Goal: Task Accomplishment & Management: Complete application form

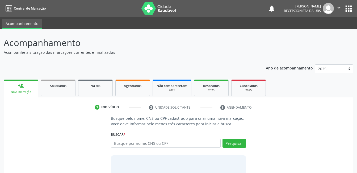
click at [159, 143] on input "text" at bounding box center [166, 143] width 110 height 9
type input "163774546280007"
click at [232, 142] on button "Pesquisar" at bounding box center [235, 143] width 24 height 9
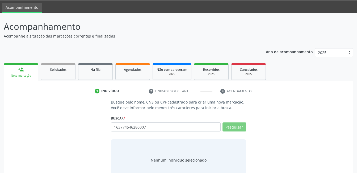
scroll to position [32, 0]
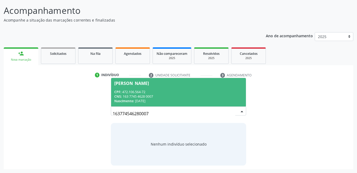
click at [207, 94] on div "CNS: 163 7745 4628 0007" at bounding box center [178, 96] width 128 height 5
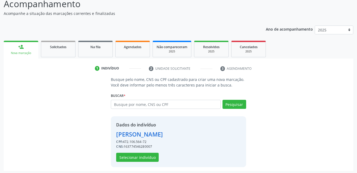
scroll to position [40, 0]
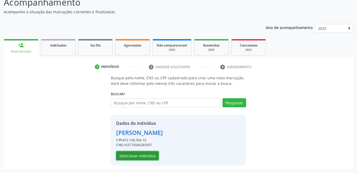
click at [147, 152] on button "Selecionar indivíduo" at bounding box center [137, 155] width 43 height 9
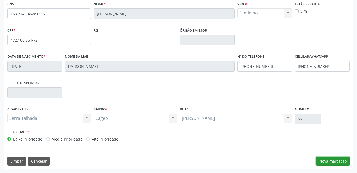
click at [325, 163] on button "Nova marcação" at bounding box center [333, 161] width 34 height 9
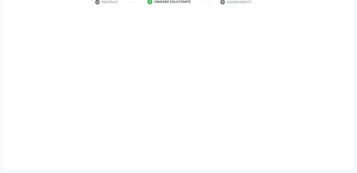
scroll to position [105, 0]
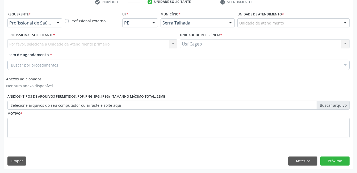
click at [41, 19] on div "Profissional de Saúde" at bounding box center [34, 22] width 55 height 9
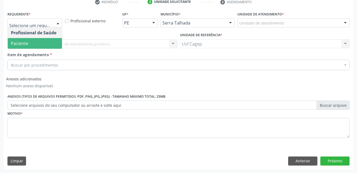
click at [40, 43] on span "Paciente" at bounding box center [35, 43] width 54 height 11
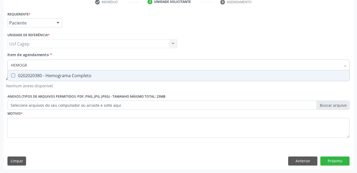
type input "HEMOGRA"
drag, startPoint x: 48, startPoint y: 76, endPoint x: 48, endPoint y: 69, distance: 7.2
click at [49, 75] on div "0202020380 - Hemograma Completo" at bounding box center [179, 75] width 336 height 4
checkbox Completo "true"
click at [48, 69] on input "HEMOGRA" at bounding box center [176, 65] width 330 height 11
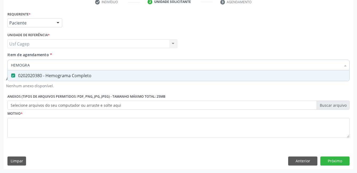
click at [48, 69] on input "HEMOGRA" at bounding box center [176, 65] width 330 height 11
type input "GA"
checkbox Completo "false"
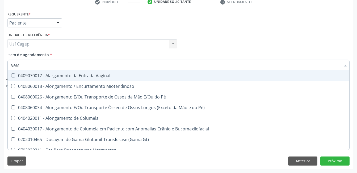
type input "GAMA"
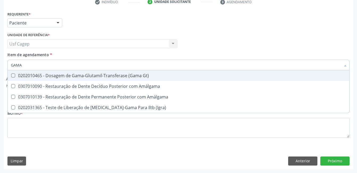
drag, startPoint x: 52, startPoint y: 76, endPoint x: 51, endPoint y: 67, distance: 9.1
click at [52, 76] on div "0202010465 - Dosagem de Gama-Glutamil-Transferase (Gama Gt)" at bounding box center [179, 75] width 336 height 4
checkbox Gt\) "true"
click at [51, 66] on input "GAMA" at bounding box center [176, 65] width 330 height 11
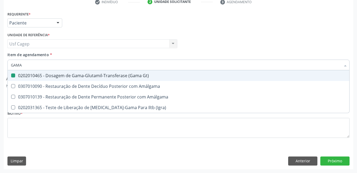
type input "H"
checkbox Gt\) "false"
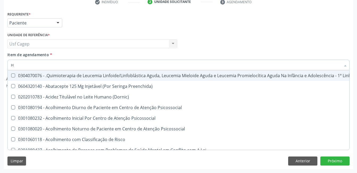
type input "HE"
checkbox Removível "true"
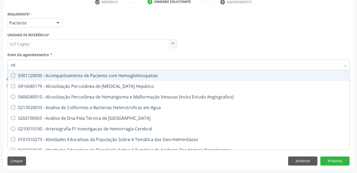
type input "HEM"
checkbox II "true"
checkbox Completo "false"
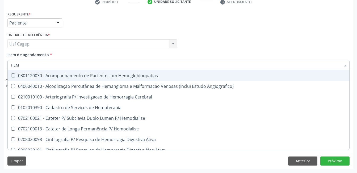
type input "HEMO"
checkbox Retro-Retal "true"
checkbox Completo "false"
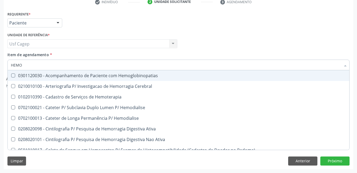
type input "HEMOG"
checkbox Carboxi-Hemoglobina "true"
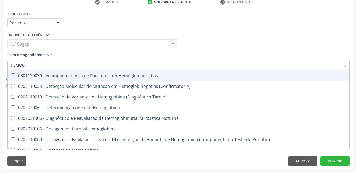
type input "HEMOGL"
checkbox Completo "false"
type input "HEMOGLOBINA"
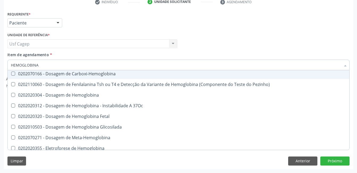
scroll to position [48, 0]
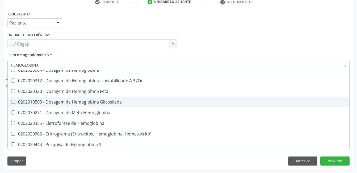
click at [87, 97] on span "0202010503 - Dosagem de Hemoglobina Glicosilada" at bounding box center [179, 102] width 342 height 11
checkbox Glicosilada "true"
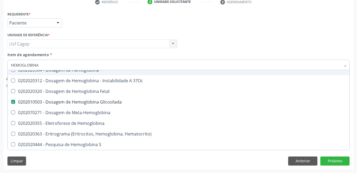
click at [78, 65] on input "HEMOGLOBINA" at bounding box center [176, 65] width 330 height 11
type input "G"
checkbox Glicosilada "false"
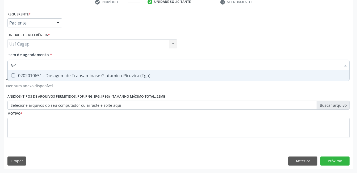
scroll to position [0, 0]
type input "GPP"
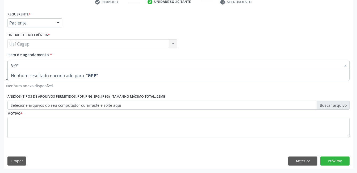
click at [98, 68] on input "GPP" at bounding box center [176, 65] width 330 height 11
checkbox Completo "true"
checkbox Gt\) "true"
checkbox Glicosilada "true"
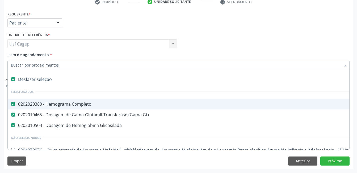
click at [60, 66] on input "Item de agendamento *" at bounding box center [176, 65] width 330 height 11
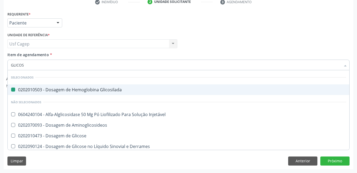
type input "GLICOSE"
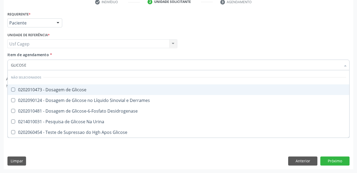
click at [61, 90] on div "0202010473 - Dosagem de Glicose" at bounding box center [179, 90] width 336 height 4
checkbox Glicose "true"
click at [88, 56] on div "Item de agendamento * GLICOSE Desfazer seleção Não selecionados 0202010473 - Do…" at bounding box center [178, 60] width 342 height 17
checkbox Urina "true"
checkbox Desidrogenase "true"
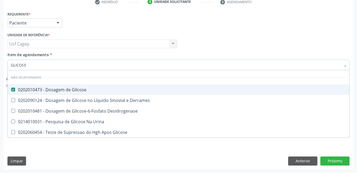
checkbox Derrames "true"
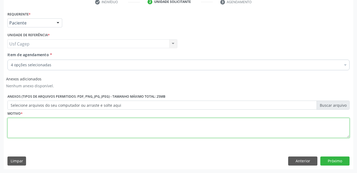
click at [80, 123] on textarea at bounding box center [178, 128] width 342 height 20
type textarea "."
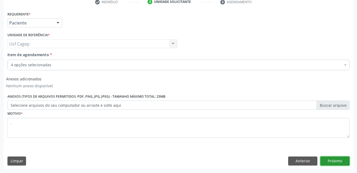
click at [331, 158] on button "Próximo" at bounding box center [335, 160] width 29 height 9
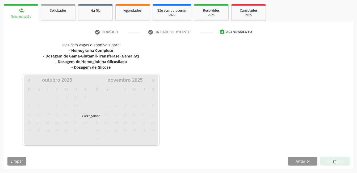
scroll to position [75, 0]
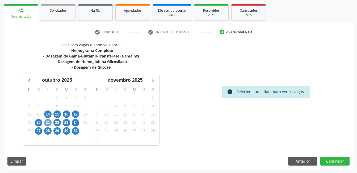
click at [50, 122] on span "21" at bounding box center [47, 122] width 7 height 7
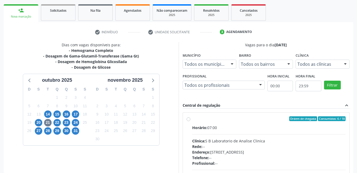
click at [232, 136] on div "Horário: 07:00 Clínica: S B Laboratorio de Analise Clinica Rede: -- Endereço: C…" at bounding box center [269, 161] width 154 height 73
click at [191, 121] on input "Ordem de chegada Consumidos: 6 / 18 Horário: 07:00 Clínica: S B Laboratorio de …" at bounding box center [189, 118] width 4 height 5
radio input "true"
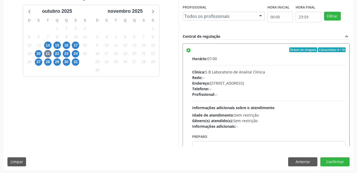
scroll to position [145, 0]
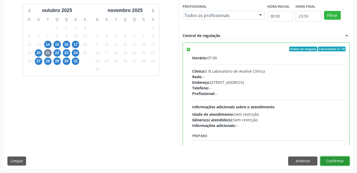
click at [341, 162] on button "Confirmar" at bounding box center [335, 160] width 29 height 9
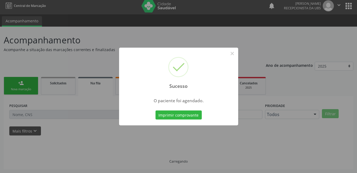
scroll to position [3, 0]
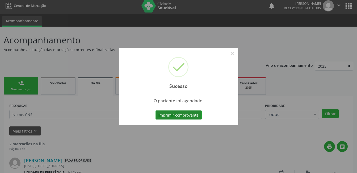
click at [183, 112] on button "Imprimir comprovante" at bounding box center [179, 114] width 46 height 9
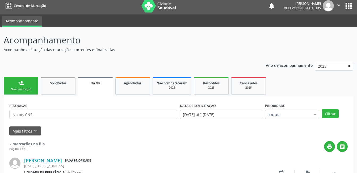
click at [30, 89] on div "Nova marcação" at bounding box center [21, 89] width 27 height 4
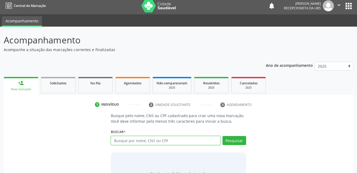
click at [125, 143] on input "text" at bounding box center [166, 140] width 110 height 9
type input "162526064810000"
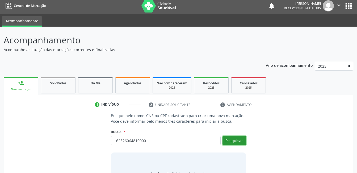
click at [233, 142] on button "Pesquisar" at bounding box center [235, 140] width 24 height 9
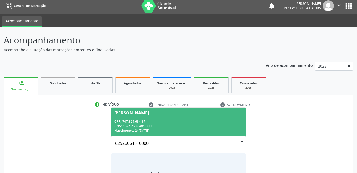
click at [175, 125] on div "CNS: 162 5260 6481 0000" at bounding box center [178, 126] width 128 height 5
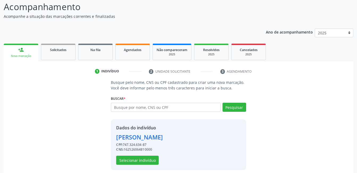
scroll to position [40, 0]
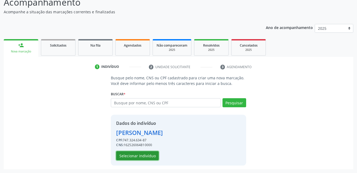
click at [137, 154] on button "Selecionar indivíduo" at bounding box center [137, 155] width 43 height 9
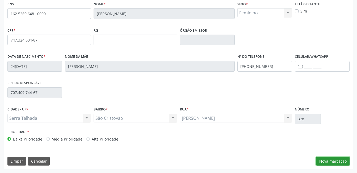
click at [328, 163] on button "Nova marcação" at bounding box center [333, 161] width 34 height 9
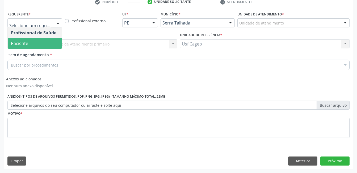
click at [35, 40] on span "Paciente" at bounding box center [35, 43] width 54 height 11
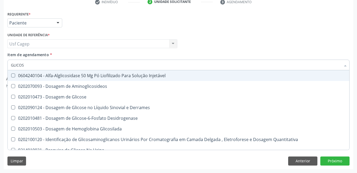
type input "GLICOSE"
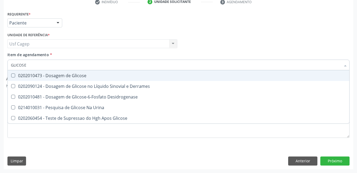
drag, startPoint x: 54, startPoint y: 74, endPoint x: 55, endPoint y: 67, distance: 6.7
click at [55, 73] on div "0202010473 - Dosagem de Glicose" at bounding box center [179, 75] width 336 height 4
checkbox Glicose "true"
click at [55, 67] on input "GLICOSE" at bounding box center [176, 65] width 330 height 11
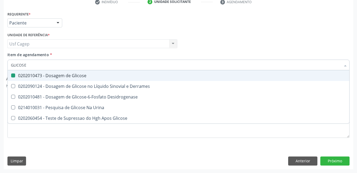
type input "C"
checkbox Glicose "false"
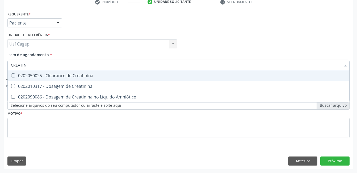
type input "CREATINI"
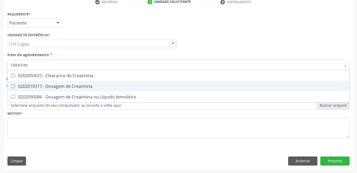
click at [61, 85] on div "0202010317 - Dosagem de Creatinina" at bounding box center [179, 86] width 336 height 4
checkbox Creatinina "true"
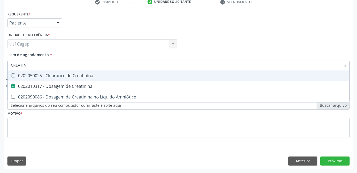
click at [58, 66] on input "CREATINI" at bounding box center [176, 65] width 330 height 11
type input "UR"
checkbox Creatinina "false"
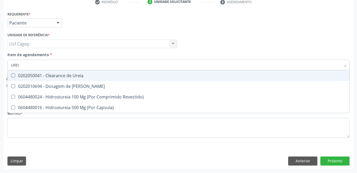
type input "UREIA"
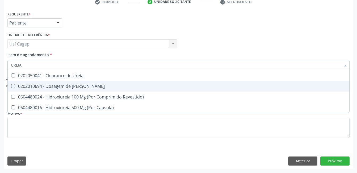
drag, startPoint x: 56, startPoint y: 87, endPoint x: 57, endPoint y: 71, distance: 16.0
click at [57, 86] on div "0202010694 - Dosagem de [PERSON_NAME]" at bounding box center [179, 86] width 336 height 4
checkbox Ureia "true"
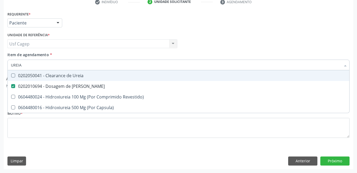
click at [57, 66] on input "UREIA" at bounding box center [176, 65] width 330 height 11
type input "C"
checkbox Ureia "false"
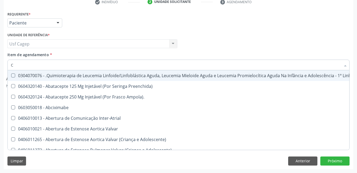
type input "CO"
checkbox Tempo "true"
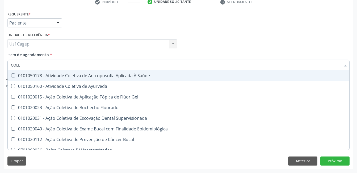
type input "COLES"
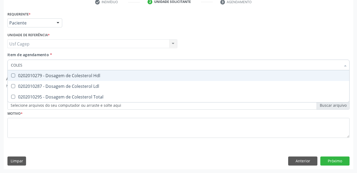
click at [58, 76] on div "0202010279 - Dosagem de Colesterol Hdl" at bounding box center [179, 75] width 336 height 4
checkbox Hdl "true"
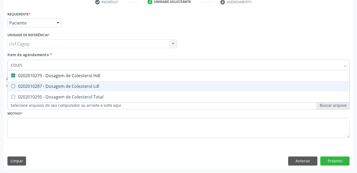
click at [61, 85] on div "0202010287 - Dosagem de Colesterol Ldl" at bounding box center [179, 86] width 336 height 4
checkbox Ldl "true"
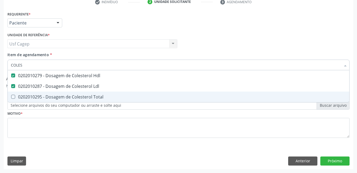
click at [66, 102] on span "0202010295 - Dosagem de Colesterol Total" at bounding box center [179, 97] width 342 height 11
checkbox Total "true"
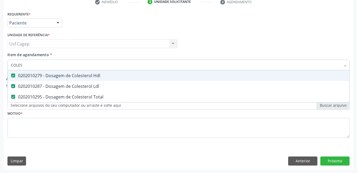
click at [60, 65] on input "COLES" at bounding box center [176, 65] width 330 height 11
type input "B"
checkbox Hdl "false"
checkbox Ldl "false"
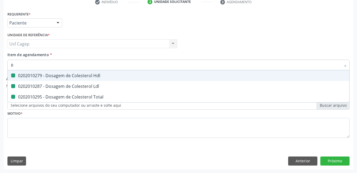
checkbox Total "false"
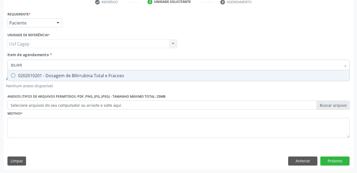
type input "BILIRRU"
click at [64, 75] on div "0202010201 - Dosagem de Bilirrubina Total e Fracoes" at bounding box center [179, 75] width 336 height 4
checkbox Fracoes "true"
click at [64, 68] on input "BILIRRU" at bounding box center [176, 65] width 330 height 11
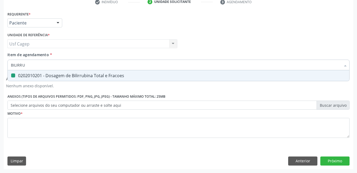
type input "T"
checkbox Fracoes "false"
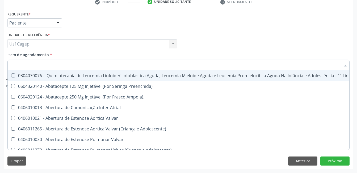
type input "TG"
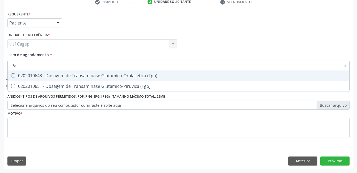
click at [69, 73] on div "0202010643 - Dosagem de Transaminase Glutamico-Oxalacetica (Tgo)" at bounding box center [179, 75] width 336 height 4
checkbox \(Tgo\) "true"
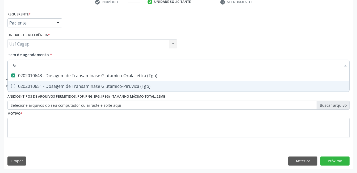
click at [74, 85] on div "0202010651 - Dosagem de Transaminase Glutamico-Piruvica (Tgp)" at bounding box center [179, 86] width 336 height 4
checkbox \(Tgp\) "true"
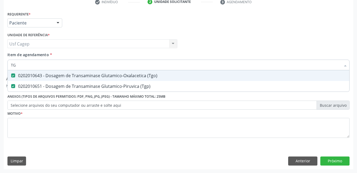
click at [72, 65] on input "TG" at bounding box center [176, 65] width 330 height 11
type input "T"
checkbox \(Tgo\) "false"
checkbox \(Tgp\) "false"
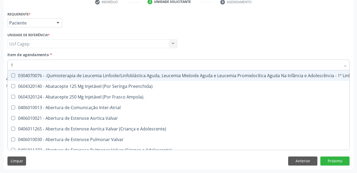
type input "TR"
checkbox Visual "true"
checkbox Primária "true"
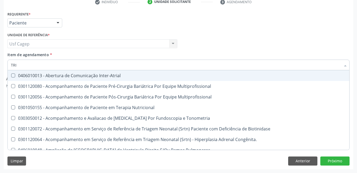
type input "TRIG"
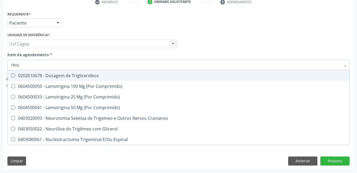
click at [71, 74] on div "0202010678 - Dosagem de Triglicerideos" at bounding box center [179, 75] width 336 height 4
checkbox Triglicerideos "true"
click at [69, 63] on input "TRIG" at bounding box center [176, 65] width 330 height 11
type input "H"
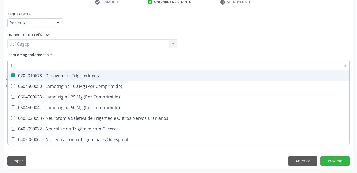
checkbox Triglicerideos "false"
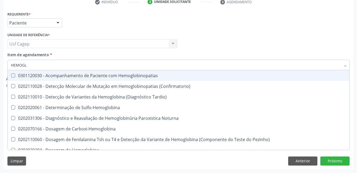
type input "HEMOGLO"
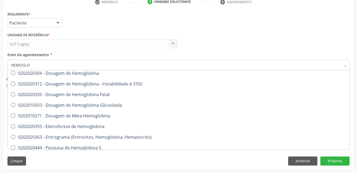
scroll to position [80, 0]
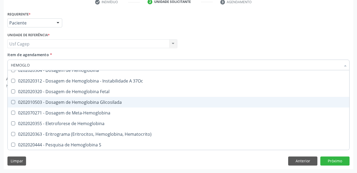
click at [94, 101] on div "0202010503 - Dosagem de Hemoglobina Glicosilada" at bounding box center [179, 102] width 336 height 4
checkbox Glicosilada "true"
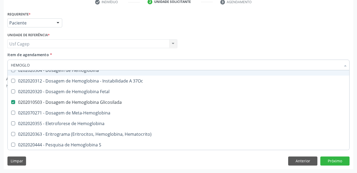
click at [88, 66] on input "HEMOGLO" at bounding box center [176, 65] width 330 height 11
type input "H"
checkbox Glicosilada "false"
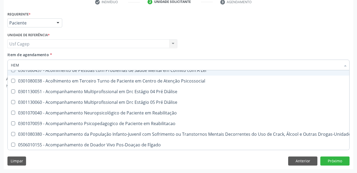
type input "HEMO"
checkbox Bilateral "true"
checkbox Fenilcetonúria "false"
checkbox Pulmão "false"
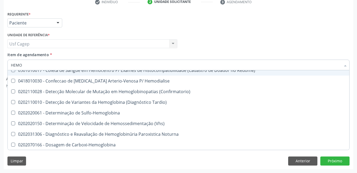
type input "HEMOG"
checkbox Tardio\) "true"
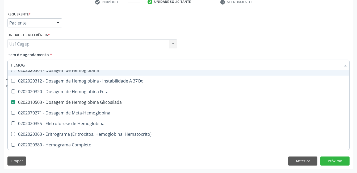
type input "HEMOGR"
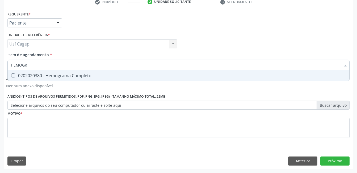
drag, startPoint x: 90, startPoint y: 78, endPoint x: 89, endPoint y: 65, distance: 13.1
click at [90, 78] on div "0202020380 - Hemograma Completo" at bounding box center [179, 75] width 336 height 4
checkbox Completo "true"
click at [89, 65] on input "HEMOGR" at bounding box center [176, 65] width 330 height 11
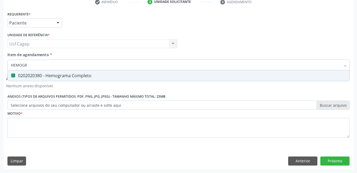
type input "T"
checkbox Completo "false"
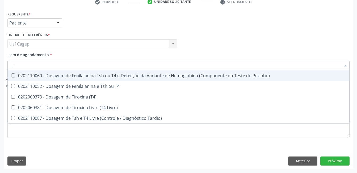
type input "T4"
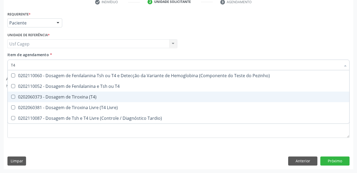
drag, startPoint x: 91, startPoint y: 96, endPoint x: 90, endPoint y: 76, distance: 20.0
click at [91, 96] on div "0202060373 - Dosagem de Tiroxina (T4)" at bounding box center [179, 97] width 336 height 4
checkbox \(T4\) "true"
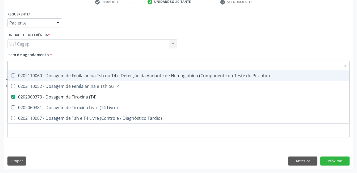
type input "TS"
checkbox \(T4\) "false"
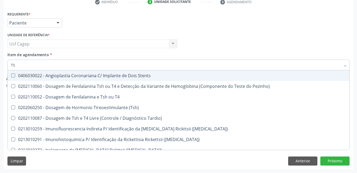
type input "TSH"
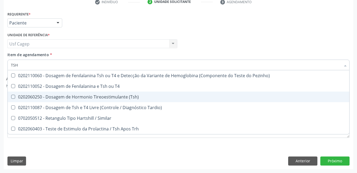
click at [96, 97] on div "0202060250 - Dosagem de Hormonio Tireoestimulante (Tsh)" at bounding box center [179, 97] width 336 height 4
checkbox \(Tsh\) "true"
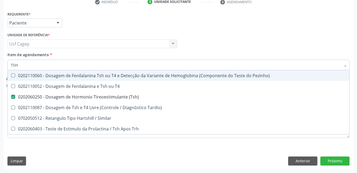
click at [93, 65] on input "TSH" at bounding box center [176, 65] width 330 height 11
type input "H"
checkbox \(Tsh\) "false"
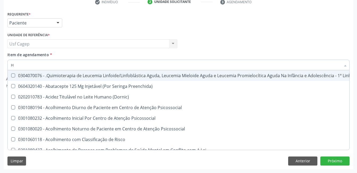
type input "HE"
checkbox Pulmão "true"
checkbox Removível "true"
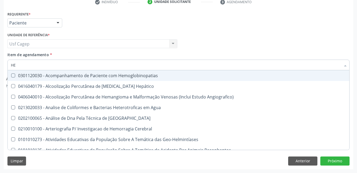
type input "HEM"
checkbox \(Qualitativo\) "true"
checkbox Glicosilada "false"
checkbox II "true"
checkbox Completo "false"
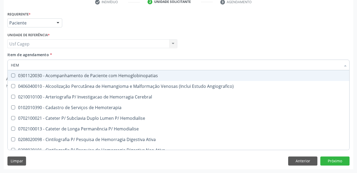
type input "HEMO"
checkbox Hemacias "true"
checkbox Glicosilada "false"
checkbox Retro-Retal "true"
checkbox Completo "false"
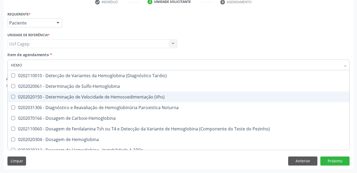
scroll to position [133, 0]
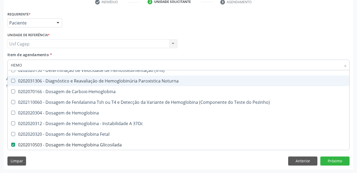
click at [117, 60] on input "HEMO" at bounding box center [176, 65] width 330 height 11
click at [114, 56] on div "Item de agendamento * HEMO Desfazer seleção 0301120030 - Acompanhamento de Paci…" at bounding box center [178, 60] width 342 height 17
checkbox Cerebral "true"
checkbox Hemoterapia "true"
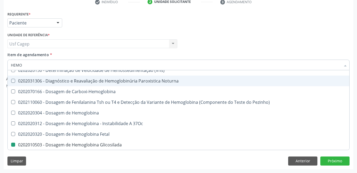
checkbox Hemodialise "true"
checkbox Ativa "true"
checkbox Redome\) "true"
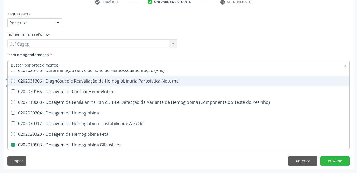
checkbox Hemodialise "true"
checkbox \(Confirmatorio\) "true"
checkbox Tardio\) "true"
checkbox Sulfo-Hemoglobina "true"
checkbox \(Vhs\) "true"
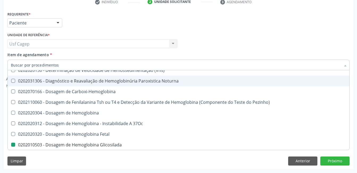
checkbox Noturna "true"
checkbox Carboxi-Hemoglobina "true"
checkbox Glicosilada "false"
checkbox Completo "false"
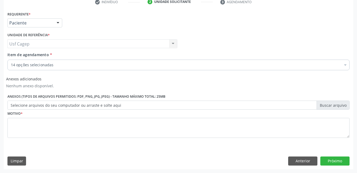
scroll to position [0, 0]
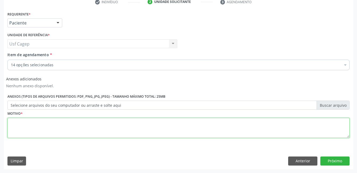
drag, startPoint x: 99, startPoint y: 128, endPoint x: 102, endPoint y: 121, distance: 7.3
click at [100, 128] on textarea at bounding box center [178, 128] width 342 height 20
type textarea "."
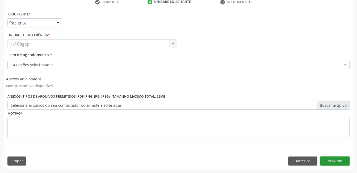
click at [339, 159] on button "Próximo" at bounding box center [335, 160] width 29 height 9
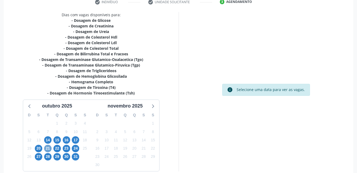
click at [45, 148] on span "21" at bounding box center [47, 148] width 7 height 7
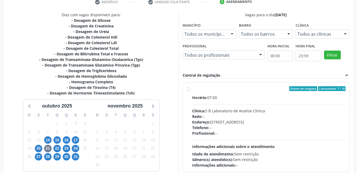
click at [251, 115] on div "Rede: --" at bounding box center [269, 117] width 154 height 6
click at [191, 91] on input "Ordem de chegada Consumidos: 7 / 18 Horário: 07:00 Clínica: S B Laboratorio de …" at bounding box center [189, 88] width 4 height 5
radio input "true"
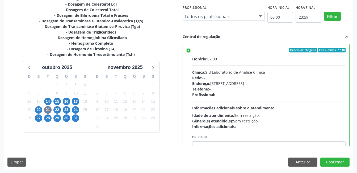
scroll to position [145, 0]
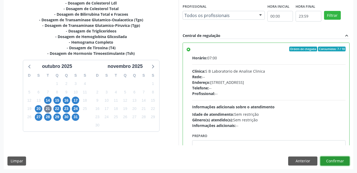
click at [338, 162] on button "Confirmar" at bounding box center [335, 160] width 29 height 9
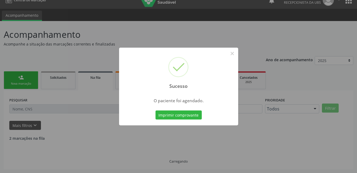
scroll to position [3, 0]
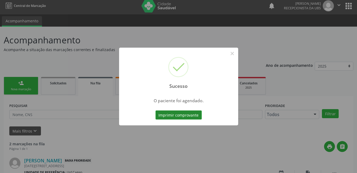
click at [162, 115] on button "Imprimir comprovante" at bounding box center [179, 114] width 46 height 9
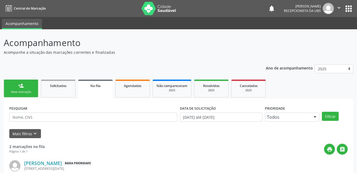
scroll to position [3, 0]
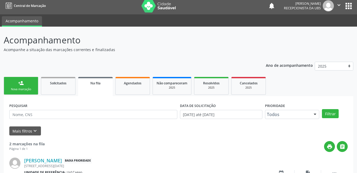
click at [22, 89] on div "Nova marcação" at bounding box center [21, 89] width 27 height 4
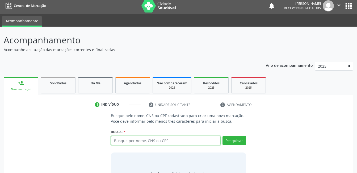
click at [137, 140] on input "text" at bounding box center [166, 140] width 110 height 9
type input "90150589460"
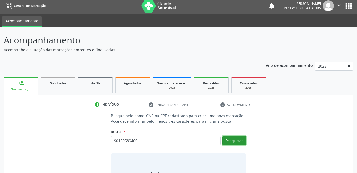
click at [235, 140] on button "Pesquisar" at bounding box center [235, 140] width 24 height 9
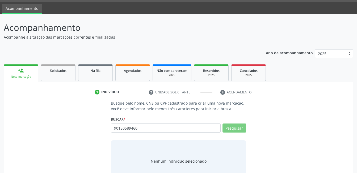
scroll to position [32, 0]
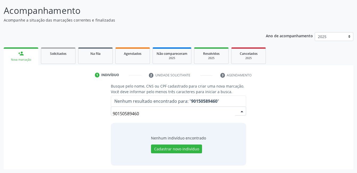
click at [215, 113] on input "90150589460" at bounding box center [174, 113] width 122 height 11
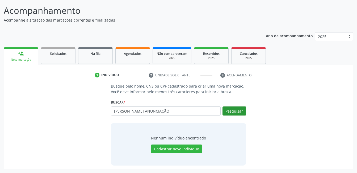
type input "ANA PAULA ANUNCIAÇÃO"
click at [234, 110] on button "Pesquisar" at bounding box center [235, 110] width 24 height 9
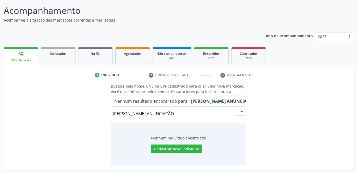
click at [172, 113] on input "ANA PAULA ANUNCIAÇÃO" at bounding box center [174, 113] width 122 height 11
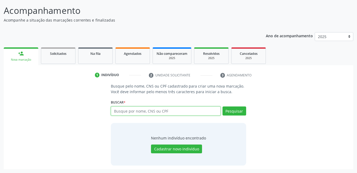
click at [136, 110] on input "text" at bounding box center [166, 110] width 110 height 9
type input "16091586080007"
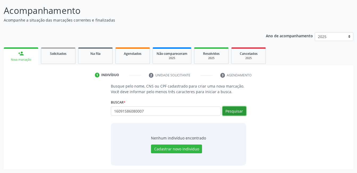
click at [233, 114] on button "Pesquisar" at bounding box center [235, 110] width 24 height 9
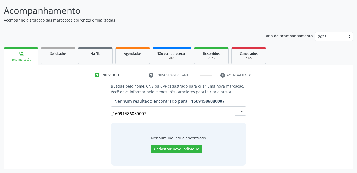
click at [151, 115] on input "16091586080007" at bounding box center [174, 113] width 122 height 11
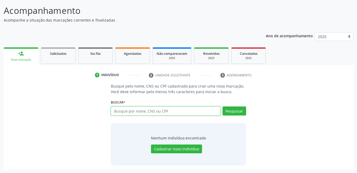
paste input "901.505.894-68"
type input "901.505.894-68"
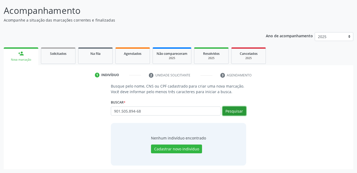
click at [230, 111] on button "Pesquisar" at bounding box center [235, 110] width 24 height 9
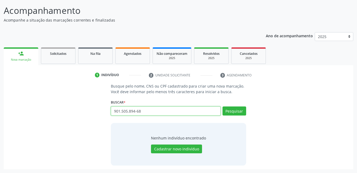
click at [140, 112] on input "901.505.894-68" at bounding box center [166, 110] width 110 height 9
paste input "898002997241148"
type input "898002997241148"
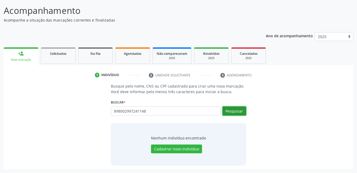
click at [238, 111] on button "Pesquisar" at bounding box center [235, 110] width 24 height 9
type input "898002997241148"
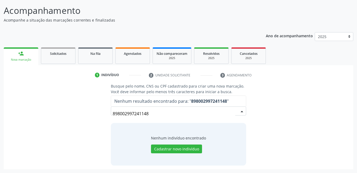
click at [174, 115] on input "898002997241148" at bounding box center [174, 113] width 122 height 11
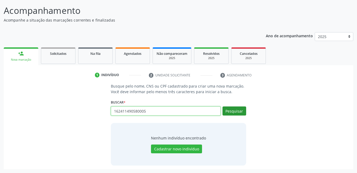
type input "162411490580005"
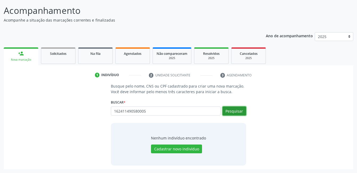
click at [230, 110] on button "Pesquisar" at bounding box center [235, 110] width 24 height 9
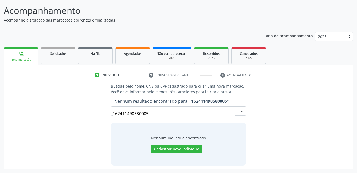
click at [180, 116] on input "162411490580005" at bounding box center [174, 113] width 122 height 11
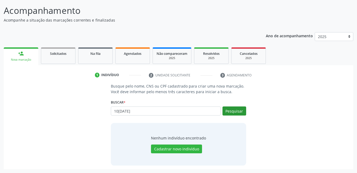
type input "10/02/1972"
click at [228, 109] on button "Pesquisar" at bounding box center [235, 110] width 24 height 9
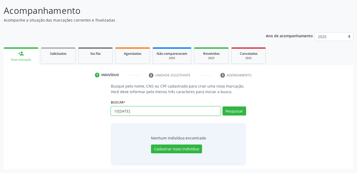
click at [146, 108] on input "10/02/1972" at bounding box center [166, 110] width 110 height 9
paste input "160411490560005"
type input "160411490560005"
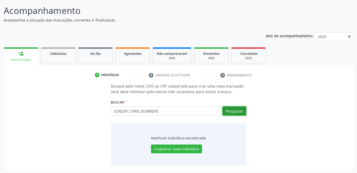
click at [230, 112] on button "Pesquisar" at bounding box center [235, 110] width 24 height 9
type input "160411490560005"
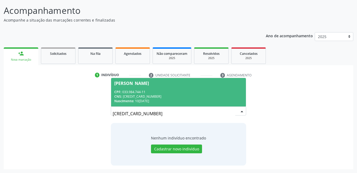
click at [216, 91] on div "CPF: 033.984.744-11" at bounding box center [178, 92] width 128 height 5
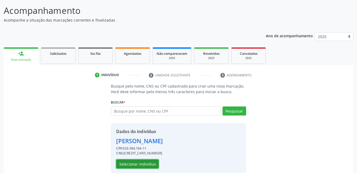
click at [147, 163] on button "Selecionar indivíduo" at bounding box center [137, 163] width 43 height 9
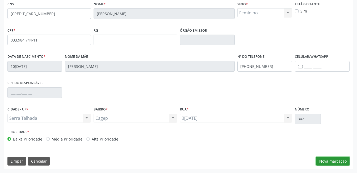
click at [329, 164] on button "Nova marcação" at bounding box center [333, 161] width 34 height 9
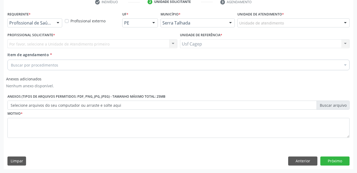
scroll to position [105, 0]
click at [57, 20] on div at bounding box center [58, 23] width 8 height 9
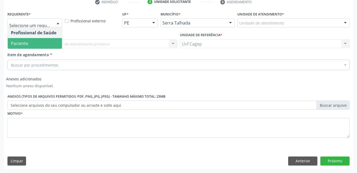
click at [56, 38] on span "Paciente" at bounding box center [35, 43] width 54 height 11
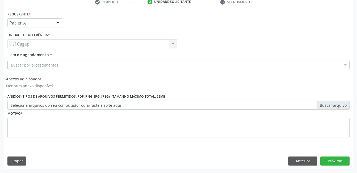
click at [62, 64] on div "Buscar por procedimentos" at bounding box center [178, 65] width 342 height 11
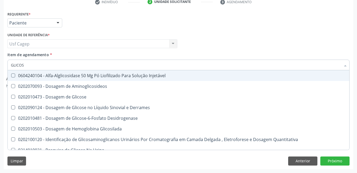
type input "GLICOSE"
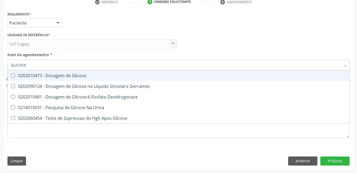
drag, startPoint x: 72, startPoint y: 76, endPoint x: 73, endPoint y: 65, distance: 11.0
click at [73, 71] on span "0202010473 - Dosagem de Glicose" at bounding box center [179, 75] width 342 height 11
checkbox Glicose "true"
click at [73, 65] on input "GLICOSE" at bounding box center [176, 65] width 330 height 11
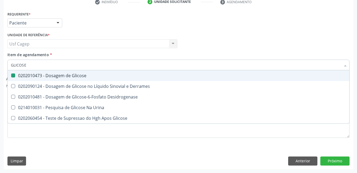
type input "C"
checkbox Glicose "false"
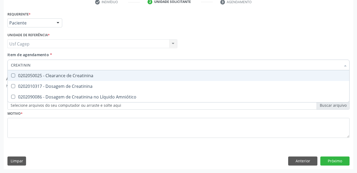
type input "CREATININA"
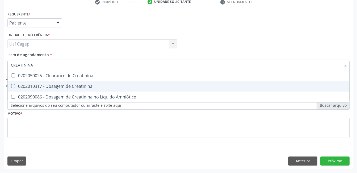
click at [75, 82] on span "0202010317 - Dosagem de Creatinina" at bounding box center [179, 86] width 342 height 11
checkbox Creatinina "true"
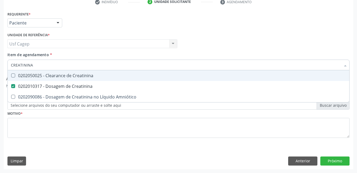
click at [68, 65] on input "CREATININA" at bounding box center [176, 65] width 330 height 11
type input "UR"
checkbox Creatinina "false"
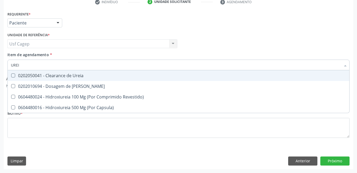
type input "UREIA"
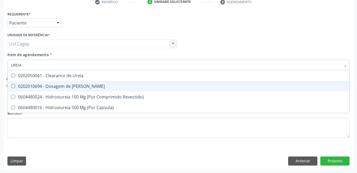
drag, startPoint x: 72, startPoint y: 91, endPoint x: 76, endPoint y: 73, distance: 18.0
click at [72, 89] on span "0202010694 - Dosagem de [PERSON_NAME]" at bounding box center [179, 86] width 342 height 11
checkbox Ureia "true"
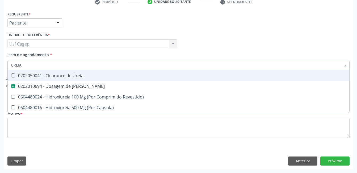
click at [75, 66] on input "UREIA" at bounding box center [176, 65] width 330 height 11
click at [74, 66] on input "UREIA" at bounding box center [176, 65] width 330 height 11
type input "C"
checkbox Ureia "false"
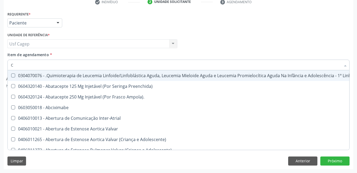
type input "CO"
checkbox Tempo "true"
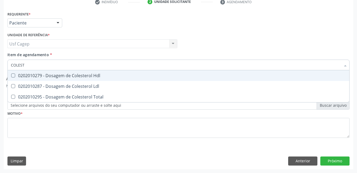
type input "COLESTE"
click at [82, 74] on div "0202010279 - Dosagem de Colesterol Hdl" at bounding box center [179, 75] width 336 height 4
checkbox Hdl "true"
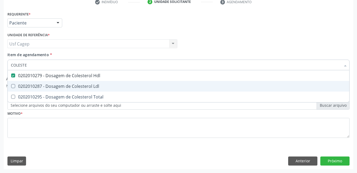
click at [82, 88] on div "0202010287 - Dosagem de Colesterol Ldl" at bounding box center [179, 86] width 336 height 4
checkbox Ldl "true"
drag, startPoint x: 87, startPoint y: 99, endPoint x: 87, endPoint y: 92, distance: 6.9
click at [88, 97] on div "0202010295 - Dosagem de Colesterol Total" at bounding box center [179, 97] width 336 height 4
checkbox Total "true"
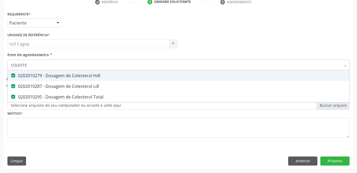
click at [86, 68] on input "COLESTE" at bounding box center [176, 65] width 330 height 11
type input "H"
checkbox Hdl "false"
checkbox Ldl "false"
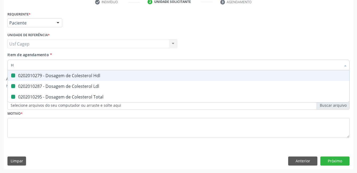
checkbox Total "false"
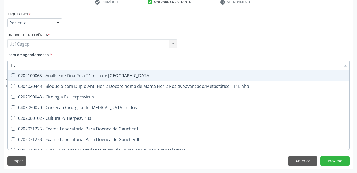
type input "H"
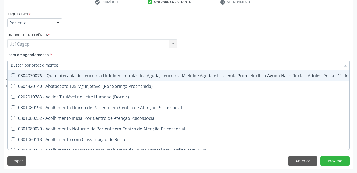
checkbox Hdl "false"
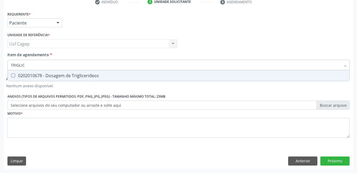
type input "TRIGLICE"
click at [93, 72] on span "0202010678 - Dosagem de Triglicerideos" at bounding box center [179, 75] width 342 height 11
checkbox Triglicerideos "true"
click at [93, 64] on input "TRIGLICE" at bounding box center [176, 65] width 330 height 11
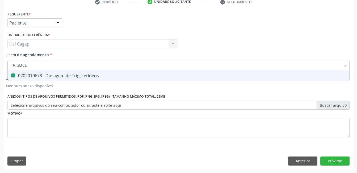
type input "H"
checkbox Triglicerideos "false"
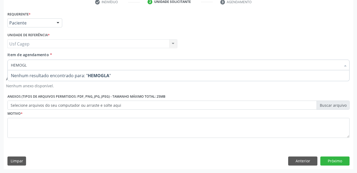
type input "HEMOG"
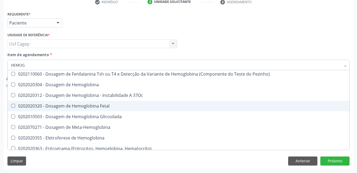
scroll to position [91, 0]
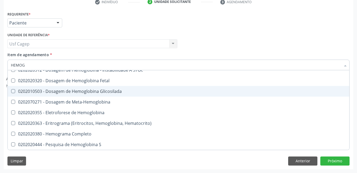
click at [108, 93] on div "0202010503 - Dosagem de Hemoglobina Glicosilada" at bounding box center [179, 91] width 336 height 4
checkbox Glicosilada "true"
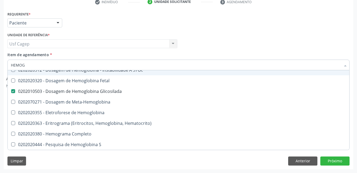
click at [101, 65] on input "HEMOG" at bounding box center [176, 65] width 330 height 11
type input "H"
checkbox Glicosilada "false"
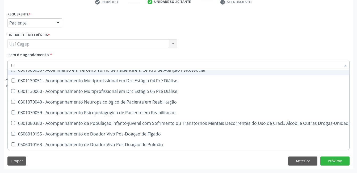
type input "HE"
checkbox Pulmão "true"
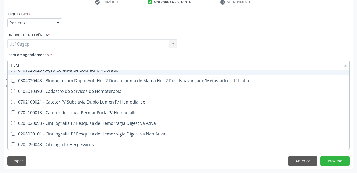
type input "HEMO"
checkbox Redome\) "true"
checkbox \(Qualitativo\) "false"
checkbox Glicosilada "false"
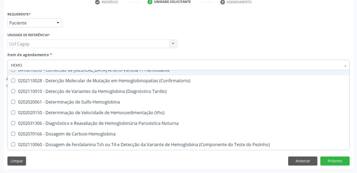
type input "HEMOG"
checkbox Tardio\) "true"
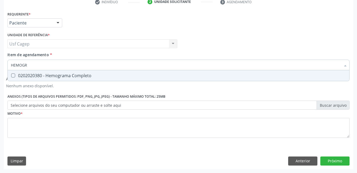
scroll to position [0, 0]
type input "HEMOGRAM"
drag, startPoint x: 95, startPoint y: 77, endPoint x: 96, endPoint y: 67, distance: 10.9
click at [95, 74] on div "0202020380 - Hemograma Completo" at bounding box center [179, 75] width 336 height 4
checkbox Completo "true"
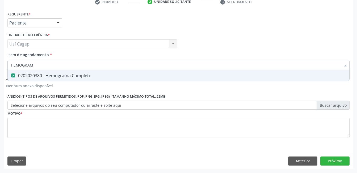
click at [96, 67] on input "HEMOGRAM" at bounding box center [176, 65] width 330 height 11
type input "RT"
checkbox Completo "false"
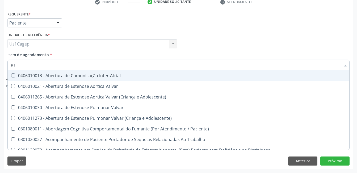
type input "R"
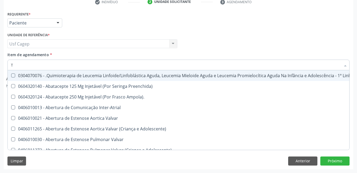
type input "T4"
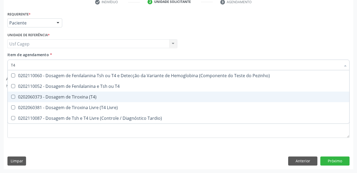
click at [122, 96] on div "0202060373 - Dosagem de Tiroxina (T4)" at bounding box center [179, 97] width 336 height 4
checkbox \(T4\) "true"
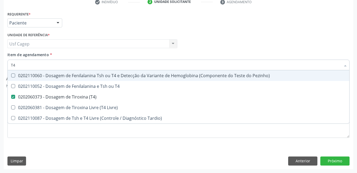
click at [99, 65] on input "T4" at bounding box center [176, 65] width 330 height 11
type input "TS"
checkbox \(T4\) "false"
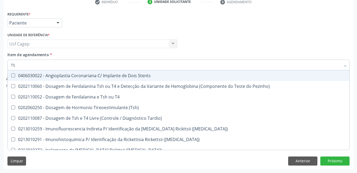
type input "TSH"
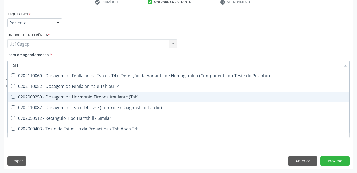
click at [102, 92] on span "0202060250 - Dosagem de Hormonio Tireoestimulante (Tsh)" at bounding box center [179, 97] width 342 height 11
checkbox \(Tsh\) "true"
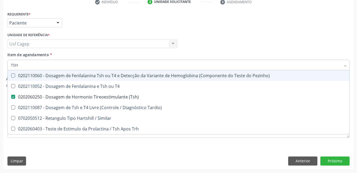
click at [109, 55] on div "Item de agendamento * TSH Desfazer seleção 0202110060 - Dosagem de Fenilalanina…" at bounding box center [178, 60] width 342 height 17
checkbox T4 "true"
checkbox Tardio\) "true"
checkbox Similar "true"
checkbox Trh "true"
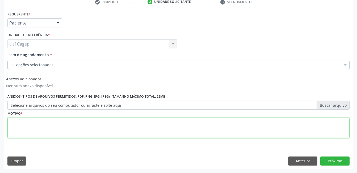
click at [106, 128] on textarea at bounding box center [178, 128] width 342 height 20
type textarea "."
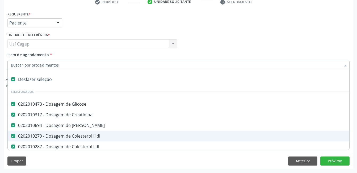
type input "T"
checkbox \(T4\) "false"
checkbox \(Tsh\) "false"
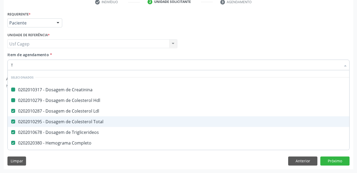
type input "TG"
checkbox Creatinina "false"
checkbox Hdl "false"
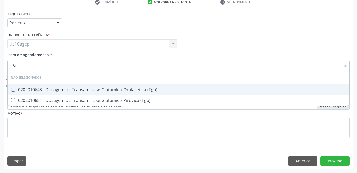
click at [213, 88] on div "0202010643 - Dosagem de Transaminase Glutamico-Oxalacetica (Tgo)" at bounding box center [179, 90] width 336 height 4
checkbox \(Tgo\) "true"
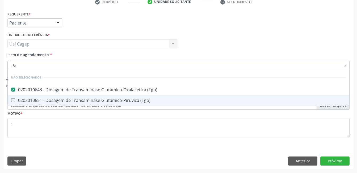
click at [216, 96] on span "0202010651 - Dosagem de Transaminase Glutamico-Piruvica (Tgp)" at bounding box center [179, 100] width 342 height 11
checkbox \(Tgp\) "true"
click at [335, 164] on button "Próximo" at bounding box center [335, 160] width 29 height 9
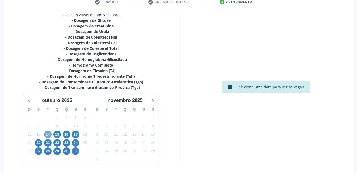
click at [45, 135] on span "14" at bounding box center [47, 134] width 7 height 7
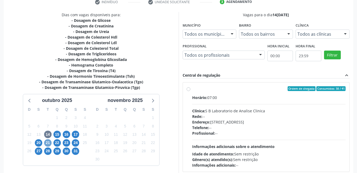
click at [48, 141] on span "21" at bounding box center [47, 142] width 7 height 7
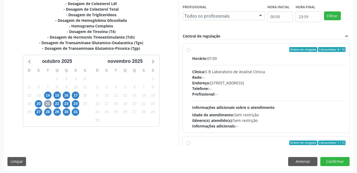
scroll to position [145, 0]
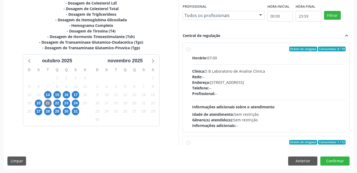
click at [247, 108] on span "Informações adicionais sobre o atendimento" at bounding box center [233, 106] width 82 height 5
click at [191, 51] on input "Ordem de chegada Consumidos: 8 / 18 Horário: 07:00 Clínica: S B Laboratorio de …" at bounding box center [189, 49] width 4 height 5
radio input "true"
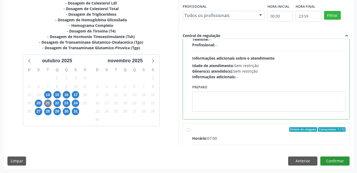
scroll to position [53, 0]
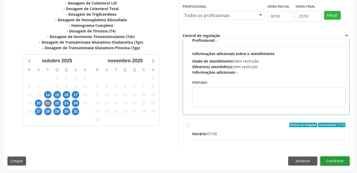
click at [344, 160] on button "Confirmar" at bounding box center [335, 160] width 29 height 9
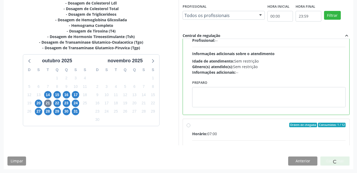
scroll to position [3, 0]
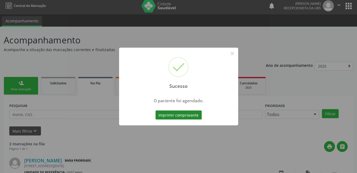
click at [183, 112] on button "Imprimir comprovante" at bounding box center [179, 114] width 46 height 9
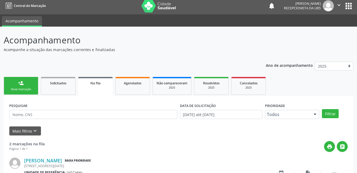
click at [30, 86] on link "person_add Nova marcação" at bounding box center [21, 86] width 35 height 18
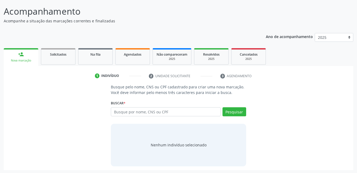
scroll to position [32, 0]
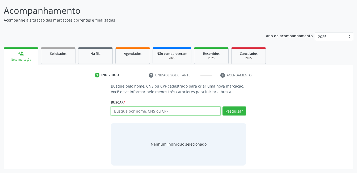
click at [154, 110] on input "text" at bounding box center [166, 110] width 110 height 9
type input "209136240170009"
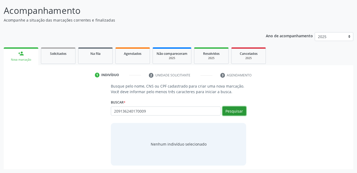
click at [242, 111] on button "Pesquisar" at bounding box center [235, 110] width 24 height 9
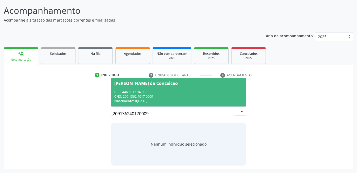
click at [180, 98] on div "CNS: 209 1362 4017 0009" at bounding box center [178, 96] width 128 height 5
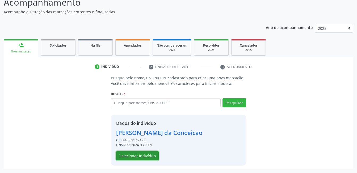
click at [155, 153] on button "Selecionar indivíduo" at bounding box center [137, 155] width 43 height 9
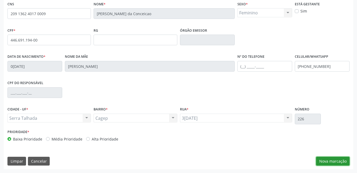
click at [323, 159] on button "Nova marcação" at bounding box center [333, 161] width 34 height 9
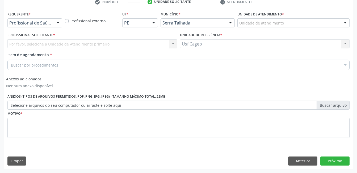
click at [55, 20] on div at bounding box center [58, 23] width 8 height 9
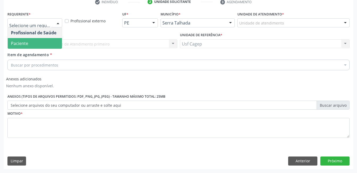
click at [51, 43] on span "Paciente" at bounding box center [35, 43] width 54 height 11
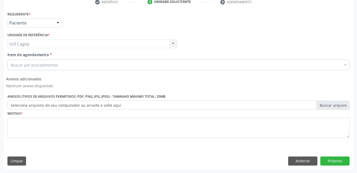
click at [85, 64] on div "Buscar por procedimentos" at bounding box center [178, 65] width 342 height 11
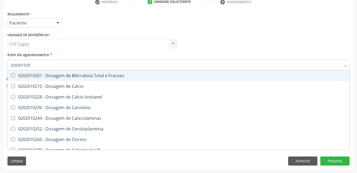
type input "0202010201"
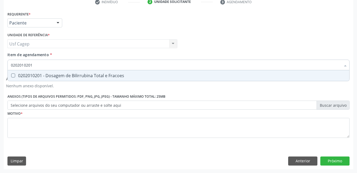
click at [86, 73] on div "0202010201 - Dosagem de Bilirrubina Total e Fracoes" at bounding box center [179, 75] width 336 height 4
checkbox Fracoes "true"
click at [86, 65] on input "0202010201" at bounding box center [176, 65] width 330 height 11
type input "0"
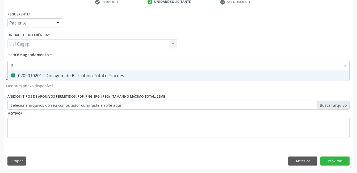
checkbox Fracoes "false"
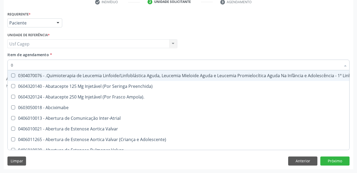
type input "02"
checkbox Ciclodialise "true"
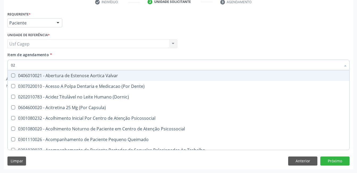
type input "020"
checkbox Splintagem "true"
checkbox Fracoes "false"
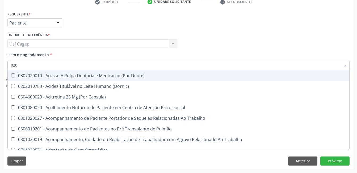
type input "0202"
checkbox Pré-Escalênica "true"
checkbox Fracoes "false"
type input "02020"
checkbox Fluorado "true"
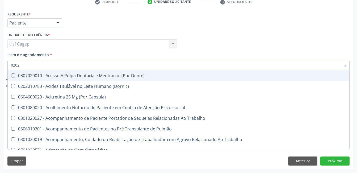
checkbox Pré-Escalênica "false"
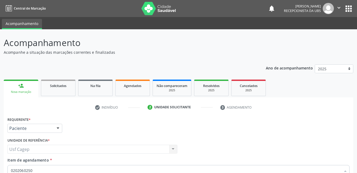
scroll to position [105, 0]
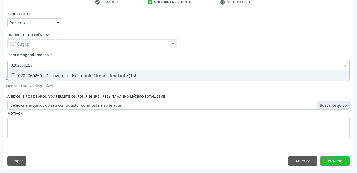
click at [239, 72] on span "0202060250 - Dosagem de Hormonio Tireoestimulante (Tsh)" at bounding box center [179, 75] width 342 height 11
checkbox \(Tsh\) "true"
click at [239, 64] on input "0202060250" at bounding box center [176, 65] width 330 height 11
type input "0"
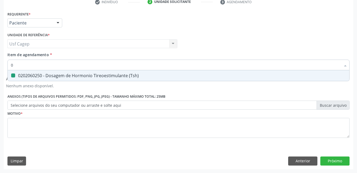
checkbox \(Tsh\) "false"
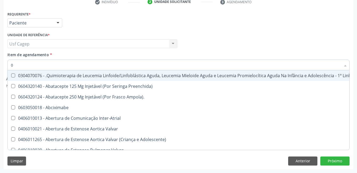
type input "02"
checkbox Ciclodialise "true"
checkbox Dentária "true"
checkbox Antibiotico "true"
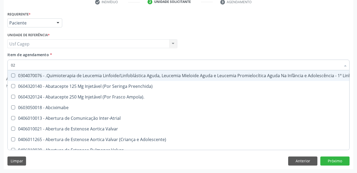
checkbox \(Liquido\) "true"
checkbox Coclear "true"
checkbox Orofacial "true"
checkbox Odontogeriatra "true"
checkbox Comprimido\) "true"
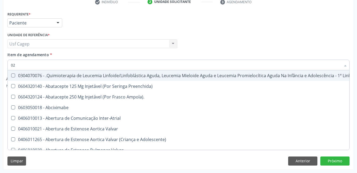
checkbox Ml\) "true"
checkbox Embolizante "true"
checkbox Colecistectomia "true"
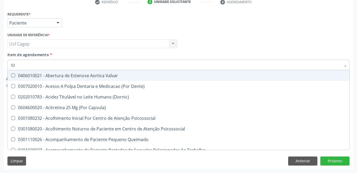
type input "020"
checkbox Splintagem "true"
checkbox Epispádia "true"
checkbox Anos\) "true"
checkbox Congênita "true"
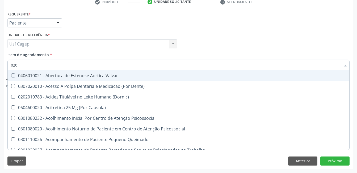
checkbox Complementar\) "true"
checkbox \(Qualitativo\) "true"
checkbox Glomerular "true"
checkbox Hormonais "true"
checkbox Semana\) "true"
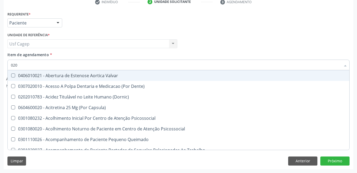
checkbox Pediátrico "true"
checkbox Dias "true"
checkbox Ii\) "true"
checkbox Fracoes "false"
checkbox Hdl "false"
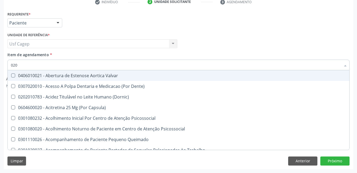
checkbox Ldl "false"
checkbox Total "false"
checkbox Creatinina "false"
checkbox Glicose "false"
checkbox Glicosilada "false"
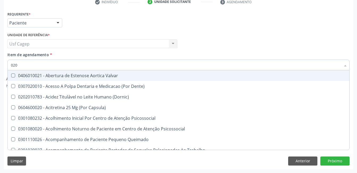
checkbox \(Tsh\) "false"
checkbox \(Tgo\) "false"
checkbox \(Tgp\) "false"
checkbox Triglicerideos "false"
checkbox \(T3\) "true"
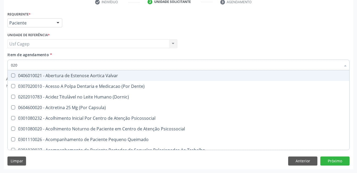
checkbox Ureia "false"
type input "0202"
checkbox Cardiovasculares "true"
checkbox Cardiovascular "true"
checkbox Sistêmicas "true"
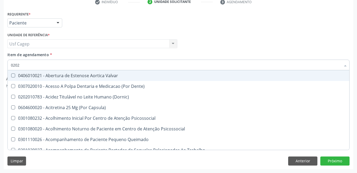
checkbox Sistêmicas "true"
checkbox Sistêmico "true"
checkbox Auditiva "true"
checkbox Força "true"
checkbox Puericultura "true"
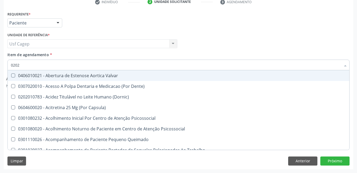
checkbox Nervo "true"
checkbox Aberto\) "true"
checkbox Nasal "true"
checkbox Monobloco "true"
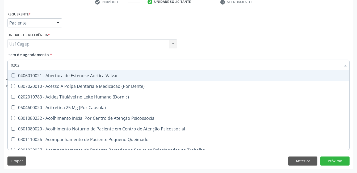
checkbox Splintagem "false"
checkbox Epispádia "false"
checkbox Anos\) "false"
checkbox Congênita "false"
checkbox Complementar\) "false"
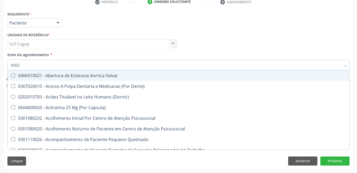
checkbox \(Qualitativo\) "false"
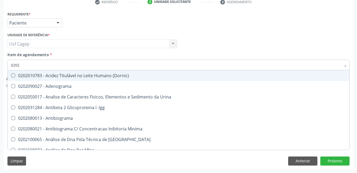
type input "02020"
checkbox Alfa-2-Macroglobulina "true"
checkbox \(Psa\) "true"
checkbox III "true"
checkbox Barbituratos "true"
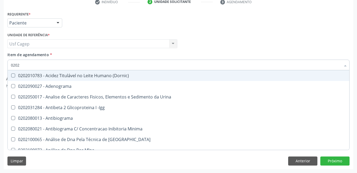
checkbox Fracoes "false"
checkbox Calcio "true"
checkbox Hdl "false"
checkbox Ldl "false"
checkbox Total "false"
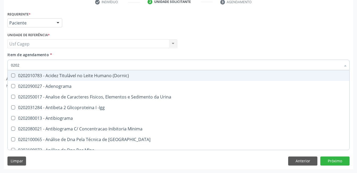
checkbox Creatinina "false"
checkbox Xi "true"
checkbox Fibrinogenio "true"
checkbox Esperma "true"
checkbox Glicose "false"
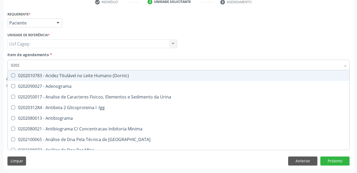
checkbox Glicosilada "false"
checkbox \(Tsh\) "false"
checkbox Prolactina "true"
checkbox Funcional "true"
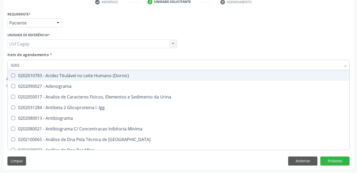
checkbox Derrames "true"
checkbox \(Tgo\) "false"
checkbox \(Tgp\) "false"
checkbox Triglicerideos "false"
checkbox Ureia "false"
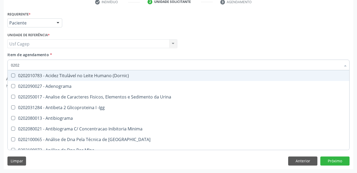
checkbox Zinco "true"
checkbox Completo "false"
type input "020206"
checkbox Creatinina "true"
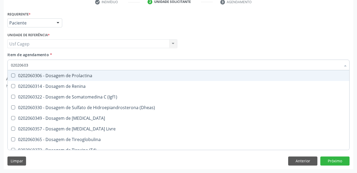
type input "020206037"
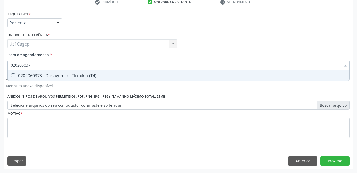
drag, startPoint x: 250, startPoint y: 75, endPoint x: 250, endPoint y: 69, distance: 5.6
click at [251, 75] on div "0202060373 - Dosagem de Tiroxina (T4)" at bounding box center [179, 75] width 336 height 4
checkbox \(T4\) "true"
click at [244, 50] on div "Profissional Solicitante Por favor, selecione a Unidade de Atendimento primeiro…" at bounding box center [178, 41] width 345 height 21
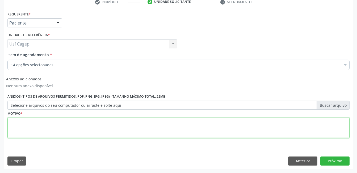
click at [197, 130] on textarea at bounding box center [178, 128] width 342 height 20
type textarea "."
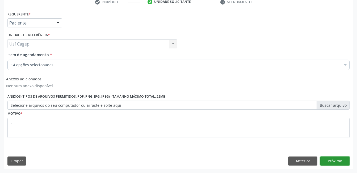
click at [336, 159] on button "Próximo" at bounding box center [335, 160] width 29 height 9
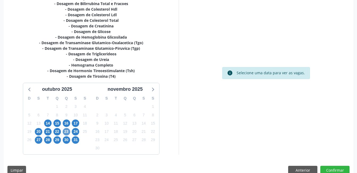
scroll to position [131, 0]
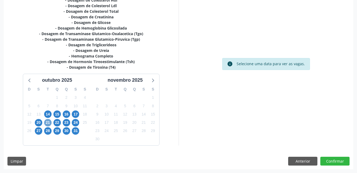
click at [48, 120] on span "21" at bounding box center [47, 122] width 7 height 7
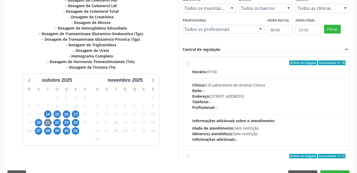
click at [253, 106] on div "Profissional: --" at bounding box center [269, 108] width 154 height 6
click at [191, 65] on input "Ordem de chegada Consumidos: 9 / 18 Horário: 07:00 Clínica: S B Laboratorio de …" at bounding box center [189, 62] width 4 height 5
radio input "true"
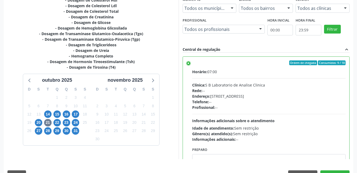
scroll to position [80, 0]
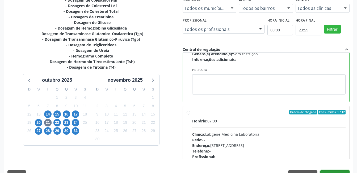
click at [344, 172] on button "Confirmar" at bounding box center [335, 174] width 29 height 9
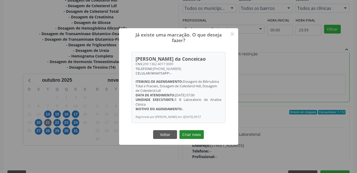
click at [191, 135] on button "Criar novo" at bounding box center [192, 134] width 24 height 9
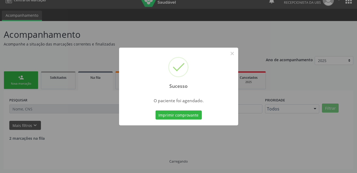
scroll to position [3, 0]
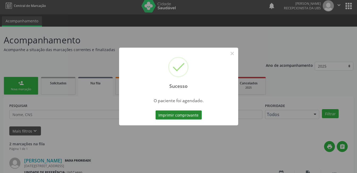
click at [167, 114] on button "Imprimir comprovante" at bounding box center [179, 114] width 46 height 9
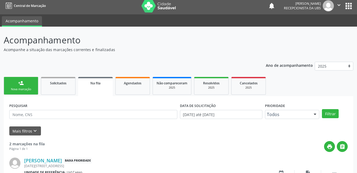
click at [31, 84] on link "person_add Nova marcação" at bounding box center [21, 86] width 35 height 18
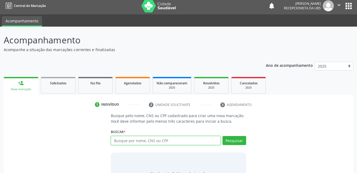
click at [166, 138] on input "text" at bounding box center [166, 140] width 110 height 9
type input "209051773130004"
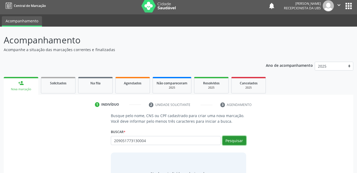
click at [238, 138] on button "Pesquisar" at bounding box center [235, 140] width 24 height 9
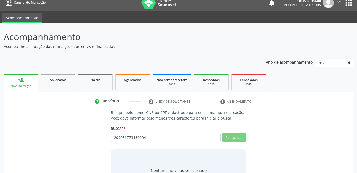
scroll to position [32, 0]
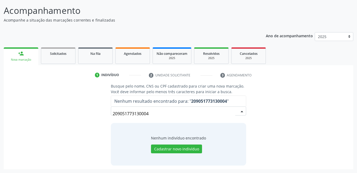
click at [159, 115] on input "209051773130004" at bounding box center [174, 113] width 122 height 11
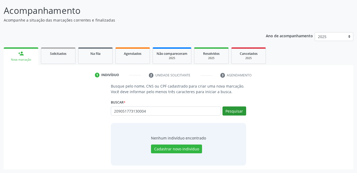
type input "209051773130004"
click at [227, 112] on button "Pesquisar" at bounding box center [235, 110] width 24 height 9
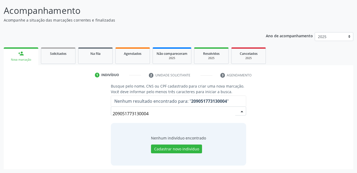
click at [163, 115] on input "209051773130004" at bounding box center [174, 113] width 122 height 11
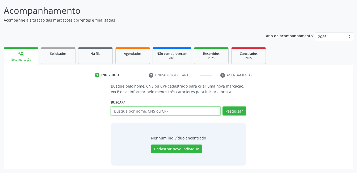
paste input "209051783130004"
type input "209051783130004"
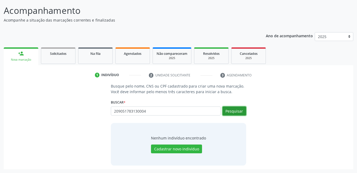
click at [232, 115] on button "Pesquisar" at bounding box center [235, 110] width 24 height 9
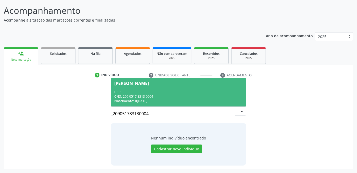
click at [174, 88] on span "Rozilda Vieira da Silva CPF: -- CNS: 209 0517 8313 0004 Nascimento: 07/11/1967" at bounding box center [178, 92] width 135 height 28
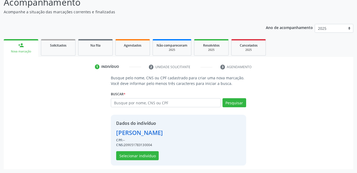
click at [151, 149] on div "Dados do indivíduo Rozilda Vieira da Silva CPF: -- CNS: 209051783130004 Selecio…" at bounding box center [139, 140] width 47 height 40
click at [151, 152] on button "Selecionar indivíduo" at bounding box center [137, 155] width 43 height 9
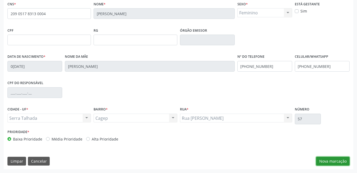
click at [323, 157] on button "Nova marcação" at bounding box center [333, 161] width 34 height 9
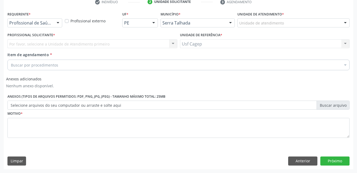
scroll to position [105, 0]
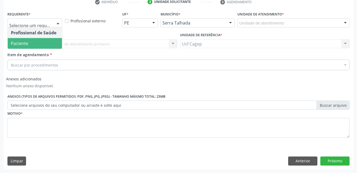
click at [51, 40] on span "Paciente" at bounding box center [35, 43] width 54 height 11
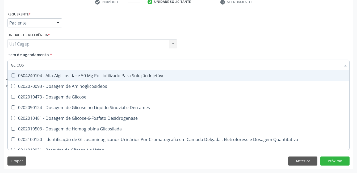
type input "GLICOSE"
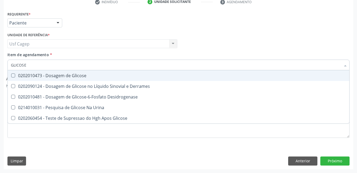
drag, startPoint x: 63, startPoint y: 75, endPoint x: 66, endPoint y: 70, distance: 5.6
click at [63, 75] on div "0202010473 - Dosagem de Glicose" at bounding box center [179, 75] width 336 height 4
checkbox Glicose "true"
click at [67, 64] on input "GLICOSE" at bounding box center [176, 65] width 330 height 11
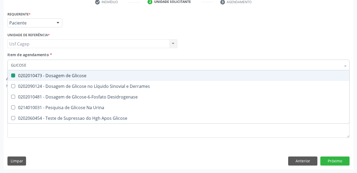
type input "C"
checkbox Glicose "false"
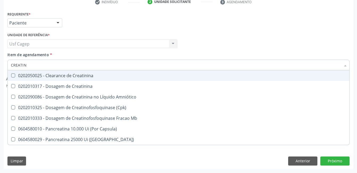
type input "CREATINI"
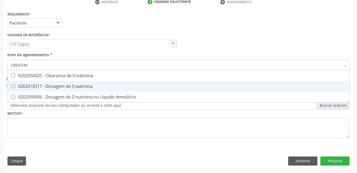
drag, startPoint x: 76, startPoint y: 85, endPoint x: 77, endPoint y: 71, distance: 13.8
click at [76, 84] on div "0202010317 - Dosagem de Creatinina" at bounding box center [179, 86] width 336 height 4
checkbox Creatinina "true"
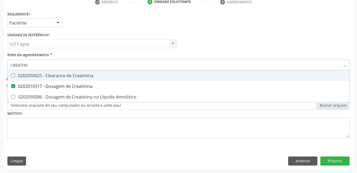
click at [77, 64] on input "CREATINI" at bounding box center [176, 65] width 330 height 11
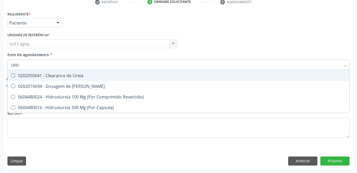
type input "UREIA"
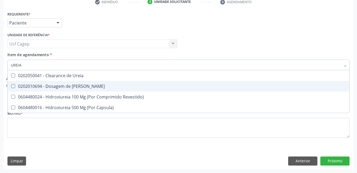
click at [42, 85] on div "0202010694 - Dosagem de [PERSON_NAME]" at bounding box center [179, 86] width 336 height 4
checkbox Ureia "true"
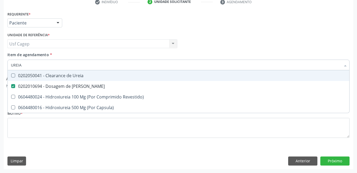
click at [39, 67] on input "UREIA" at bounding box center [176, 65] width 330 height 11
type input "C"
checkbox Ureia "false"
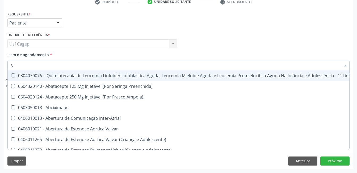
type input "CO"
checkbox Tempo "true"
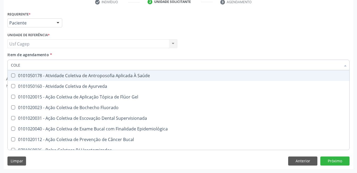
type input "COLES"
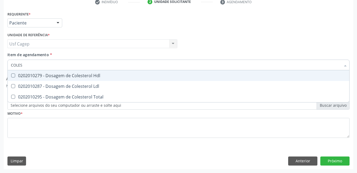
click at [108, 76] on div "0202010279 - Dosagem de Colesterol Hdl" at bounding box center [179, 75] width 336 height 4
checkbox Hdl "true"
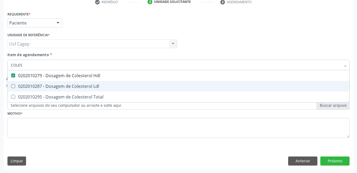
drag, startPoint x: 108, startPoint y: 81, endPoint x: 108, endPoint y: 94, distance: 12.8
click at [108, 82] on span "0202010287 - Dosagem de Colesterol Ldl" at bounding box center [179, 86] width 342 height 11
checkbox Ldl "true"
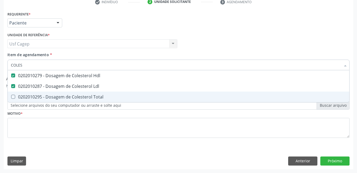
click at [108, 94] on span "0202010295 - Dosagem de Colesterol Total" at bounding box center [179, 97] width 342 height 11
checkbox Total "true"
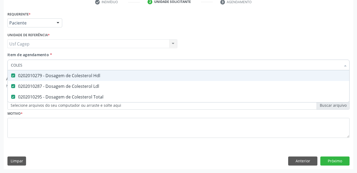
click at [107, 62] on input "COLES" at bounding box center [176, 65] width 330 height 11
type input "T"
checkbox Hdl "false"
checkbox Ldl "false"
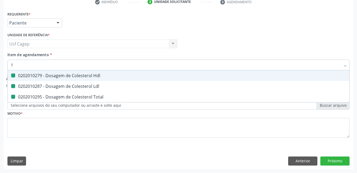
checkbox Total "false"
type input "TG"
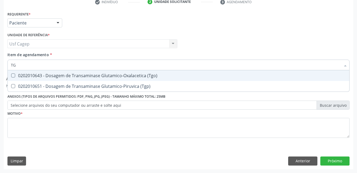
drag, startPoint x: 110, startPoint y: 78, endPoint x: 116, endPoint y: 85, distance: 8.3
click at [110, 78] on span "0202010643 - Dosagem de Transaminase Glutamico-Oxalacetica (Tgo)" at bounding box center [179, 75] width 342 height 11
checkbox \(Tgo\) "true"
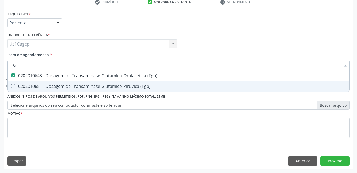
drag, startPoint x: 118, startPoint y: 88, endPoint x: 118, endPoint y: 82, distance: 6.7
click at [118, 88] on div "0202010651 - Dosagem de Transaminase Glutamico-Piruvica (Tgp)" at bounding box center [179, 86] width 336 height 4
checkbox \(Tgp\) "true"
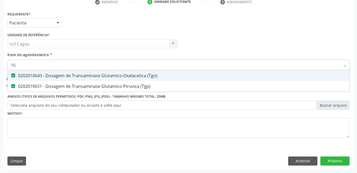
click at [115, 68] on input "TG" at bounding box center [176, 65] width 330 height 11
type input "B"
checkbox \(Tgo\) "false"
checkbox \(Tgp\) "false"
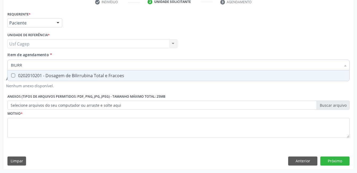
type input "BILIRRU"
drag, startPoint x: 117, startPoint y: 72, endPoint x: 116, endPoint y: 67, distance: 5.1
click at [117, 72] on span "0202010201 - Dosagem de Bilirrubina Total e Fracoes" at bounding box center [179, 75] width 342 height 11
checkbox Fracoes "true"
click at [116, 67] on input "BILIRRU" at bounding box center [176, 65] width 330 height 11
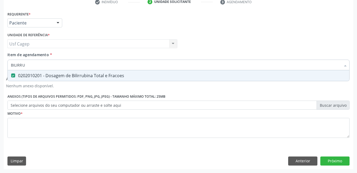
click at [116, 67] on input "BILIRRU" at bounding box center [176, 65] width 330 height 11
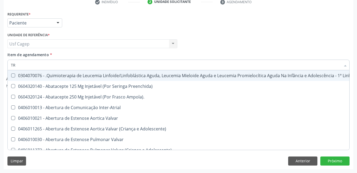
type input "TRI"
checkbox Manutenção "false"
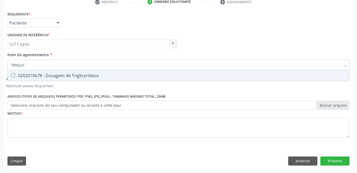
type input "TRIGLICE"
click at [116, 71] on span "0202010678 - Dosagem de Triglicerideos" at bounding box center [179, 75] width 342 height 11
checkbox Triglicerideos "true"
click at [116, 65] on input "TRIGLICE" at bounding box center [176, 65] width 330 height 11
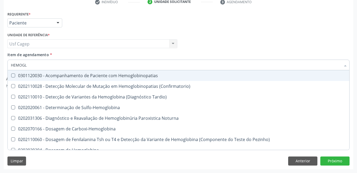
type input "HEMOGLO"
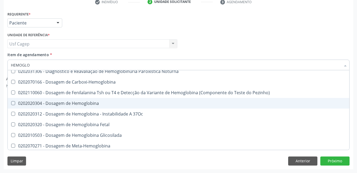
scroll to position [80, 0]
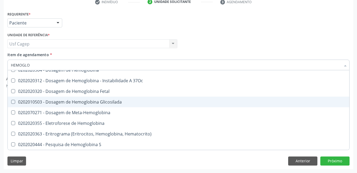
click at [118, 102] on div "0202010503 - Dosagem de Hemoglobina Glicosilada" at bounding box center [179, 102] width 336 height 4
checkbox Glicosilada "true"
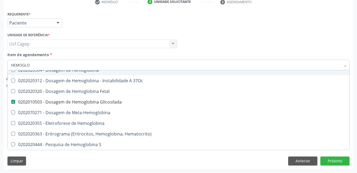
click at [118, 69] on input "HEMOGLO" at bounding box center [176, 65] width 330 height 11
type input "H"
checkbox Glicosilada "false"
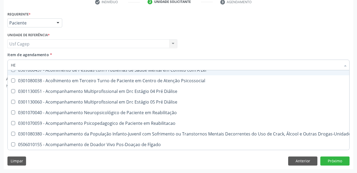
type input "HEM"
checkbox Fenilcetonúria "true"
checkbox Pulmão "false"
type input "HEMO"
checkbox Bilateral "true"
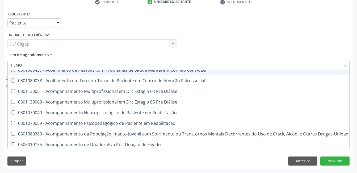
checkbox Fenilcetonúria "false"
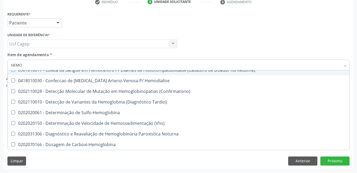
type input "HEMOG"
checkbox Tardio\) "true"
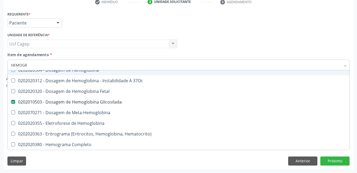
scroll to position [0, 0]
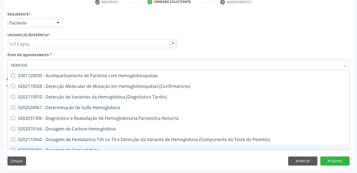
type input "HEMOGRA"
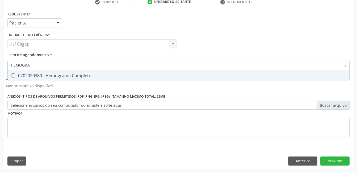
drag, startPoint x: 119, startPoint y: 75, endPoint x: 121, endPoint y: 67, distance: 8.3
click at [119, 74] on div "0202020380 - Hemograma Completo" at bounding box center [179, 75] width 336 height 4
checkbox Completo "true"
click at [121, 67] on input "HEMOGRA" at bounding box center [176, 65] width 330 height 11
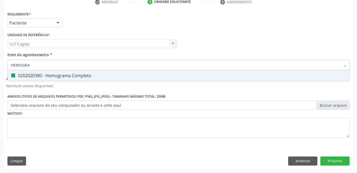
type input "T"
checkbox Completo "false"
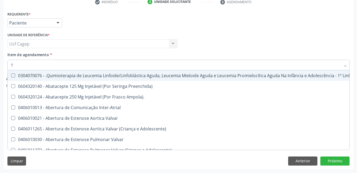
type input "T4"
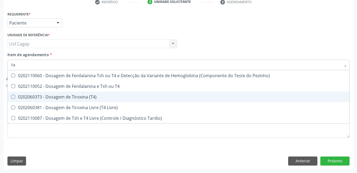
drag, startPoint x: 119, startPoint y: 98, endPoint x: 119, endPoint y: 87, distance: 10.9
click at [119, 98] on div "0202060373 - Dosagem de Tiroxina (T4)" at bounding box center [179, 97] width 336 height 4
checkbox \(T4\) "true"
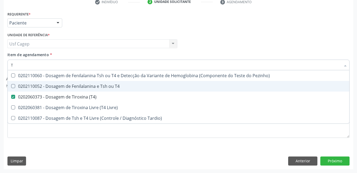
type input "TS"
checkbox \(T4\) "false"
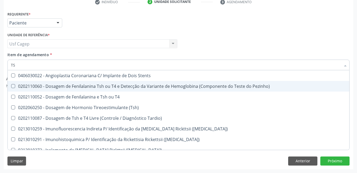
type input "TSH"
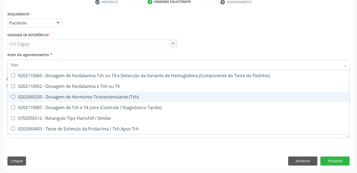
click at [123, 95] on div "0202060250 - Dosagem de Hormonio Tireoestimulante (Tsh)" at bounding box center [179, 97] width 336 height 4
checkbox \(Tsh\) "true"
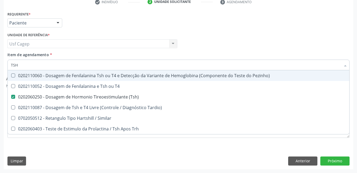
click at [122, 68] on input "TSH" at bounding box center [176, 65] width 330 height 11
click at [145, 55] on div "Item de agendamento * TSH Desfazer seleção 0202110060 - Dosagem de Fenilalanina…" at bounding box center [178, 60] width 342 height 17
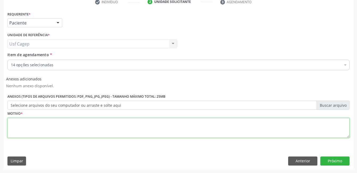
click at [115, 125] on textarea at bounding box center [178, 128] width 342 height 20
type textarea "."
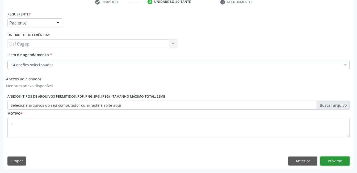
click at [335, 162] on button "Próximo" at bounding box center [335, 160] width 29 height 9
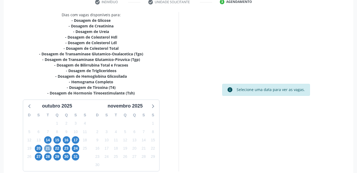
click at [45, 150] on span "21" at bounding box center [47, 148] width 7 height 7
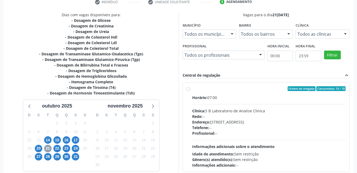
scroll to position [145, 0]
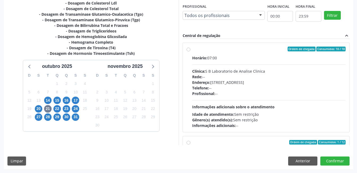
click at [224, 114] on span "Idade de atendimento:" at bounding box center [213, 114] width 42 height 5
click at [191, 51] on input "Ordem de chegada Consumidos: 10 / 18 Horário: 07:00 Clínica: S B Laboratorio de…" at bounding box center [189, 49] width 4 height 5
radio input "true"
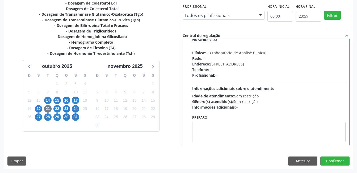
scroll to position [27, 0]
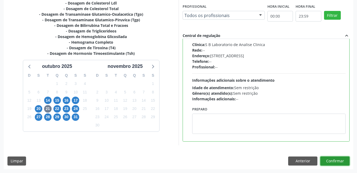
click at [343, 162] on button "Confirmar" at bounding box center [335, 160] width 29 height 9
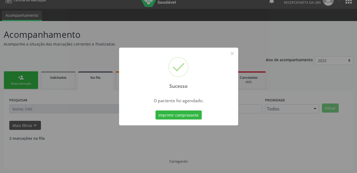
scroll to position [3, 0]
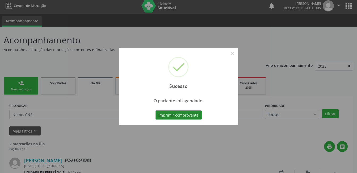
click at [167, 115] on button "Imprimir comprovante" at bounding box center [179, 114] width 46 height 9
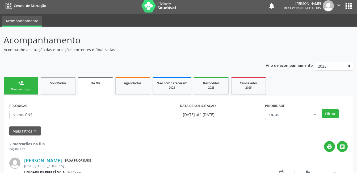
click at [28, 81] on link "person_add Nova marcação" at bounding box center [21, 86] width 35 height 18
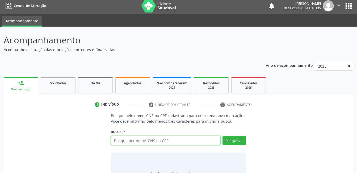
click at [142, 141] on input "text" at bounding box center [166, 140] width 110 height 9
type input "70400136553326"
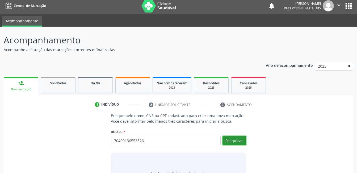
click at [237, 140] on button "Pesquisar" at bounding box center [235, 140] width 24 height 9
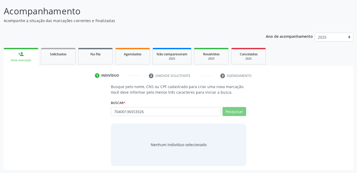
scroll to position [32, 0]
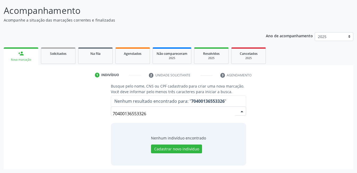
click at [165, 113] on input "70400136553326" at bounding box center [174, 113] width 122 height 11
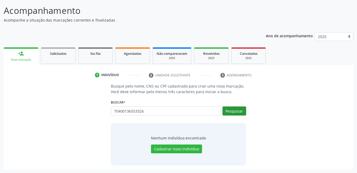
type input "70400136553326"
click at [231, 108] on button "Pesquisar" at bounding box center [235, 110] width 24 height 9
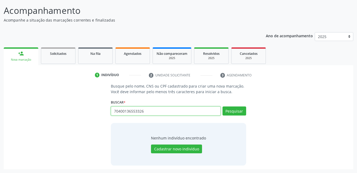
click at [147, 115] on input "70400136553326" at bounding box center [166, 110] width 110 height 9
paste input "704001365533260"
type input "704001365533260"
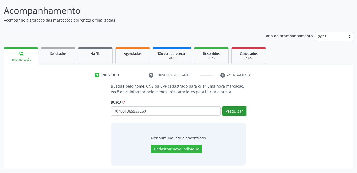
click at [233, 111] on button "Pesquisar" at bounding box center [235, 110] width 24 height 9
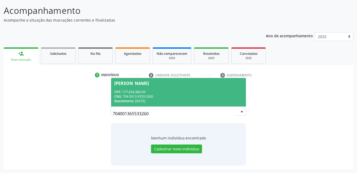
click at [160, 92] on div "CPF: 177.654.384-09" at bounding box center [178, 92] width 128 height 5
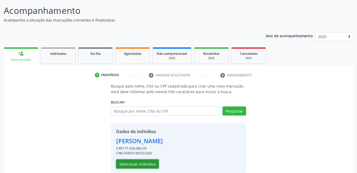
click at [133, 166] on button "Selecionar indivíduo" at bounding box center [137, 163] width 43 height 9
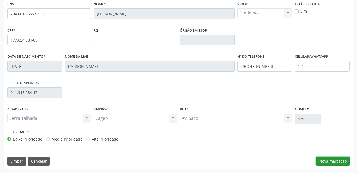
click at [334, 161] on button "Nova marcação" at bounding box center [333, 161] width 34 height 9
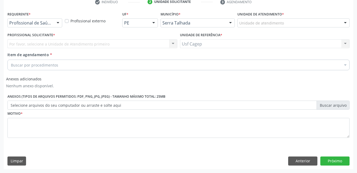
scroll to position [105, 0]
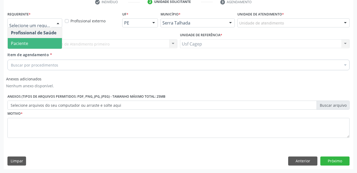
click at [48, 42] on span "Paciente" at bounding box center [35, 43] width 54 height 11
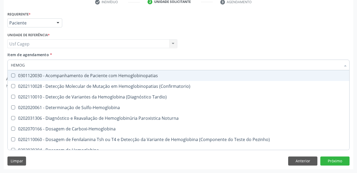
type input "HEMOGR"
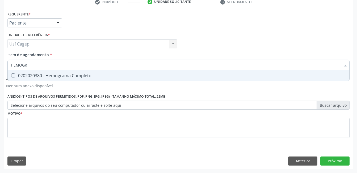
click at [77, 75] on div "0202020380 - Hemograma Completo" at bounding box center [179, 75] width 336 height 4
checkbox Completo "true"
click at [76, 67] on input "HEMOGR" at bounding box center [176, 65] width 330 height 11
type input "UR"
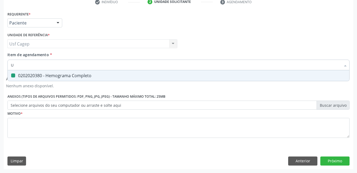
checkbox Completo "false"
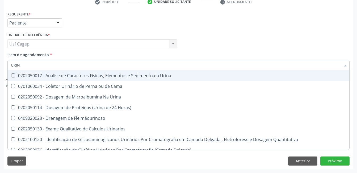
type input "URINA"
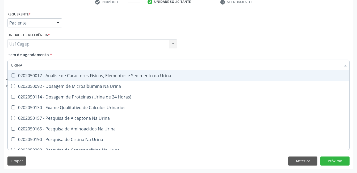
drag, startPoint x: 86, startPoint y: 76, endPoint x: 86, endPoint y: 65, distance: 11.2
click at [86, 75] on div "0202050017 - Analise de Caracteres Fisicos, Elementos e Sedimento da Urina" at bounding box center [179, 75] width 336 height 4
checkbox Urina "true"
click at [86, 64] on input "URINA" at bounding box center [176, 65] width 330 height 11
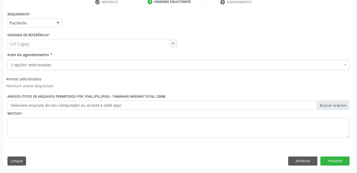
checkbox Completo "true"
checkbox Urina "true"
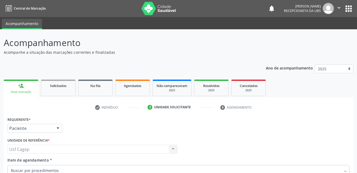
scroll to position [105, 0]
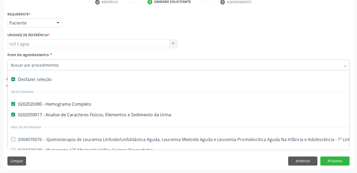
drag, startPoint x: 0, startPoint y: 0, endPoint x: 97, endPoint y: 65, distance: 116.8
click at [97, 65] on input "Item de agendamento *" at bounding box center [176, 65] width 330 height 11
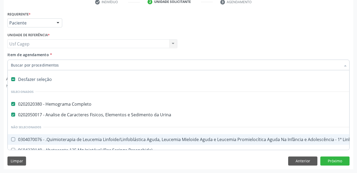
paste input "0202040127"
type input "0202040127"
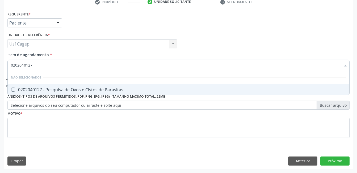
click at [77, 90] on div "0202040127 - Pesquisa de Ovos e Cistos de Parasitas" at bounding box center [179, 90] width 336 height 4
checkbox Parasitas "true"
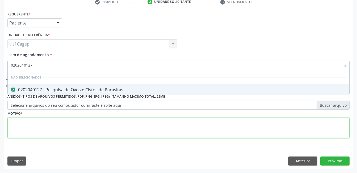
click at [83, 127] on div "Requerente * Paciente Profissional de Saúde Paciente Nenhum resultado encontrad…" at bounding box center [178, 77] width 342 height 135
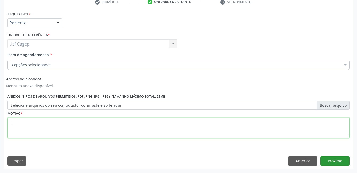
type textarea "."
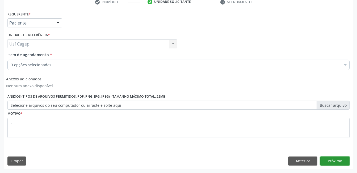
click at [341, 159] on button "Próximo" at bounding box center [335, 160] width 29 height 9
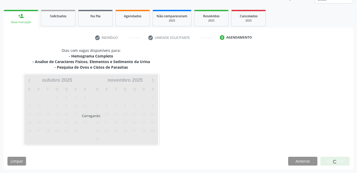
scroll to position [70, 0]
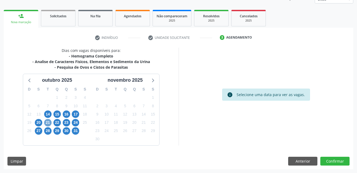
click at [46, 122] on span "21" at bounding box center [47, 122] width 7 height 7
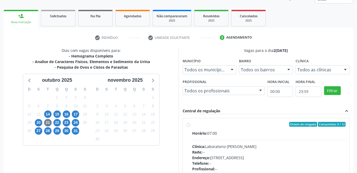
click at [224, 136] on div "Horário: 07:00 Clínica: Laboratorio [PERSON_NAME]: -- Endereço: [STREET_ADDRESS…" at bounding box center [269, 166] width 154 height 73
click at [191, 127] on input "Ordem de chegada Consumidos: 0 / 12 Horário: 07:00 Clínica: Laboratorio [PERSON…" at bounding box center [189, 124] width 4 height 5
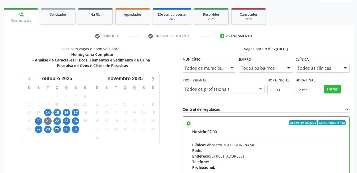
scroll to position [145, 0]
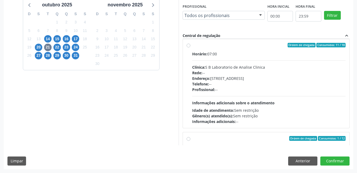
click at [274, 87] on div "Profissional: --" at bounding box center [269, 90] width 154 height 6
click at [191, 48] on input "Ordem de chegada Consumidos: 11 / 18 Horário: 07:00 Clínica: S B Laboratorio de…" at bounding box center [189, 45] width 4 height 5
radio input "false"
radio input "true"
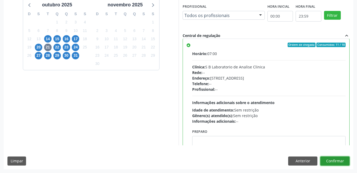
click at [329, 162] on button "Confirmar" at bounding box center [335, 160] width 29 height 9
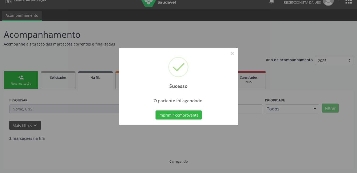
scroll to position [3, 0]
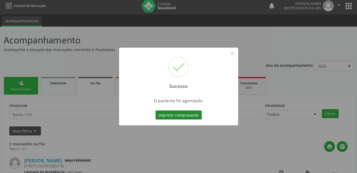
click at [176, 113] on button "Imprimir comprovante" at bounding box center [179, 114] width 46 height 9
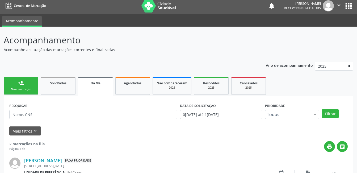
click at [20, 83] on div "person_add" at bounding box center [21, 83] width 6 height 6
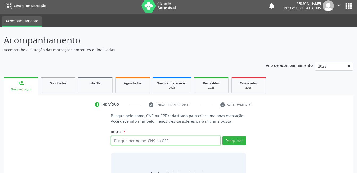
click at [137, 140] on input "text" at bounding box center [166, 140] width 110 height 9
click at [135, 143] on input "text" at bounding box center [166, 140] width 110 height 9
type input "705403451700591"
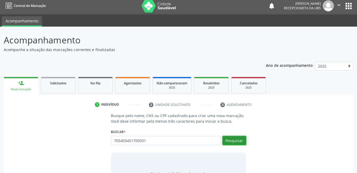
click at [233, 143] on button "Pesquisar" at bounding box center [235, 140] width 24 height 9
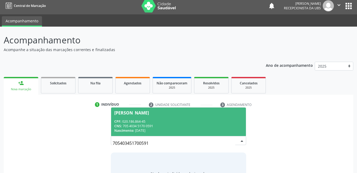
click at [177, 124] on div "CNS: 705 4034 5170 0591" at bounding box center [178, 126] width 128 height 5
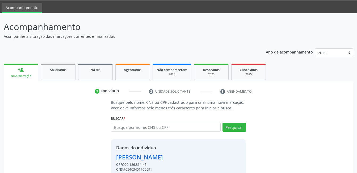
scroll to position [40, 0]
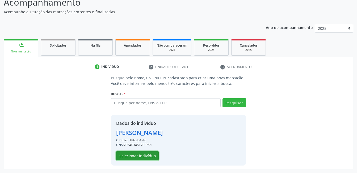
click at [146, 155] on button "Selecionar indivíduo" at bounding box center [137, 155] width 43 height 9
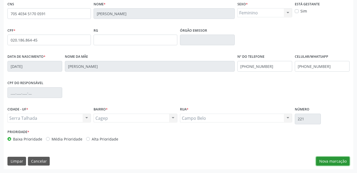
click at [338, 158] on button "Nova marcação" at bounding box center [333, 161] width 34 height 9
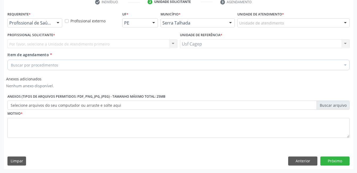
scroll to position [105, 0]
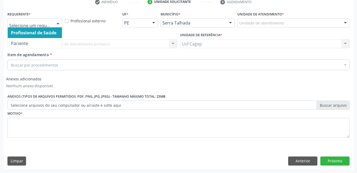
click at [57, 21] on div at bounding box center [58, 23] width 8 height 9
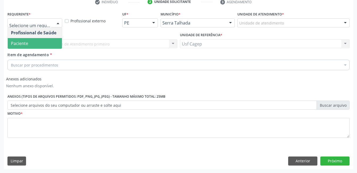
click at [53, 42] on span "Paciente" at bounding box center [35, 43] width 54 height 11
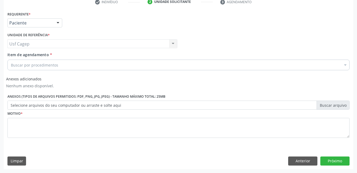
click at [62, 61] on div "Buscar por procedimentos" at bounding box center [178, 65] width 342 height 11
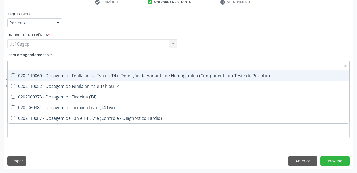
type input "T4"
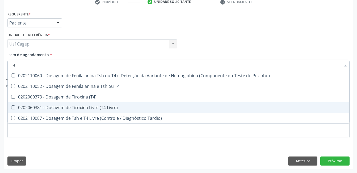
click at [83, 105] on div "0202060381 - Dosagem de Tiroxina Livre (T4 Livre)" at bounding box center [179, 107] width 336 height 4
checkbox Livre\) "true"
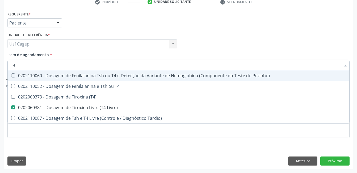
click at [77, 65] on input "T4" at bounding box center [176, 65] width 330 height 11
type input "F"
checkbox Livre\) "false"
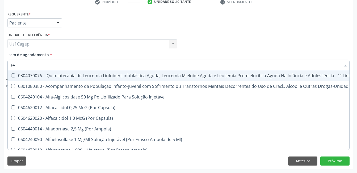
type input "FAN"
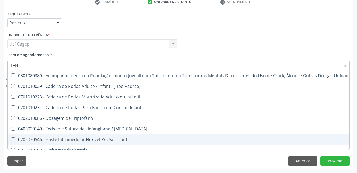
checkbox Padrão\) "true"
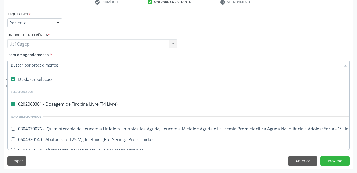
type input "P"
checkbox Livre\) "false"
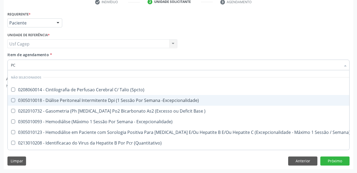
type input "P"
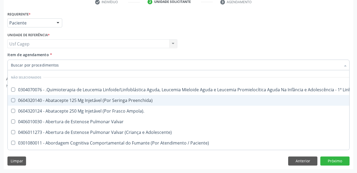
checkbox Manutenção "true"
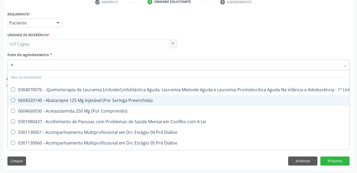
type input "PR"
checkbox Manutenção "false"
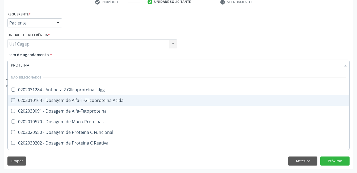
type input "PROTEINA C"
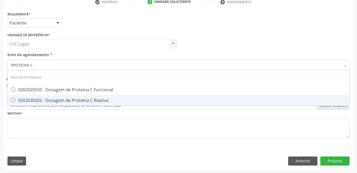
click at [118, 97] on span "0202030202 - Dosagem de Proteina C Reativa" at bounding box center [179, 100] width 342 height 11
checkbox Reativa "true"
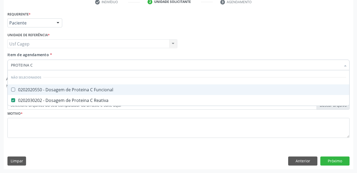
click at [114, 66] on input "PROTEINA C" at bounding box center [176, 65] width 330 height 11
type input "G"
checkbox Funcional "true"
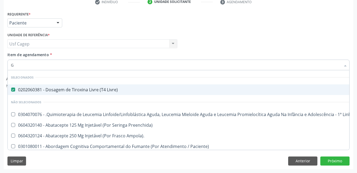
type input "GL"
checkbox Livre\) "false"
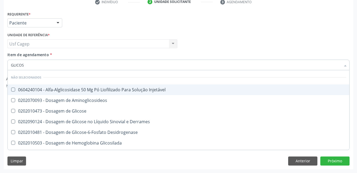
type input "GLICOSE"
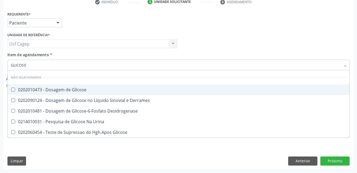
drag, startPoint x: 114, startPoint y: 90, endPoint x: 114, endPoint y: 74, distance: 16.0
click at [114, 89] on div "0202010473 - Dosagem de Glicose" at bounding box center [179, 90] width 336 height 4
checkbox Glicose "true"
click at [114, 64] on input "GLICOSE" at bounding box center [176, 65] width 330 height 11
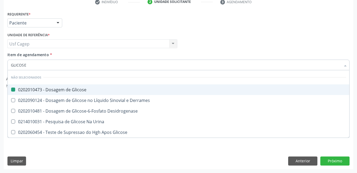
type input "H"
checkbox Glicose "false"
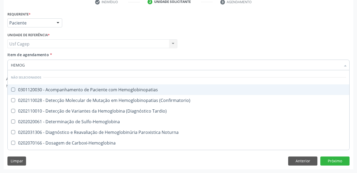
type input "HEMOGR"
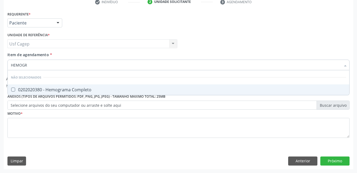
click at [105, 92] on div "0202020380 - Hemograma Completo" at bounding box center [179, 90] width 336 height 4
checkbox Completo "true"
click at [105, 64] on input "HEMOGR" at bounding box center [176, 65] width 330 height 11
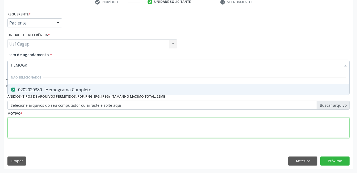
click at [92, 129] on div "Requerente * Paciente Profissional de Saúde Paciente Nenhum resultado encontrad…" at bounding box center [178, 77] width 342 height 135
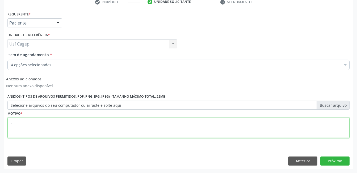
type textarea "."
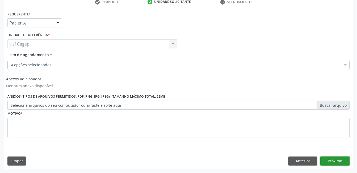
click at [332, 160] on button "Próximo" at bounding box center [335, 160] width 29 height 9
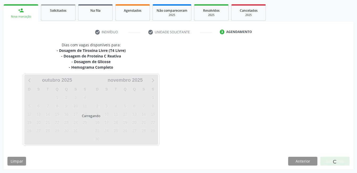
scroll to position [75, 0]
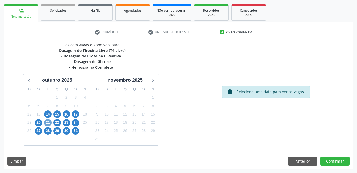
click at [46, 122] on span "21" at bounding box center [47, 122] width 7 height 7
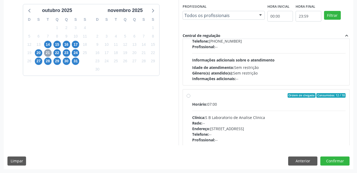
scroll to position [266, 0]
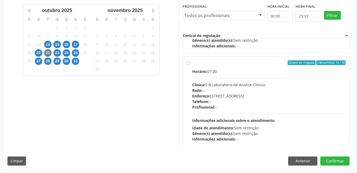
click at [252, 104] on div "Telefone: --" at bounding box center [269, 102] width 154 height 6
click at [191, 65] on input "Ordem de chegada Consumidos: 12 / 18 Horário: 07:00 Clínica: S B Laboratorio de…" at bounding box center [189, 62] width 4 height 5
radio input "true"
click at [337, 162] on button "Confirmar" at bounding box center [335, 160] width 29 height 9
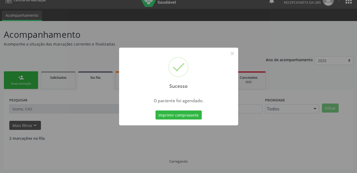
scroll to position [3, 0]
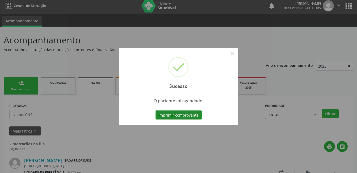
click at [163, 116] on button "Imprimir comprovante" at bounding box center [179, 114] width 46 height 9
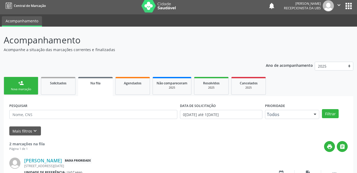
click at [34, 85] on link "person_add Nova marcação" at bounding box center [21, 86] width 35 height 18
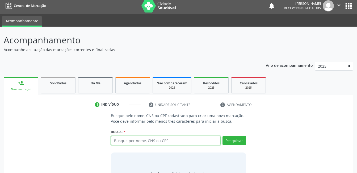
click at [121, 140] on input "text" at bounding box center [166, 140] width 110 height 9
paste input "209135932350003"
type input "209135932350003"
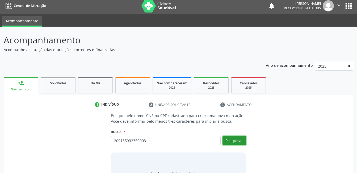
click at [234, 138] on button "Pesquisar" at bounding box center [235, 140] width 24 height 9
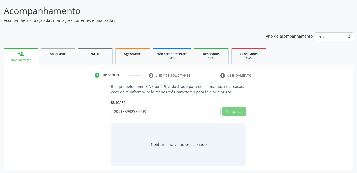
scroll to position [32, 0]
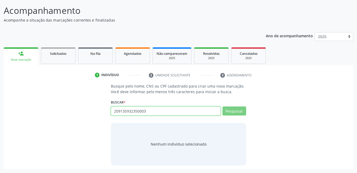
click at [180, 114] on input "209135932350003" at bounding box center [166, 110] width 110 height 9
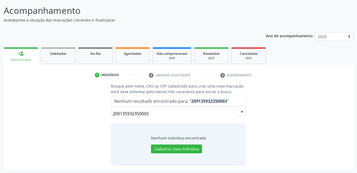
click at [156, 114] on input "209135932350003" at bounding box center [174, 113] width 122 height 11
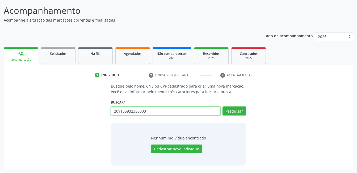
click at [147, 108] on input "209135932350003" at bounding box center [166, 110] width 110 height 9
paste input "311.455.904-20"
type input "311.455.904-20"
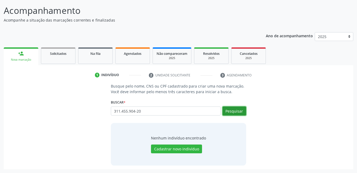
click at [227, 113] on button "Pesquisar" at bounding box center [235, 110] width 24 height 9
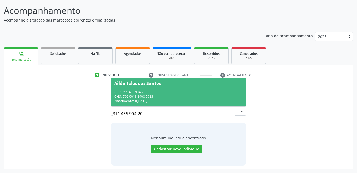
click at [154, 96] on div "CNS: 702 0013 8908 5083" at bounding box center [178, 96] width 128 height 5
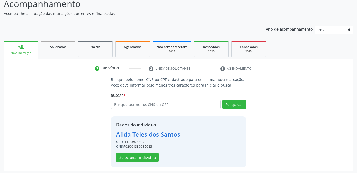
scroll to position [40, 0]
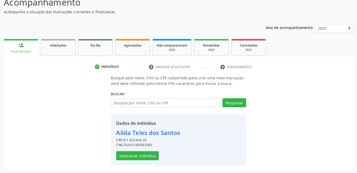
click at [143, 148] on div "Dados do indivíduo Ailda Teles dos Santos CPF: 311.455.904-20 CNS: 702001389085…" at bounding box center [148, 140] width 64 height 40
click at [145, 152] on button "Selecionar indivíduo" at bounding box center [137, 155] width 43 height 9
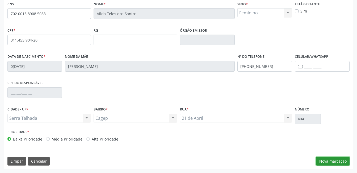
click at [322, 160] on button "Nova marcação" at bounding box center [333, 161] width 34 height 9
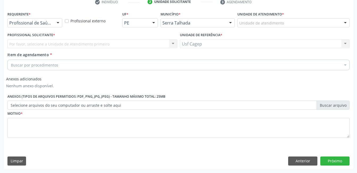
scroll to position [105, 0]
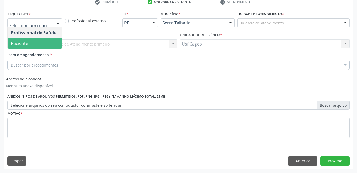
click at [49, 41] on span "Paciente" at bounding box center [35, 43] width 54 height 11
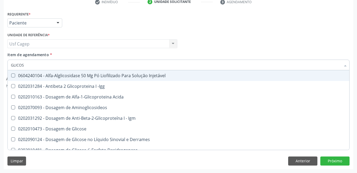
type input "GLICOSE"
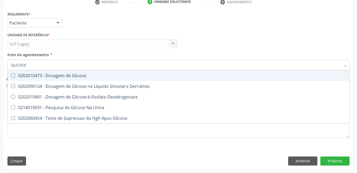
drag, startPoint x: 68, startPoint y: 77, endPoint x: 69, endPoint y: 65, distance: 12.0
click at [69, 74] on div "0202010473 - Dosagem de Glicose" at bounding box center [179, 75] width 336 height 4
checkbox Glicose "true"
click at [70, 65] on input "GLICOSE" at bounding box center [176, 65] width 330 height 11
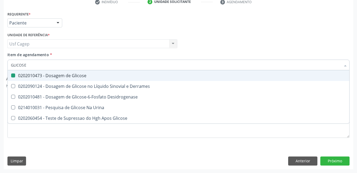
type input "C"
checkbox Glicose "false"
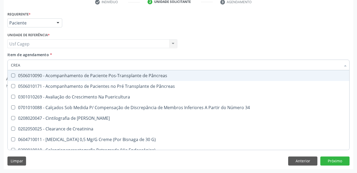
type input "CREAT"
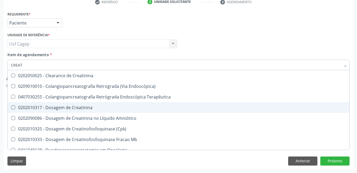
click at [67, 105] on div "0202010317 - Dosagem de Creatinina" at bounding box center [179, 107] width 336 height 4
checkbox Creatinina "true"
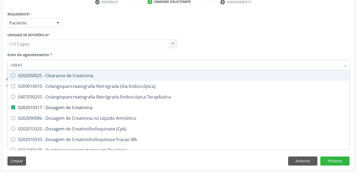
click at [72, 65] on input "CREAT" at bounding box center [176, 65] width 330 height 11
type input "UR"
checkbox Creatinina "false"
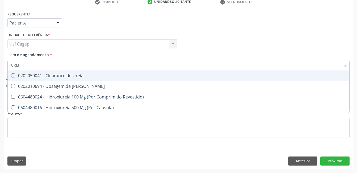
type input "UREIA"
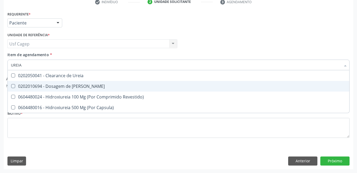
click at [71, 84] on div "0202010694 - Dosagem de Ureia" at bounding box center [179, 86] width 336 height 4
checkbox Ureia "true"
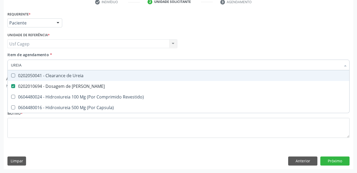
click at [71, 67] on input "UREIA" at bounding box center [176, 65] width 330 height 11
type input "C"
checkbox Ureia "false"
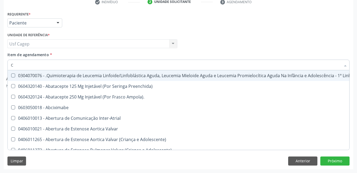
type input "CO"
checkbox Tempo "true"
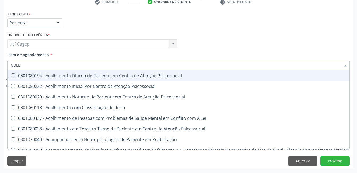
type input "COLES"
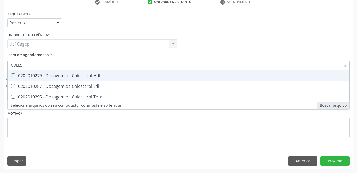
click at [74, 71] on span "0202010279 - Dosagem de Colesterol Hdl" at bounding box center [179, 75] width 342 height 11
checkbox Hdl "true"
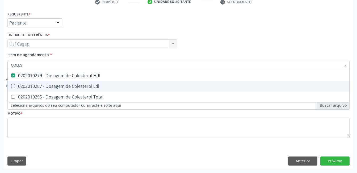
drag, startPoint x: 76, startPoint y: 84, endPoint x: 77, endPoint y: 102, distance: 18.1
click at [76, 84] on div "0202010287 - Dosagem de Colesterol Ldl" at bounding box center [179, 86] width 336 height 4
checkbox Ldl "true"
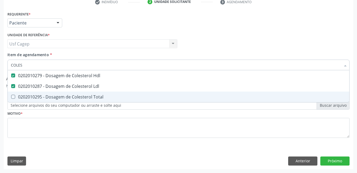
drag, startPoint x: 77, startPoint y: 96, endPoint x: 71, endPoint y: 78, distance: 18.5
click at [77, 96] on div "0202010295 - Dosagem de Colesterol Total" at bounding box center [179, 97] width 336 height 4
checkbox Total "true"
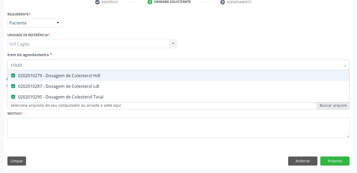
click at [69, 66] on input "COLES" at bounding box center [176, 65] width 330 height 11
type input "BU"
checkbox Hdl "false"
checkbox Ldl "false"
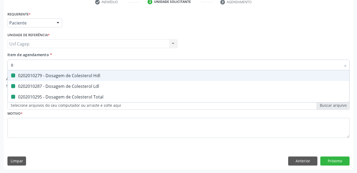
checkbox Total "false"
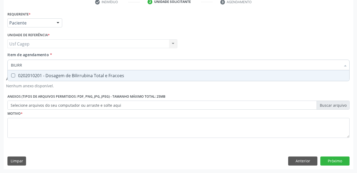
type input "BILIRRU"
drag, startPoint x: 73, startPoint y: 75, endPoint x: 73, endPoint y: 69, distance: 5.9
click at [73, 73] on div "0202010201 - Dosagem de Bilirrubina Total e Fracoes" at bounding box center [179, 75] width 336 height 4
checkbox Fracoes "true"
click at [72, 67] on input "BILIRRU" at bounding box center [176, 65] width 330 height 11
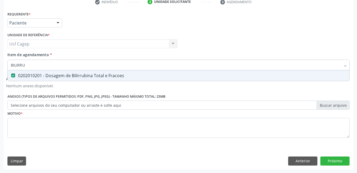
click at [72, 67] on input "BILIRRU" at bounding box center [176, 65] width 330 height 11
type input "T"
checkbox Fracoes "false"
type input "TG"
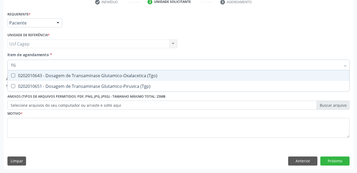
drag, startPoint x: 127, startPoint y: 73, endPoint x: 128, endPoint y: 76, distance: 3.3
click at [127, 73] on div "0202010643 - Dosagem de Transaminase Glutamico-Oxalacetica (Tgo)" at bounding box center [179, 75] width 336 height 4
checkbox \(Tgo\) "true"
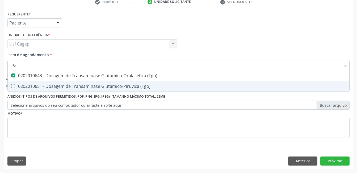
click at [129, 82] on span "0202010651 - Dosagem de Transaminase Glutamico-Piruvica (Tgp)" at bounding box center [179, 86] width 342 height 11
checkbox \(Tgp\) "true"
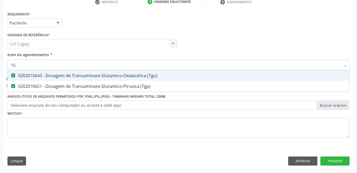
click at [127, 67] on input "TG" at bounding box center [176, 65] width 330 height 11
type input "T"
checkbox \(Tgo\) "false"
checkbox \(Tgp\) "false"
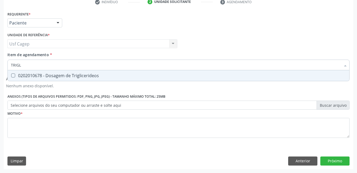
type input "TRIGLI"
drag, startPoint x: 130, startPoint y: 75, endPoint x: 129, endPoint y: 72, distance: 2.7
click at [129, 73] on span "0202010678 - Dosagem de Triglicerideos" at bounding box center [179, 75] width 342 height 11
checkbox Triglicerideos "true"
click at [129, 67] on input "TRIGLI" at bounding box center [176, 65] width 330 height 11
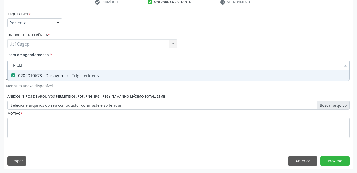
click at [129, 67] on input "TRIGLI" at bounding box center [176, 65] width 330 height 11
type input "H"
checkbox Triglicerideos "false"
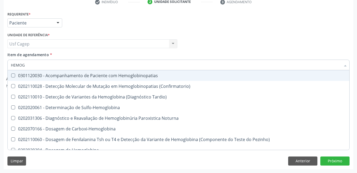
type input "HEMOGL"
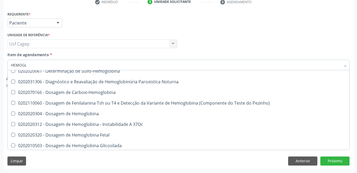
scroll to position [80, 0]
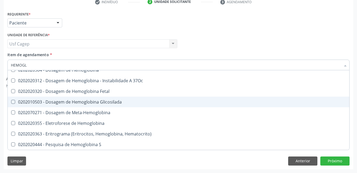
click at [117, 100] on div "0202010503 - Dosagem de Hemoglobina Glicosilada" at bounding box center [179, 102] width 336 height 4
checkbox Glicosilada "true"
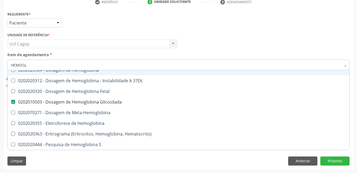
click at [114, 67] on input "HEMOGL" at bounding box center [176, 65] width 330 height 11
type input "H"
checkbox Glicosilada "false"
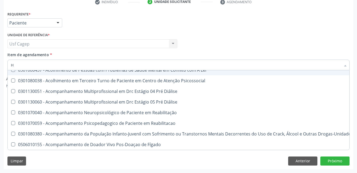
type input "HE"
checkbox Pulmão "true"
type input "HEM"
checkbox Fenilcetonúria "true"
checkbox Pulmão "false"
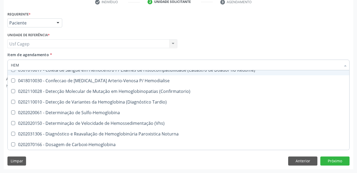
type input "HEMO"
checkbox Glicosilada "true"
checkbox Semana\) "false"
type input "HEMOG"
checkbox Tardio\) "true"
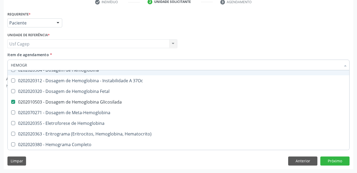
scroll to position [0, 0]
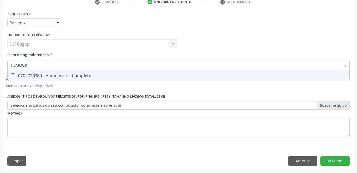
type input "HEMOGRA"
click at [113, 73] on span "0202020380 - Hemograma Completo" at bounding box center [179, 75] width 342 height 11
checkbox Completo "true"
click at [117, 67] on input "HEMOGRA" at bounding box center [176, 65] width 330 height 11
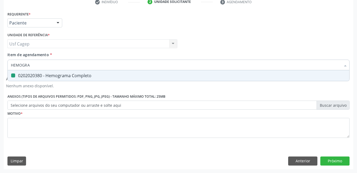
type input "T"
checkbox Completo "false"
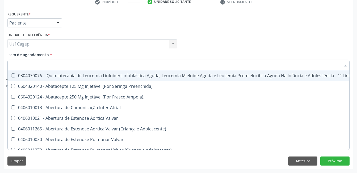
type input "T4"
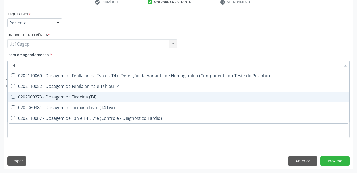
drag, startPoint x: 106, startPoint y: 100, endPoint x: 102, endPoint y: 68, distance: 31.9
click at [106, 99] on span "0202060373 - Dosagem de Tiroxina (T4)" at bounding box center [179, 97] width 342 height 11
checkbox \(T4\) "true"
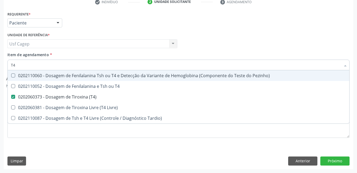
click at [101, 66] on input "T4" at bounding box center [176, 65] width 330 height 11
type input "TS"
checkbox \(T4\) "false"
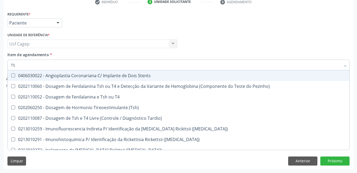
type input "TSH"
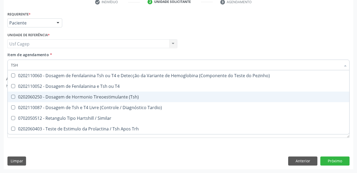
click at [96, 99] on div "0202060250 - Dosagem de Hormonio Tireoestimulante (Tsh)" at bounding box center [179, 97] width 336 height 4
checkbox \(Tsh\) "true"
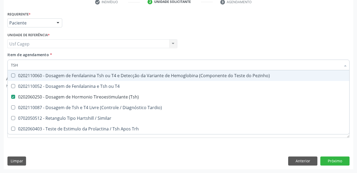
click at [109, 53] on div "Item de agendamento * TSH Desfazer seleção 0202110060 - Dosagem de Fenilalanina…" at bounding box center [178, 60] width 342 height 17
checkbox T4 "true"
checkbox Tardio\) "true"
checkbox Similar "true"
checkbox Trh "true"
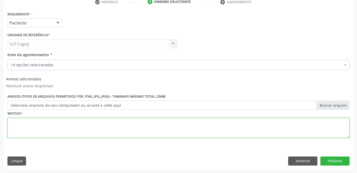
click at [95, 122] on textarea at bounding box center [178, 128] width 342 height 20
type textarea "."
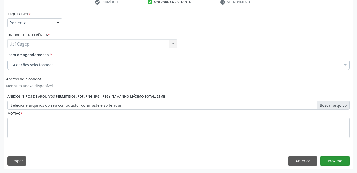
click at [330, 162] on button "Próximo" at bounding box center [335, 160] width 29 height 9
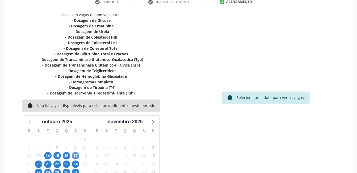
scroll to position [131, 0]
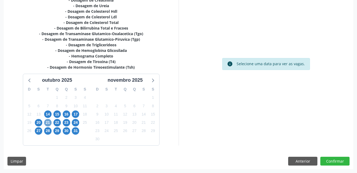
click at [49, 120] on span "21" at bounding box center [47, 122] width 7 height 7
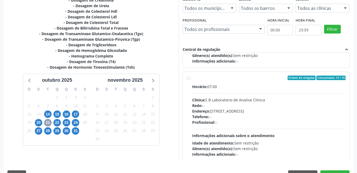
scroll to position [270, 0]
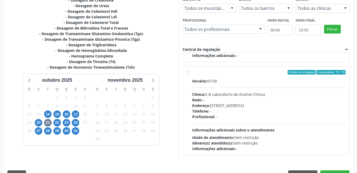
click at [232, 114] on div "Profissional: --" at bounding box center [269, 117] width 154 height 6
click at [191, 75] on input "Ordem de chegada Consumidos: 13 / 18 Horário: 07:00 Clínica: S B Laboratorio de…" at bounding box center [189, 72] width 4 height 5
radio input "true"
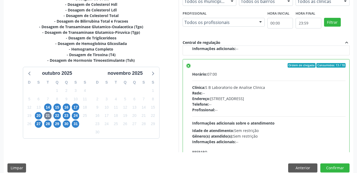
scroll to position [145, 0]
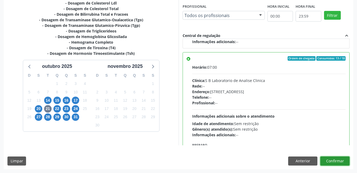
click at [348, 164] on button "Confirmar" at bounding box center [335, 160] width 29 height 9
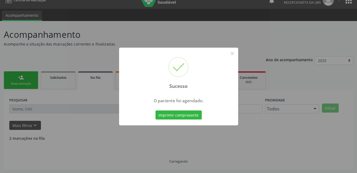
scroll to position [3, 0]
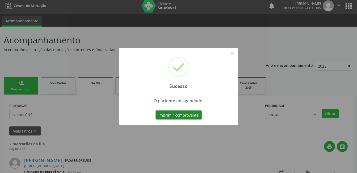
click at [159, 114] on button "Imprimir comprovante" at bounding box center [179, 114] width 46 height 9
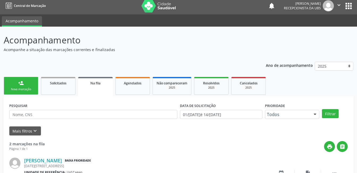
scroll to position [3, 0]
click at [22, 89] on div "Nova marcação" at bounding box center [21, 89] width 27 height 4
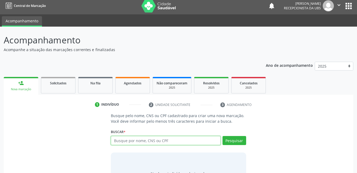
click at [121, 138] on input "text" at bounding box center [166, 140] width 110 height 9
type input "898002999630672"
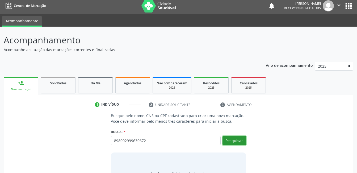
click at [232, 142] on button "Pesquisar" at bounding box center [235, 140] width 24 height 9
type input "898002999630672"
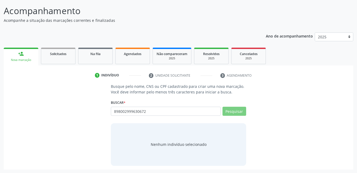
scroll to position [32, 0]
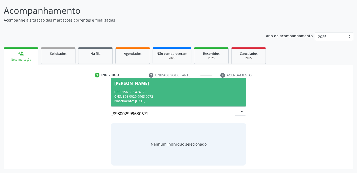
click at [135, 91] on div "CPF: 156.303.474-38" at bounding box center [178, 92] width 128 height 5
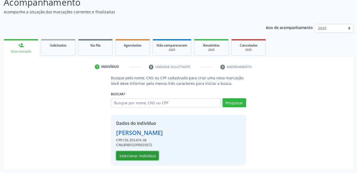
click at [138, 155] on button "Selecionar indivíduo" at bounding box center [137, 155] width 43 height 9
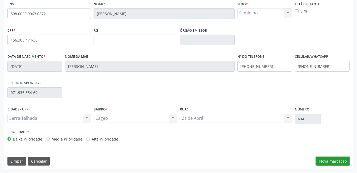
click at [330, 158] on button "Nova marcação" at bounding box center [333, 161] width 34 height 9
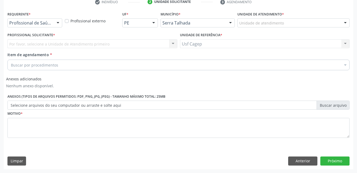
scroll to position [105, 0]
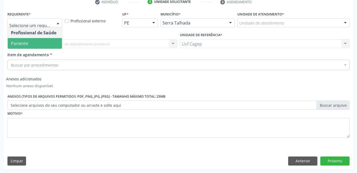
click at [38, 46] on span "Paciente" at bounding box center [35, 43] width 54 height 11
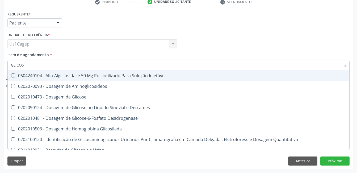
type input "GLICOSE"
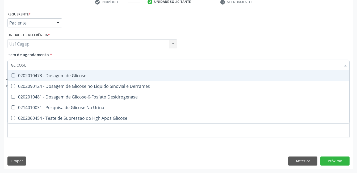
click at [49, 76] on div "0202010473 - Dosagem de Glicose" at bounding box center [179, 75] width 336 height 4
checkbox Glicose "true"
click at [48, 65] on input "GLICOSE" at bounding box center [176, 65] width 330 height 11
type input "C"
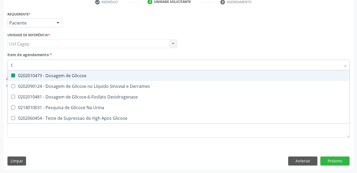
checkbox Glicose "false"
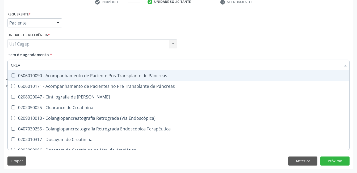
type input "CREAT"
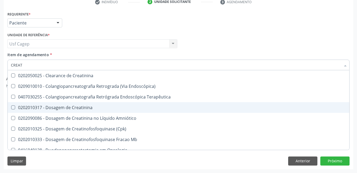
click at [57, 105] on div "0202010317 - Dosagem de Creatinina" at bounding box center [179, 107] width 336 height 4
checkbox Creatinina "true"
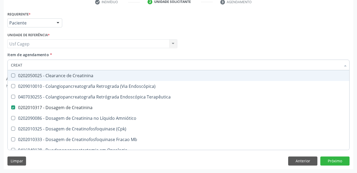
click at [61, 67] on input "CREAT" at bounding box center [176, 65] width 330 height 11
type input "UR"
checkbox Creatinina "false"
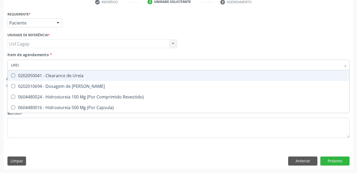
type input "UREIA"
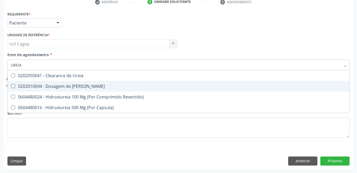
click at [98, 86] on div "0202010694 - Dosagem de [PERSON_NAME]" at bounding box center [179, 86] width 336 height 4
checkbox Ureia "true"
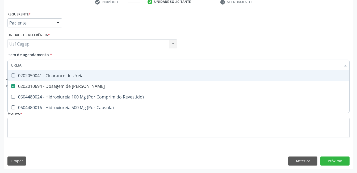
click at [93, 67] on input "UREIA" at bounding box center [176, 65] width 330 height 11
type input "C"
checkbox Ureia "false"
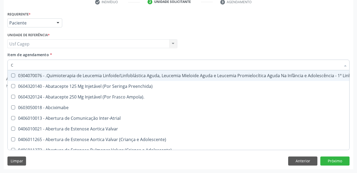
type input "CO"
checkbox Tempo "true"
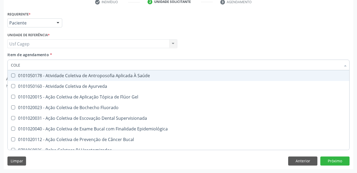
type input "COLES"
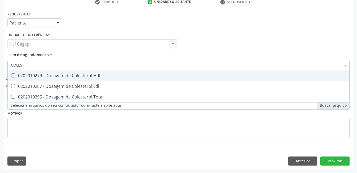
click at [95, 75] on div "0202010279 - Dosagem de Colesterol Hdl" at bounding box center [179, 75] width 336 height 4
checkbox Hdl "true"
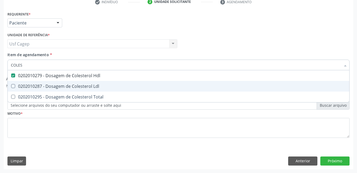
click at [96, 85] on div "0202010287 - Dosagem de Colesterol Ldl" at bounding box center [179, 86] width 336 height 4
checkbox Ldl "true"
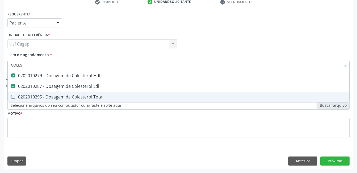
click at [97, 97] on div "0202010295 - Dosagem de Colesterol Total" at bounding box center [179, 97] width 336 height 4
checkbox Total "true"
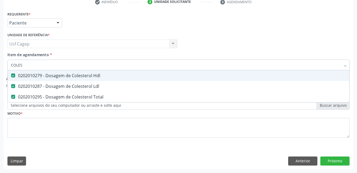
click at [88, 68] on input "COLES" at bounding box center [176, 65] width 330 height 11
type input "B"
checkbox Hdl "false"
checkbox Ldl "false"
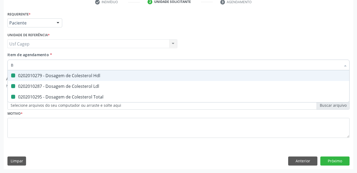
checkbox Total "false"
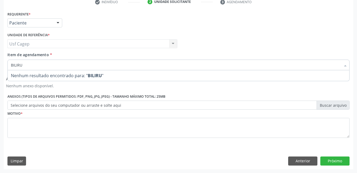
type input "BILIR"
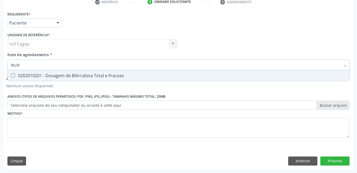
drag, startPoint x: 89, startPoint y: 71, endPoint x: 90, endPoint y: 73, distance: 2.9
click at [89, 71] on span "0202010201 - Dosagem de Bilirrubina Total e Fracoes" at bounding box center [179, 75] width 342 height 11
checkbox Fracoes "true"
click at [89, 64] on input "BILIR" at bounding box center [176, 65] width 330 height 11
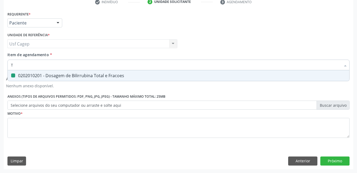
type input "TG"
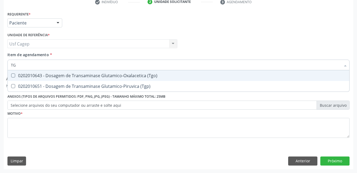
drag, startPoint x: 87, startPoint y: 76, endPoint x: 90, endPoint y: 81, distance: 5.5
click at [87, 76] on div "0202010643 - Dosagem de Transaminase Glutamico-Oxalacetica (Tgo)" at bounding box center [179, 75] width 336 height 4
click at [90, 81] on span "0202010643 - Dosagem de Transaminase Glutamico-Oxalacetica (Tgo)" at bounding box center [179, 75] width 342 height 11
click at [90, 77] on div "0202010643 - Dosagem de Transaminase Glutamico-Oxalacetica (Tgo)" at bounding box center [179, 75] width 336 height 4
checkbox \(Tgo\) "true"
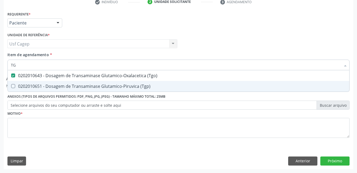
click at [92, 84] on div "0202010651 - Dosagem de Transaminase Glutamico-Piruvica (Tgp)" at bounding box center [179, 86] width 336 height 4
checkbox \(Tgp\) "true"
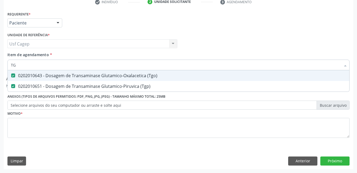
click at [92, 63] on input "TG" at bounding box center [176, 65] width 330 height 11
type input "T"
checkbox \(Tgo\) "false"
checkbox \(Tgp\) "false"
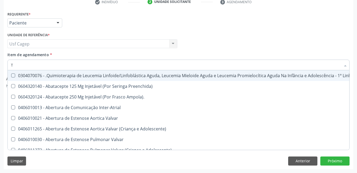
type input "TR"
checkbox Visual "true"
checkbox Primária "true"
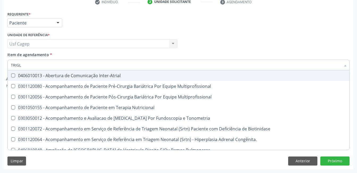
type input "TRIGLI"
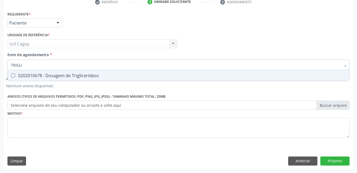
drag, startPoint x: 95, startPoint y: 76, endPoint x: 96, endPoint y: 69, distance: 6.7
click at [95, 73] on div "0202010678 - Dosagem de Triglicerideos" at bounding box center [179, 75] width 336 height 4
checkbox Triglicerideos "true"
click at [96, 67] on input "TRIGLI" at bounding box center [176, 65] width 330 height 11
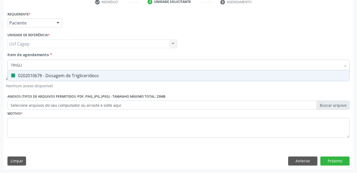
type input "H"
checkbox Triglicerideos "false"
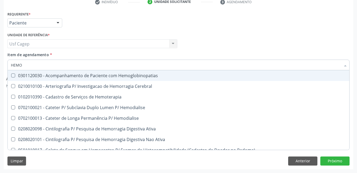
type input "HEMOG"
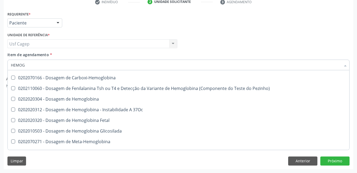
scroll to position [53, 0]
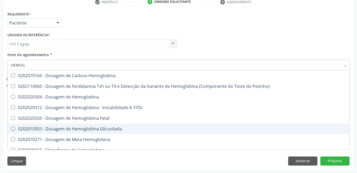
drag, startPoint x: 104, startPoint y: 128, endPoint x: 103, endPoint y: 125, distance: 3.1
click at [104, 127] on div "0202010503 - Dosagem de Hemoglobina Glicosilada" at bounding box center [179, 129] width 336 height 4
checkbox Glicosilada "true"
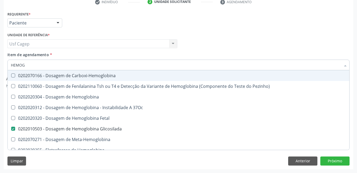
click at [96, 68] on input "HEMOG" at bounding box center [176, 65] width 330 height 11
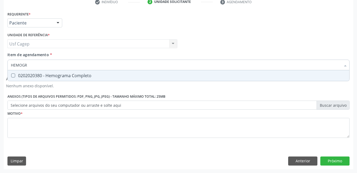
scroll to position [0, 0]
type input "HEMOGRA"
drag, startPoint x: 97, startPoint y: 74, endPoint x: 93, endPoint y: 68, distance: 6.8
click at [97, 74] on div "0202020380 - Hemograma Completo" at bounding box center [179, 75] width 336 height 4
checkbox Completo "true"
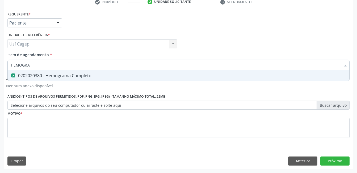
click at [93, 65] on input "HEMOGRA" at bounding box center [176, 65] width 330 height 11
type input "T"
checkbox Completo "false"
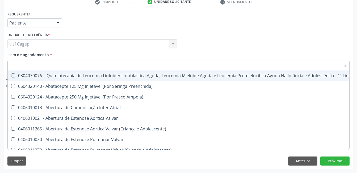
type input "T4"
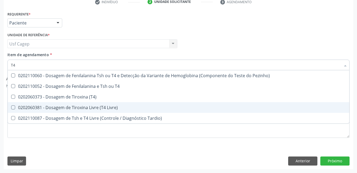
click at [98, 103] on span "0202060381 - Dosagem de Tiroxina Livre (T4 Livre)" at bounding box center [179, 107] width 342 height 11
checkbox Livre\) "true"
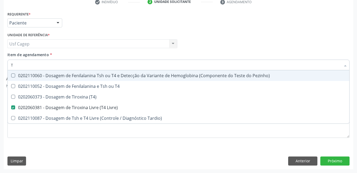
type input "TS"
checkbox Livre\) "false"
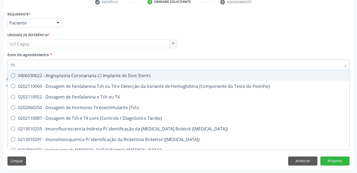
type input "TSH"
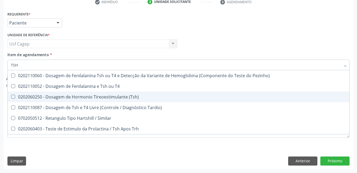
click at [102, 97] on div "0202060250 - Dosagem de Hormonio Tireoestimulante (Tsh)" at bounding box center [179, 97] width 336 height 4
checkbox \(Tsh\) "true"
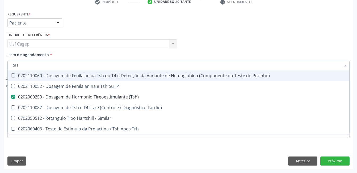
click at [97, 63] on input "TSH" at bounding box center [176, 65] width 330 height 11
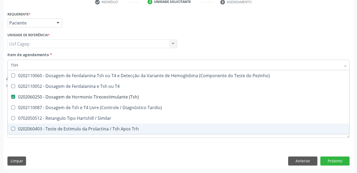
checkbox T4 "true"
checkbox Tardio\) "true"
checkbox Similar "true"
checkbox Trh "true"
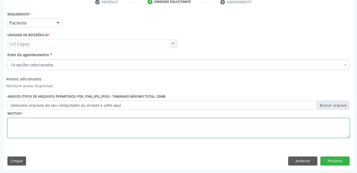
click at [114, 131] on textarea at bounding box center [178, 128] width 342 height 20
type textarea "."
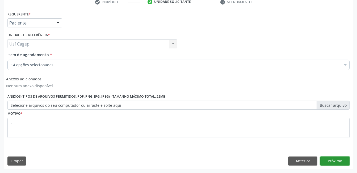
click at [341, 160] on button "Próximo" at bounding box center [335, 160] width 29 height 9
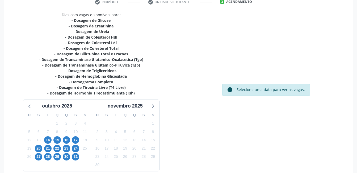
click at [44, 147] on div "21" at bounding box center [47, 148] width 7 height 8
click at [45, 148] on span "21" at bounding box center [47, 148] width 7 height 7
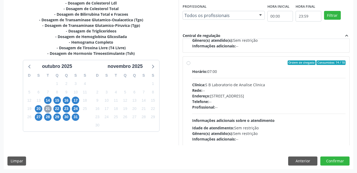
scroll to position [270, 0]
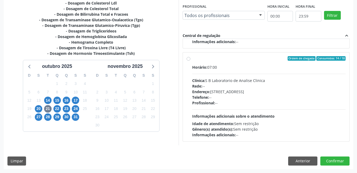
click at [263, 115] on span "Informações adicionais sobre o atendimento" at bounding box center [233, 116] width 82 height 5
click at [191, 61] on input "Ordem de chegada Consumidos: 14 / 18 Horário: 07:00 Clínica: S B Laboratorio de…" at bounding box center [189, 58] width 4 height 5
radio input "true"
click at [336, 161] on button "Confirmar" at bounding box center [335, 160] width 29 height 9
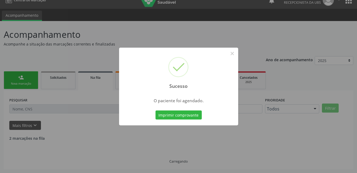
scroll to position [3, 0]
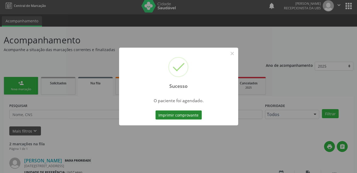
click at [173, 113] on button "Imprimir comprovante" at bounding box center [179, 114] width 46 height 9
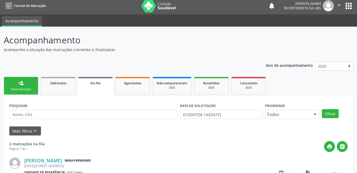
click at [22, 84] on div "person_add" at bounding box center [21, 83] width 6 height 6
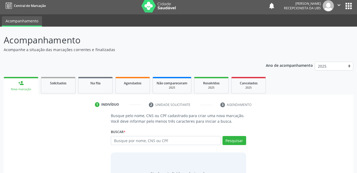
click at [30, 80] on link "person_add Nova marcação" at bounding box center [21, 86] width 35 height 18
click at [144, 142] on input "text" at bounding box center [166, 140] width 110 height 9
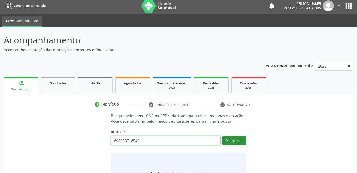
type input "898003718549"
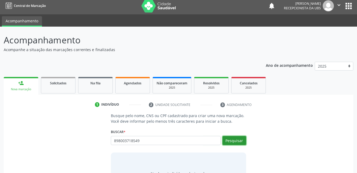
click at [232, 140] on button "Pesquisar" at bounding box center [235, 140] width 24 height 9
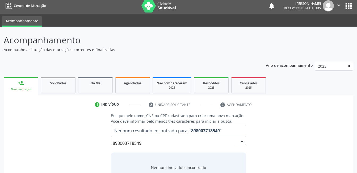
click at [167, 136] on span "Nenhum resultado encontrado para: " 898003718549 "" at bounding box center [178, 130] width 135 height 11
click at [164, 140] on input "898003718549" at bounding box center [174, 143] width 122 height 11
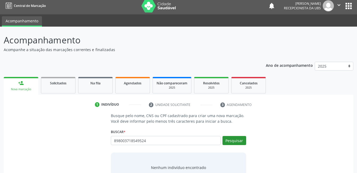
type input "898003718549524"
click at [236, 139] on button "Pesquisar" at bounding box center [235, 140] width 24 height 9
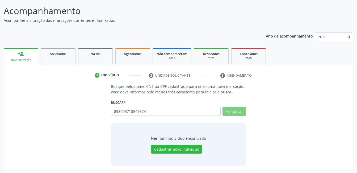
scroll to position [32, 0]
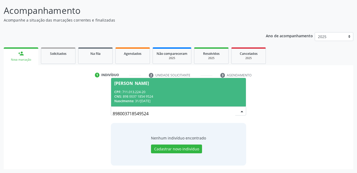
click at [194, 96] on div "CNS: 898 0037 1854 9524" at bounding box center [178, 96] width 128 height 5
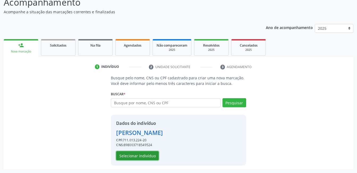
click at [151, 156] on button "Selecionar indivíduo" at bounding box center [137, 155] width 43 height 9
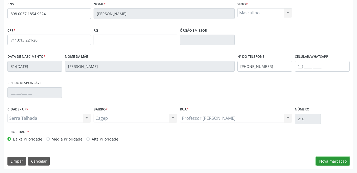
click at [322, 158] on button "Nova marcação" at bounding box center [333, 161] width 34 height 9
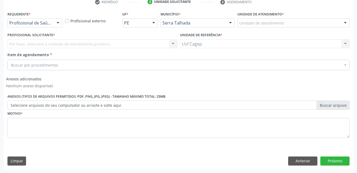
scroll to position [105, 0]
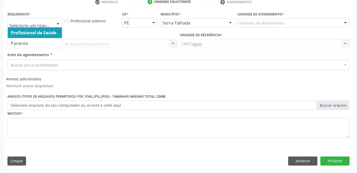
click at [53, 26] on div at bounding box center [34, 22] width 55 height 9
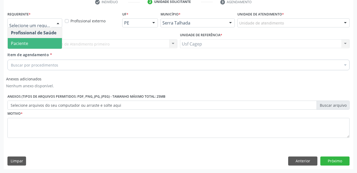
click at [52, 41] on span "Paciente" at bounding box center [35, 43] width 54 height 11
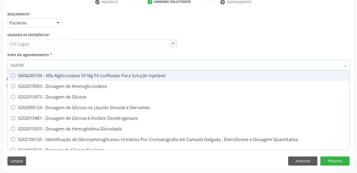
type input "GLICOSE"
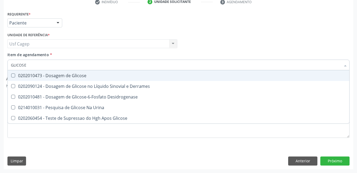
drag, startPoint x: 59, startPoint y: 75, endPoint x: 60, endPoint y: 70, distance: 4.8
click at [60, 74] on div "0202010473 - Dosagem de Glicose" at bounding box center [179, 75] width 336 height 4
checkbox Glicose "true"
click at [60, 67] on input "GLICOSE" at bounding box center [176, 65] width 330 height 11
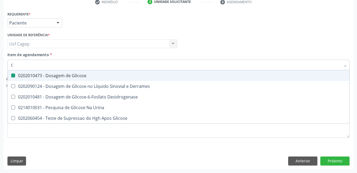
type input "CR"
checkbox Glicose "false"
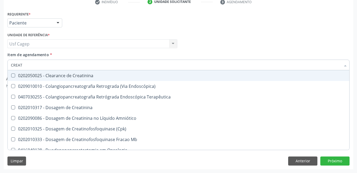
type input "CREATI"
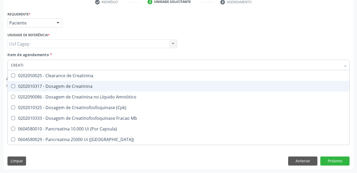
drag, startPoint x: 57, startPoint y: 84, endPoint x: 56, endPoint y: 69, distance: 14.7
click at [57, 84] on div "0202010317 - Dosagem de Creatinina" at bounding box center [179, 86] width 336 height 4
checkbox Creatinina "true"
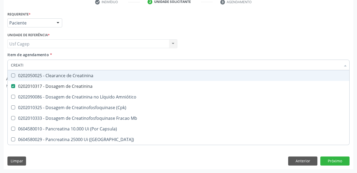
click at [56, 65] on input "CREATI" at bounding box center [176, 65] width 330 height 11
type input "UR"
checkbox Creatinina "false"
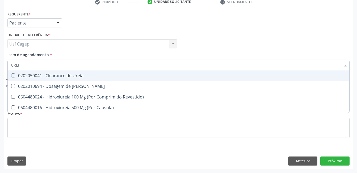
type input "UREIA"
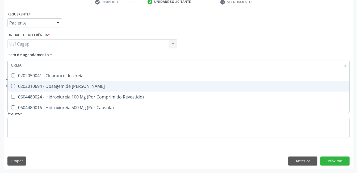
drag, startPoint x: 54, startPoint y: 88, endPoint x: 54, endPoint y: 73, distance: 14.4
click at [54, 88] on div "0202010694 - Dosagem de Ureia" at bounding box center [179, 86] width 336 height 4
checkbox Ureia "true"
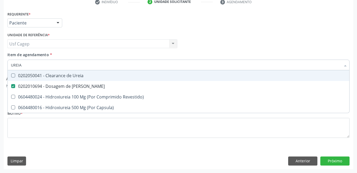
click at [52, 66] on input "UREIA" at bounding box center [176, 65] width 330 height 11
type input "CO"
checkbox Ureia "false"
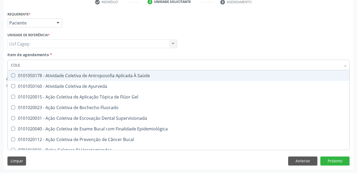
type input "COLES"
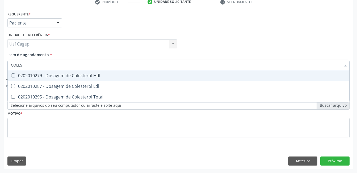
click at [55, 75] on div "0202010279 - Dosagem de Colesterol Hdl" at bounding box center [179, 75] width 336 height 4
checkbox Hdl "true"
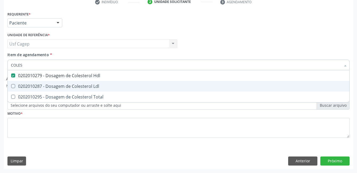
click at [57, 85] on div "0202010287 - Dosagem de Colesterol Ldl" at bounding box center [179, 86] width 336 height 4
checkbox Ldl "true"
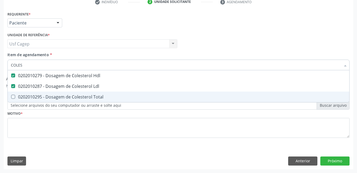
click at [62, 95] on div "0202010295 - Dosagem de Colesterol Total" at bounding box center [179, 97] width 336 height 4
checkbox Total "true"
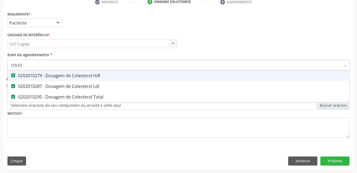
click at [53, 64] on input "COLES" at bounding box center [176, 65] width 330 height 11
type input "B"
checkbox Hdl "false"
checkbox Ldl "false"
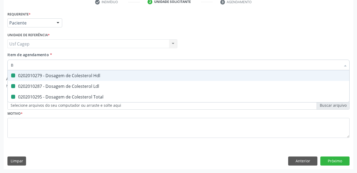
checkbox Total "false"
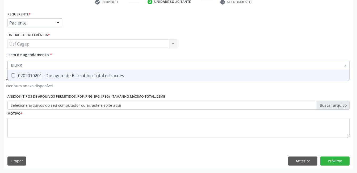
type input "BILIRRU"
click at [58, 76] on div "0202010201 - Dosagem de Bilirrubina Total e Fracoes" at bounding box center [179, 75] width 336 height 4
checkbox Fracoes "true"
click at [57, 67] on input "BILIRRU" at bounding box center [176, 65] width 330 height 11
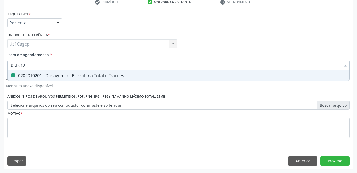
type input "T"
checkbox Fracoes "false"
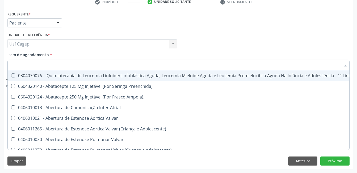
type input "TG"
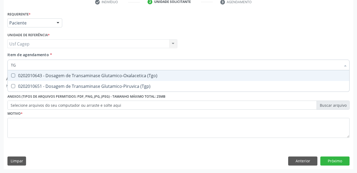
click at [57, 72] on span "0202010643 - Dosagem de Transaminase Glutamico-Oxalacetica (Tgo)" at bounding box center [179, 75] width 342 height 11
checkbox \(Tgo\) "true"
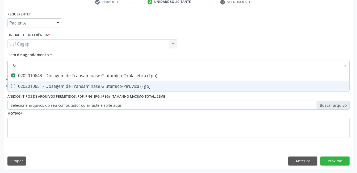
click at [63, 83] on span "0202010651 - Dosagem de Transaminase Glutamico-Piruvica (Tgp)" at bounding box center [179, 86] width 342 height 11
checkbox \(Tgp\) "true"
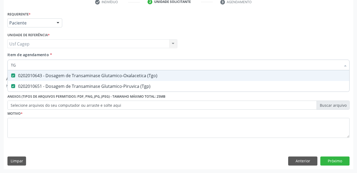
click at [64, 63] on input "TG" at bounding box center [176, 65] width 330 height 11
type input "T"
checkbox \(Tgo\) "false"
checkbox \(Tgp\) "false"
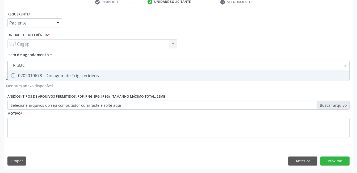
type input "TRIGLICE"
click at [67, 76] on div "0202010678 - Dosagem de Triglicerideos" at bounding box center [179, 75] width 336 height 4
checkbox Triglicerideos "true"
click at [66, 66] on input "TRIGLICE" at bounding box center [176, 65] width 330 height 11
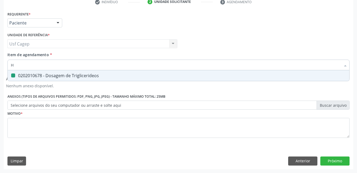
type input "HE"
checkbox Triglicerideos "false"
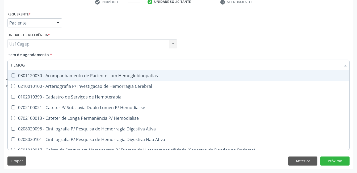
type input "HEMOGL"
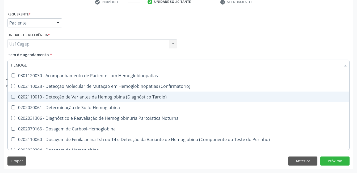
scroll to position [80, 0]
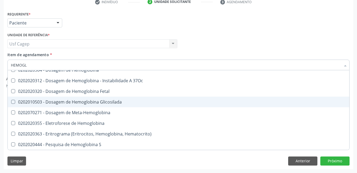
drag, startPoint x: 85, startPoint y: 101, endPoint x: 83, endPoint y: 92, distance: 8.8
click at [85, 100] on div "0202010503 - Dosagem de Hemoglobina Glicosilada" at bounding box center [179, 102] width 336 height 4
checkbox Glicosilada "true"
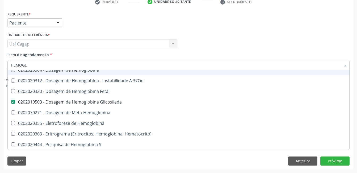
click at [75, 67] on input "HEMOGL" at bounding box center [176, 65] width 330 height 11
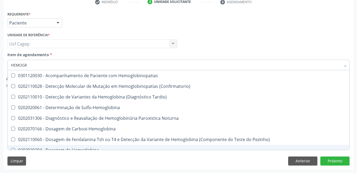
type input "HEMOGRA"
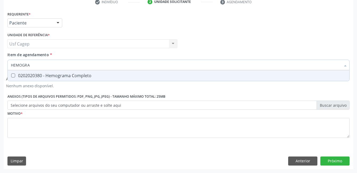
drag, startPoint x: 74, startPoint y: 72, endPoint x: 74, endPoint y: 68, distance: 4.3
click at [74, 72] on span "0202020380 - Hemograma Completo" at bounding box center [179, 75] width 342 height 11
checkbox Completo "true"
click at [73, 66] on input "HEMOGRA" at bounding box center [176, 65] width 330 height 11
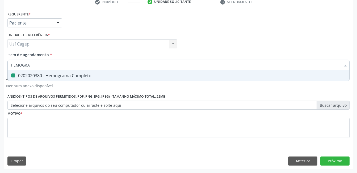
type input "T"
checkbox Completo "false"
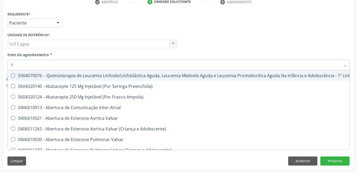
type input "T4"
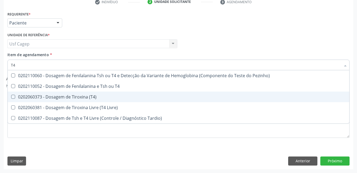
click at [79, 99] on div "0202060373 - Dosagem de Tiroxina (T4)" at bounding box center [179, 97] width 336 height 4
checkbox \(T4\) "true"
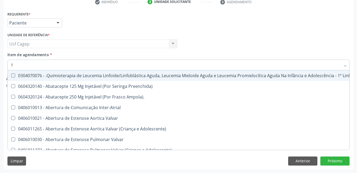
type input "TS"
checkbox Ampola\)\ "false"
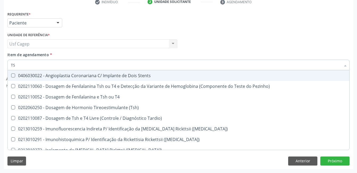
type input "TSH"
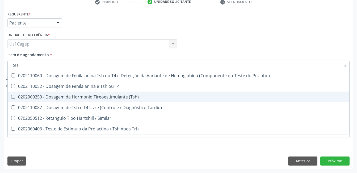
drag, startPoint x: 81, startPoint y: 100, endPoint x: 80, endPoint y: 70, distance: 30.1
click at [82, 99] on span "0202060250 - Dosagem de Hormonio Tireoestimulante (Tsh)" at bounding box center [179, 97] width 342 height 11
checkbox \(Tsh\) "true"
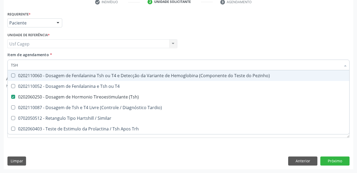
click at [80, 64] on input "TSH" at bounding box center [176, 65] width 330 height 11
click at [80, 56] on div "Item de agendamento * TSH Desfazer seleção 0202110060 - Dosagem de Fenilalanina…" at bounding box center [178, 60] width 342 height 17
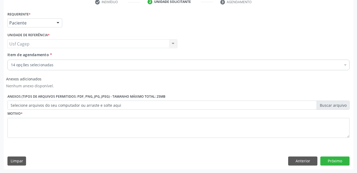
checkbox Glicose "true"
checkbox Ureia "true"
checkbox Hdl "true"
checkbox Ldl "true"
click at [78, 57] on div "Item de agendamento * 14 opções selecionadas Desfazer seleção Selecionados 0202…" at bounding box center [178, 60] width 342 height 17
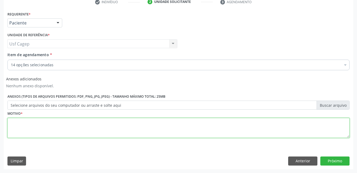
click at [75, 130] on textarea at bounding box center [178, 128] width 342 height 20
type textarea "."
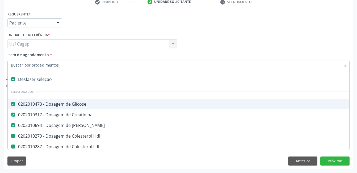
type input "P"
checkbox Hdl "false"
checkbox Ldl "false"
checkbox Total "false"
checkbox Fracoes "false"
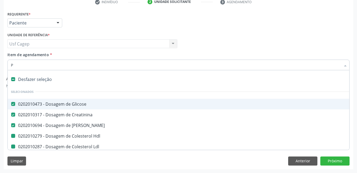
checkbox \(Tgo\) "false"
checkbox \(Tgp\) "false"
checkbox Triglicerideos "false"
checkbox Glicosilada "false"
checkbox Completo "false"
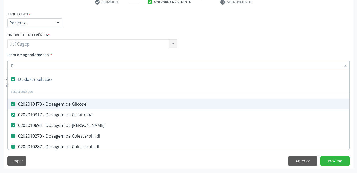
checkbox \(T4\) "false"
checkbox \(Tsh\) "false"
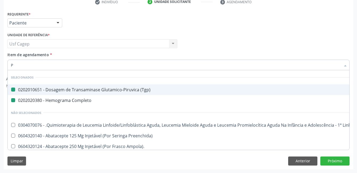
type input "PS"
checkbox \(Tgp\) "false"
checkbox Completo "false"
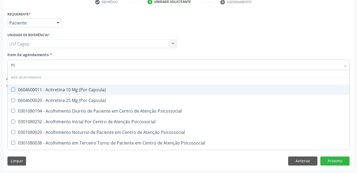
type input "PSA"
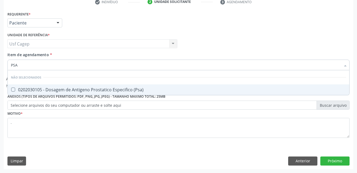
click at [97, 88] on div "0202030105 - Dosagem de Antigeno Prostatico Especifico (Psa)" at bounding box center [179, 90] width 336 height 4
checkbox \(Psa\) "true"
click at [89, 51] on div "Unidade de referência * Usf Cagep Usf Cagep Nenhum resultado encontrado para: "…" at bounding box center [92, 41] width 173 height 21
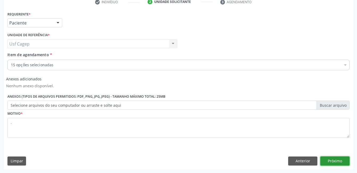
click at [337, 160] on button "Próximo" at bounding box center [335, 160] width 29 height 9
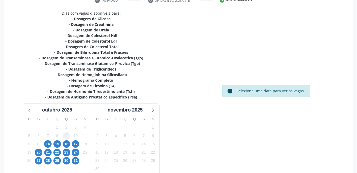
scroll to position [137, 0]
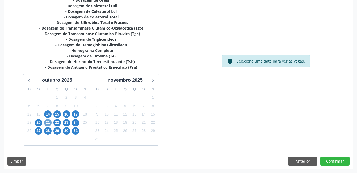
click at [46, 123] on span "21" at bounding box center [47, 122] width 7 height 7
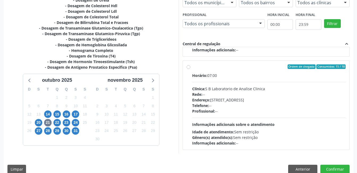
click at [221, 113] on div "Profissional: --" at bounding box center [269, 111] width 154 height 6
click at [191, 69] on input "Ordem de chegada Consumidos: 15 / 18 Horário: 07:00 Clínica: S B Laboratorio de…" at bounding box center [189, 66] width 4 height 5
radio input "true"
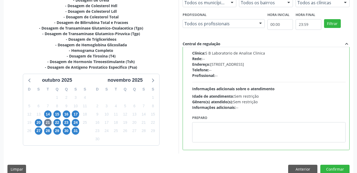
scroll to position [306, 0]
click at [335, 164] on div "Dias com vagas disponíveis para: - Dosagem de Glicose - Dosagem de Creatinina -…" at bounding box center [179, 79] width 350 height 197
click at [336, 166] on button "Confirmar" at bounding box center [335, 169] width 29 height 9
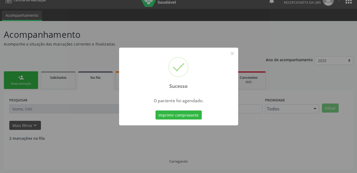
scroll to position [3, 0]
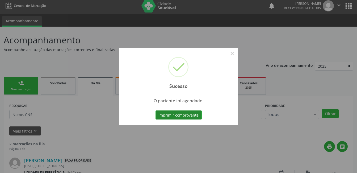
click at [177, 115] on button "Imprimir comprovante" at bounding box center [179, 114] width 46 height 9
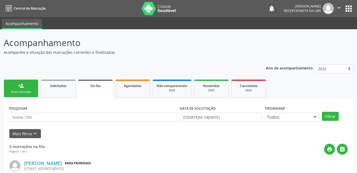
scroll to position [3, 0]
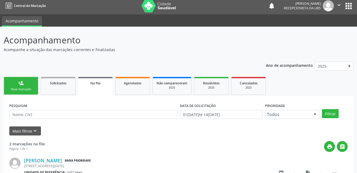
click at [29, 90] on div "Nova marcação" at bounding box center [21, 89] width 27 height 4
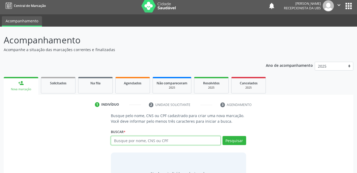
click at [126, 141] on input "text" at bounding box center [166, 140] width 110 height 9
type input "706006841330343"
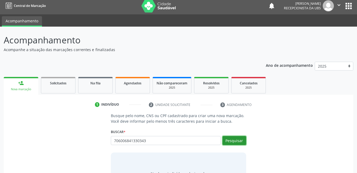
click at [237, 143] on button "Pesquisar" at bounding box center [235, 140] width 24 height 9
type input "706006841330343"
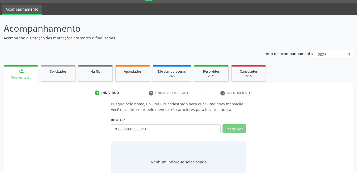
scroll to position [32, 0]
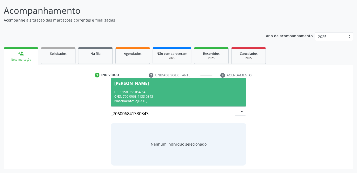
click at [179, 91] on div "CPF: 158.968.054-54" at bounding box center [178, 92] width 128 height 5
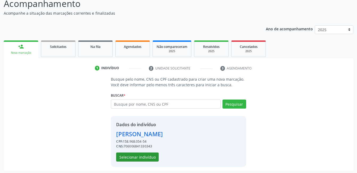
scroll to position [40, 0]
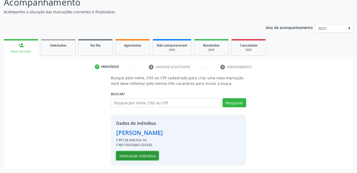
click at [136, 160] on button "Selecionar indivíduo" at bounding box center [137, 155] width 43 height 9
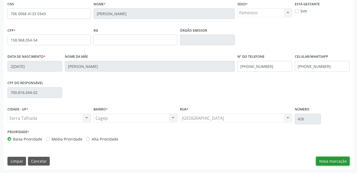
click at [337, 159] on button "Nova marcação" at bounding box center [333, 161] width 34 height 9
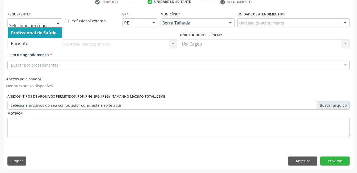
click at [56, 24] on div at bounding box center [58, 23] width 8 height 9
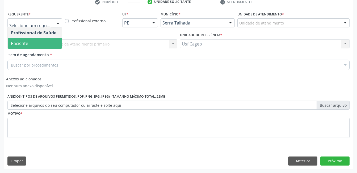
click at [51, 44] on span "Paciente" at bounding box center [35, 43] width 54 height 11
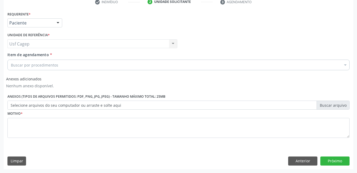
click at [59, 65] on div "Buscar por procedimentos" at bounding box center [178, 65] width 342 height 11
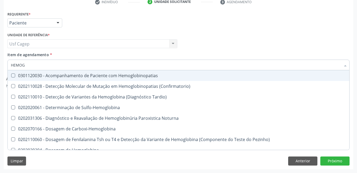
type input "HEMOGR"
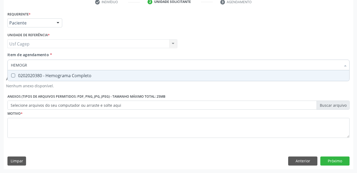
drag, startPoint x: 57, startPoint y: 77, endPoint x: 57, endPoint y: 73, distance: 4.0
click at [57, 76] on div "0202020380 - Hemograma Completo" at bounding box center [179, 75] width 336 height 4
checkbox Completo "true"
click at [55, 65] on input "HEMOGR" at bounding box center [176, 65] width 330 height 11
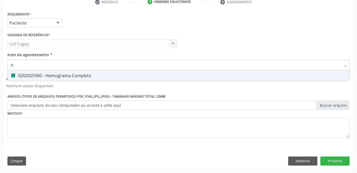
type input "RU"
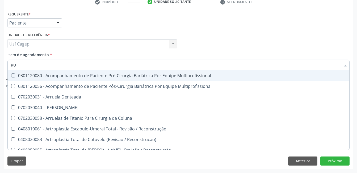
checkbox Multiprofissional "false"
type input "R"
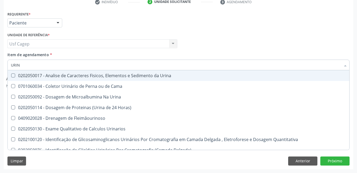
type input "URINA"
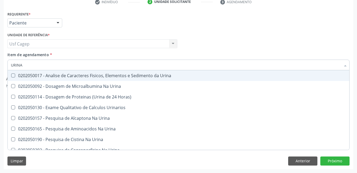
drag, startPoint x: 61, startPoint y: 77, endPoint x: 59, endPoint y: 67, distance: 11.1
click at [61, 77] on div "0202050017 - Analise de Caracteres Fisicos, Elementos e Sedimento da Urina" at bounding box center [179, 75] width 336 height 4
checkbox Urina "true"
click at [57, 64] on input "URINA" at bounding box center [176, 65] width 330 height 11
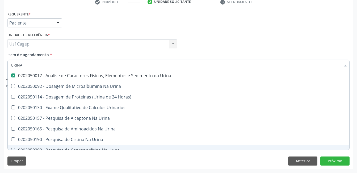
checkbox Urina "true"
checkbox Horas\) "true"
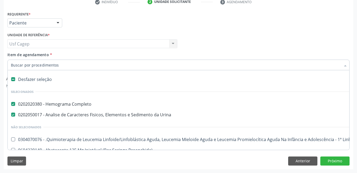
paste input "0202040127"
type input "0202040127"
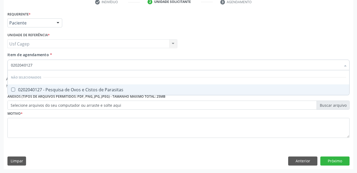
click at [85, 88] on div "0202040127 - Pesquisa de Ovos e Cistos de Parasitas" at bounding box center [179, 90] width 336 height 4
checkbox Parasitas "true"
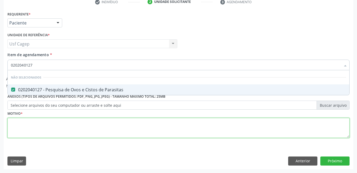
click at [85, 127] on div "Requerente * Paciente Profissional de Saúde Paciente Nenhum resultado encontrad…" at bounding box center [178, 77] width 342 height 135
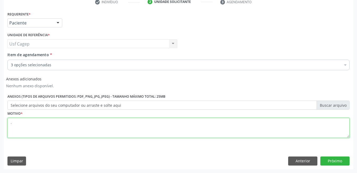
type textarea "."
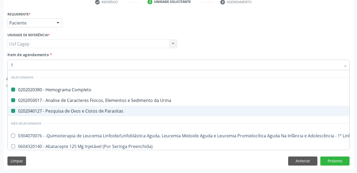
type input "T4"
checkbox Completo "false"
checkbox Urina "false"
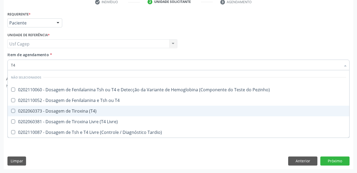
click at [109, 113] on div "0202060373 - Dosagem de Tiroxina (T4)" at bounding box center [179, 111] width 336 height 4
checkbox \(T4\) "true"
type input "T"
checkbox Pezinho\) "true"
checkbox T4 "true"
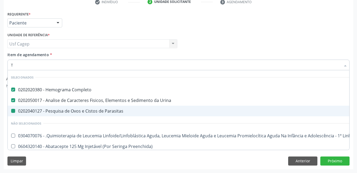
type input "TS"
checkbox Completo "false"
checkbox Urina "false"
checkbox Parasitas "false"
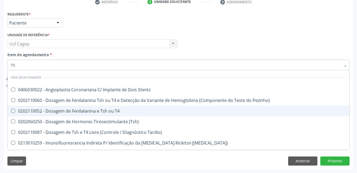
type input "TSH"
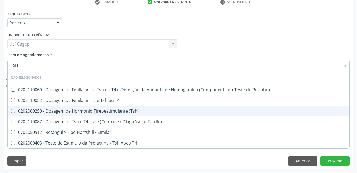
click at [107, 110] on div "0202060250 - Dosagem de Hormonio Tireoestimulante (Tsh)" at bounding box center [179, 111] width 336 height 4
checkbox \(Tsh\) "true"
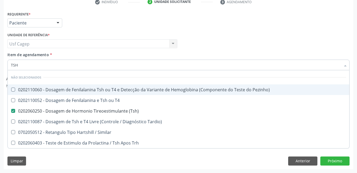
click at [112, 55] on div "Item de agendamento * TSH Desfazer seleção Não selecionados 0202110060 - Dosage…" at bounding box center [178, 60] width 342 height 17
checkbox Pezinho\) "true"
checkbox T4 "true"
checkbox Similar "true"
checkbox Tardio\) "true"
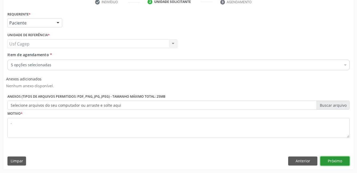
click at [330, 160] on button "Próximo" at bounding box center [335, 160] width 29 height 9
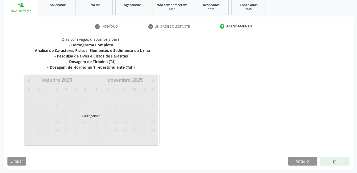
scroll to position [81, 0]
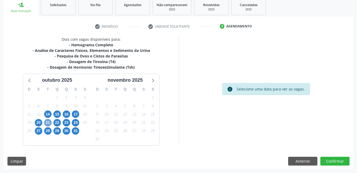
click at [46, 123] on span "21" at bounding box center [47, 122] width 7 height 7
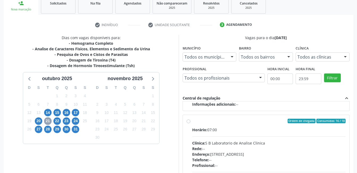
scroll to position [145, 0]
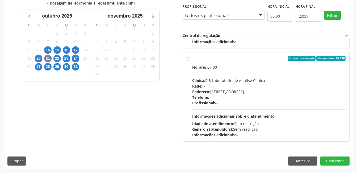
click at [248, 112] on div "Horário: 07:00 Clínica: S B Laboratorio de Analise Clinica Rede: -- Endereço: C…" at bounding box center [269, 100] width 154 height 73
click at [191, 61] on input "Ordem de chegada Consumidos: 16 / 18 Horário: 07:00 Clínica: S B Laboratorio de…" at bounding box center [189, 58] width 4 height 5
radio input "true"
click at [348, 163] on button "Confirmar" at bounding box center [335, 160] width 29 height 9
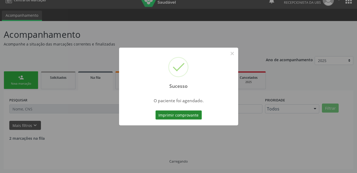
scroll to position [3, 0]
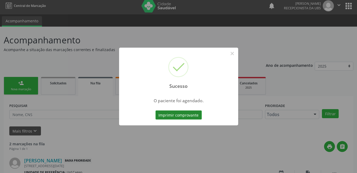
click at [175, 115] on button "Imprimir comprovante" at bounding box center [179, 114] width 46 height 9
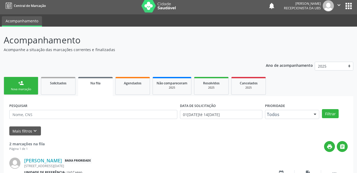
click at [33, 89] on div "Nova marcação" at bounding box center [21, 89] width 27 height 4
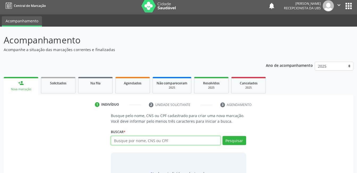
click at [143, 143] on input "text" at bounding box center [166, 140] width 110 height 9
type input "703000857265473"
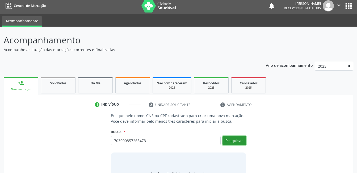
click at [231, 138] on button "Pesquisar" at bounding box center [235, 140] width 24 height 9
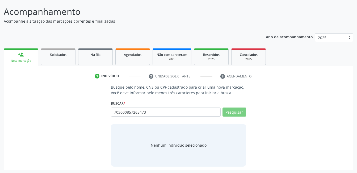
scroll to position [32, 0]
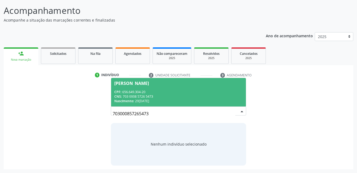
click at [161, 98] on div "CNS: 703 0008 5726 5473" at bounding box center [178, 96] width 128 height 5
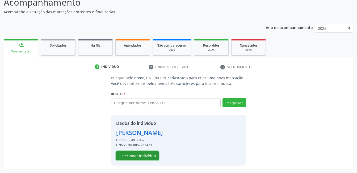
click at [145, 155] on button "Selecionar indivíduo" at bounding box center [137, 155] width 43 height 9
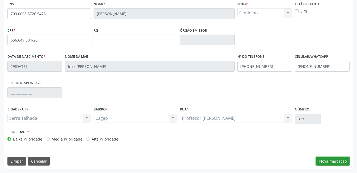
click at [328, 160] on button "Nova marcação" at bounding box center [333, 161] width 34 height 9
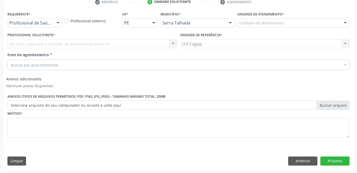
scroll to position [105, 0]
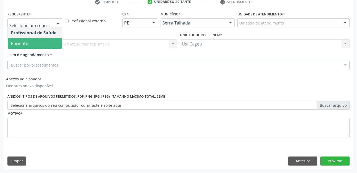
click at [27, 46] on span "Paciente" at bounding box center [35, 43] width 54 height 11
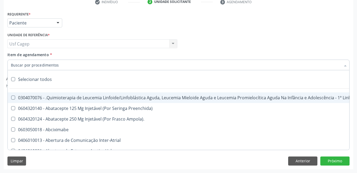
click at [30, 65] on input "Item de agendamento *" at bounding box center [176, 65] width 330 height 11
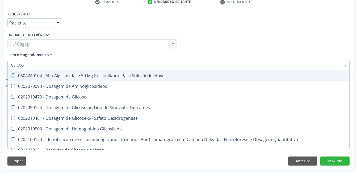
type input "GLICOSE"
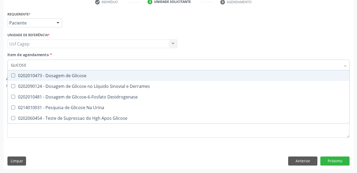
drag, startPoint x: 31, startPoint y: 73, endPoint x: 32, endPoint y: 66, distance: 7.5
click at [31, 73] on div "0202010473 - Dosagem de Glicose" at bounding box center [179, 75] width 336 height 4
checkbox Glicose "true"
click at [32, 66] on input "GLICOSE" at bounding box center [176, 65] width 330 height 11
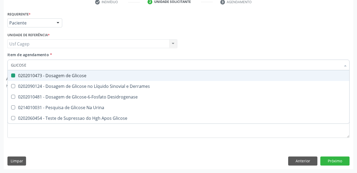
type input "C"
checkbox Glicose "false"
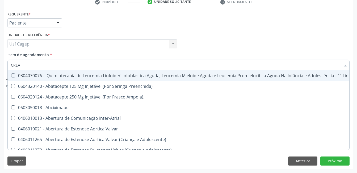
type input "CREAT"
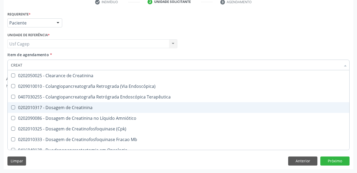
drag, startPoint x: 51, startPoint y: 107, endPoint x: 52, endPoint y: 85, distance: 21.6
click at [52, 106] on div "0202010317 - Dosagem de Creatinina" at bounding box center [179, 107] width 336 height 4
checkbox Creatinina "true"
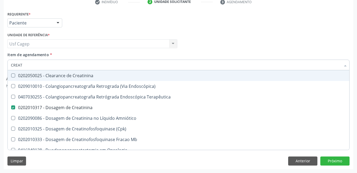
click at [56, 66] on input "CREAT" at bounding box center [176, 65] width 330 height 11
type input "UR"
checkbox Creatinina "false"
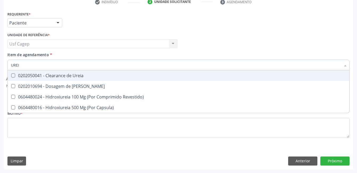
type input "UREIA"
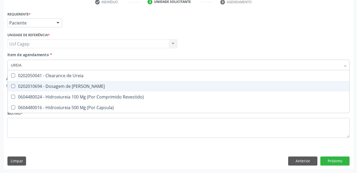
drag, startPoint x: 56, startPoint y: 86, endPoint x: 56, endPoint y: 63, distance: 23.7
click at [56, 84] on div "0202010694 - Dosagem de Ureia" at bounding box center [179, 86] width 336 height 4
checkbox Ureia "true"
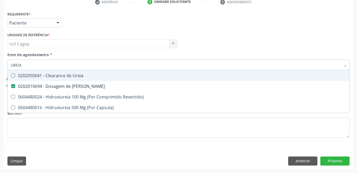
click at [56, 60] on input "UREIA" at bounding box center [176, 65] width 330 height 11
type input "C"
checkbox Ureia "false"
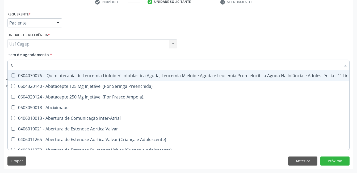
type input "CO"
checkbox Tempo "true"
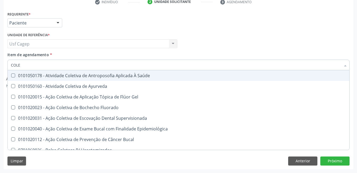
type input "COLES"
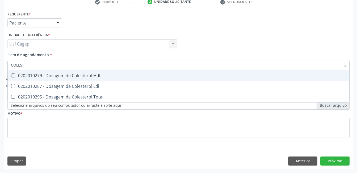
click at [71, 73] on div "0202010279 - Dosagem de Colesterol Hdl" at bounding box center [179, 75] width 336 height 4
checkbox Hdl "true"
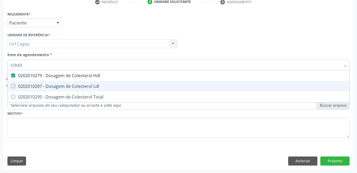
click at [70, 88] on div "0202010287 - Dosagem de Colesterol Ldl" at bounding box center [179, 86] width 336 height 4
checkbox Ldl "true"
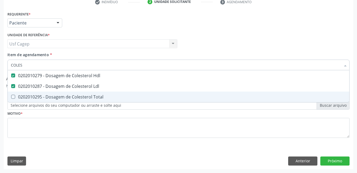
click at [72, 96] on div "0202010295 - Dosagem de Colesterol Total" at bounding box center [179, 97] width 336 height 4
checkbox Total "true"
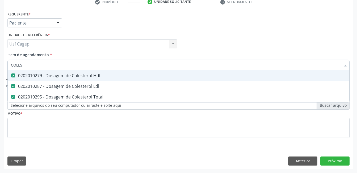
click at [65, 66] on input "COLES" at bounding box center [176, 65] width 330 height 11
type input "T"
checkbox Hdl "false"
checkbox Ldl "false"
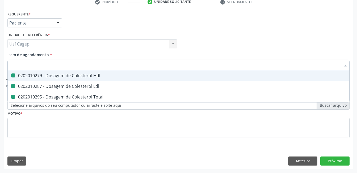
checkbox Total "false"
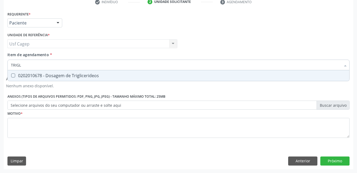
type input "TRIGLI"
click at [67, 73] on div "0202010678 - Dosagem de Triglicerideos" at bounding box center [179, 75] width 336 height 4
checkbox Triglicerideos "true"
click at [66, 65] on input "TRIGLI" at bounding box center [176, 65] width 330 height 11
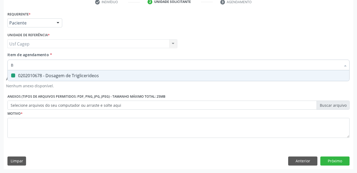
type input "BN"
checkbox Triglicerideos "false"
type input "BILIRR"
drag, startPoint x: 67, startPoint y: 76, endPoint x: 66, endPoint y: 70, distance: 6.5
click at [67, 75] on div "0202010201 - Dosagem de Bilirrubina Total e Fracoes" at bounding box center [179, 75] width 336 height 4
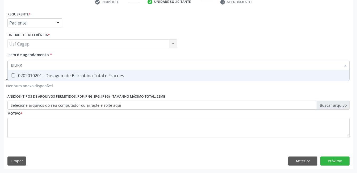
checkbox Fracoes "true"
click at [66, 67] on input "BILIRR" at bounding box center [176, 65] width 330 height 11
type input "T"
checkbox Fracoes "false"
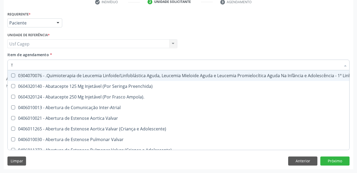
type input "TG"
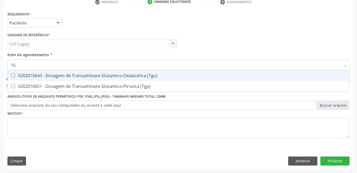
click at [81, 73] on div "0202010643 - Dosagem de Transaminase Glutamico-Oxalacetica (Tgo)" at bounding box center [179, 75] width 336 height 4
checkbox \(Tgo\) "true"
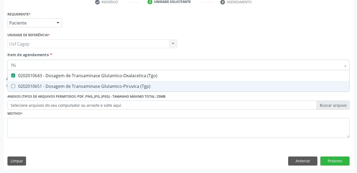
click at [81, 85] on div "0202010651 - Dosagem de Transaminase Glutamico-Piruvica (Tgp)" at bounding box center [179, 86] width 336 height 4
checkbox \(Tgp\) "true"
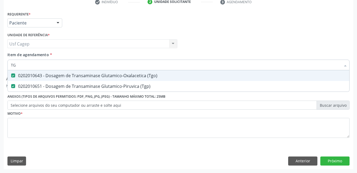
click at [77, 64] on input "TG" at bounding box center [176, 65] width 330 height 11
type input "H"
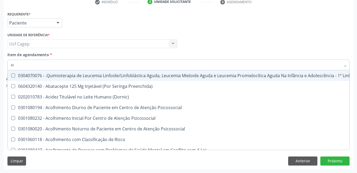
checkbox Manutenção "false"
checkbox Preenchida\) "false"
type input "HEMOGL"
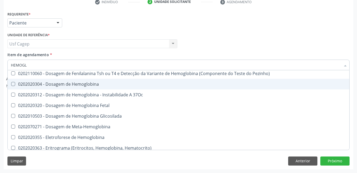
scroll to position [53, 0]
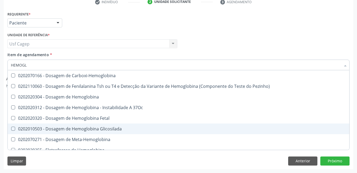
click at [114, 129] on div "0202010503 - Dosagem de Hemoglobina Glicosilada" at bounding box center [179, 129] width 336 height 4
checkbox Glicosilada "true"
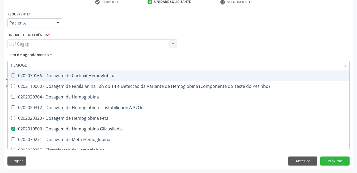
click at [92, 64] on input "HEMOGL" at bounding box center [176, 65] width 330 height 11
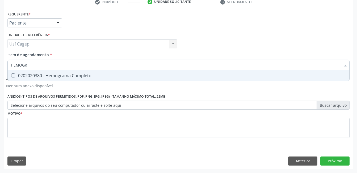
type input "HEMOGRA"
click at [93, 75] on div "0202020380 - Hemograma Completo" at bounding box center [179, 75] width 336 height 4
checkbox Completo "true"
click at [93, 65] on input "HEMOGRA" at bounding box center [176, 65] width 330 height 11
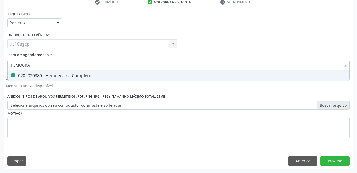
type input "T"
checkbox Completo "false"
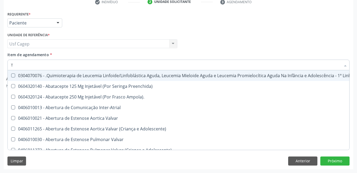
type input "T4"
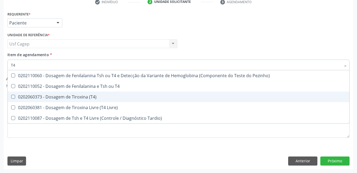
click at [117, 97] on div "0202060373 - Dosagem de Tiroxina (T4)" at bounding box center [179, 97] width 336 height 4
checkbox \(T4\) "true"
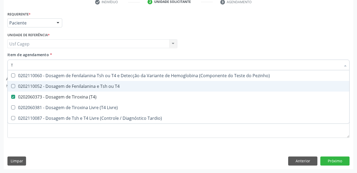
type input "TS"
checkbox \(T4\) "false"
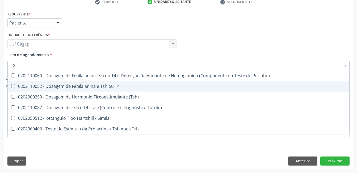
type input "TSH"
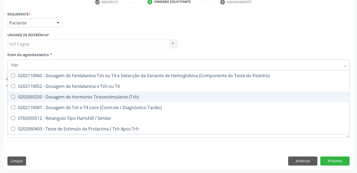
click at [116, 93] on span "0202060250 - Dosagem de Hormonio Tireoestimulante (Tsh)" at bounding box center [179, 97] width 342 height 11
checkbox \(Tsh\) "true"
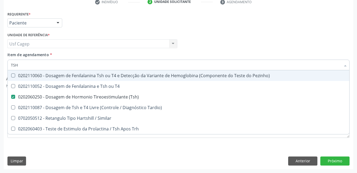
click at [109, 43] on div "Usf Cagep Usf Cagep Nenhum resultado encontrado para: " " Não há nenhuma opção …" at bounding box center [92, 43] width 170 height 9
checkbox T4 "true"
checkbox Tardio\) "true"
checkbox Similar "true"
checkbox Trh "true"
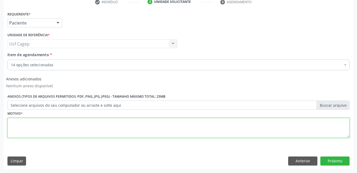
click at [91, 124] on textarea at bounding box center [178, 128] width 342 height 20
type textarea "."
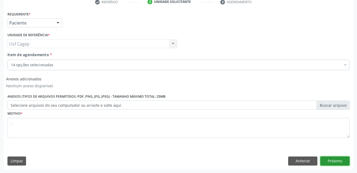
click at [330, 161] on button "Próximo" at bounding box center [335, 160] width 29 height 9
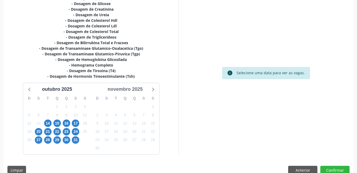
scroll to position [131, 0]
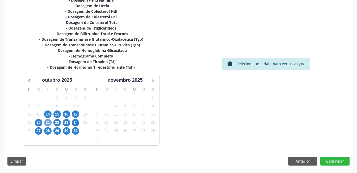
click at [49, 121] on span "21" at bounding box center [47, 122] width 7 height 7
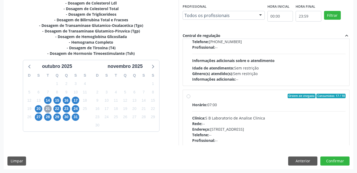
scroll to position [270, 0]
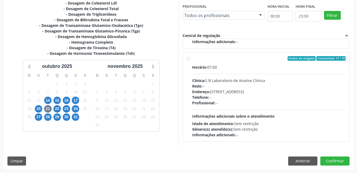
click at [262, 96] on div "Telefone: --" at bounding box center [269, 97] width 154 height 6
click at [191, 61] on input "Ordem de chegada Consumidos: 17 / 18 Horário: 07:00 Clínica: S B Laboratorio de…" at bounding box center [189, 58] width 4 height 5
radio input "true"
click at [328, 161] on button "Confirmar" at bounding box center [335, 160] width 29 height 9
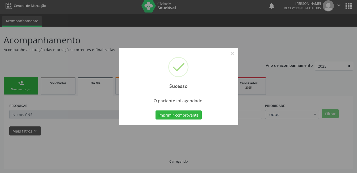
scroll to position [3, 0]
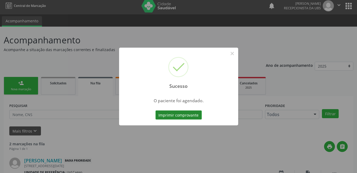
click at [176, 114] on button "Imprimir comprovante" at bounding box center [179, 114] width 46 height 9
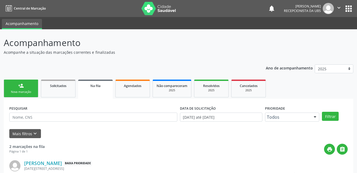
scroll to position [3, 0]
